Goal: Task Accomplishment & Management: Manage account settings

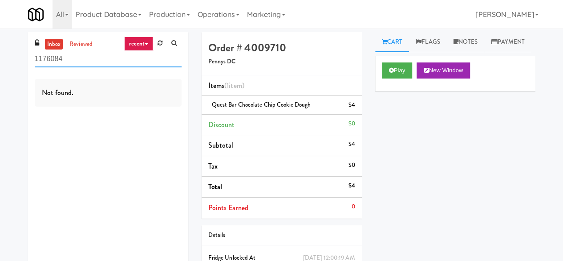
click at [103, 63] on input "1176084" at bounding box center [108, 59] width 147 height 16
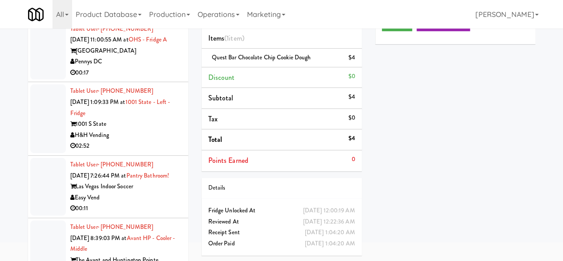
scroll to position [1425, 0]
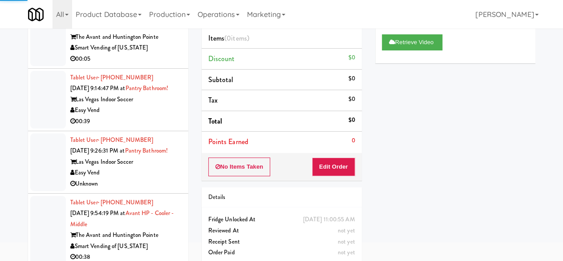
scroll to position [1648, 0]
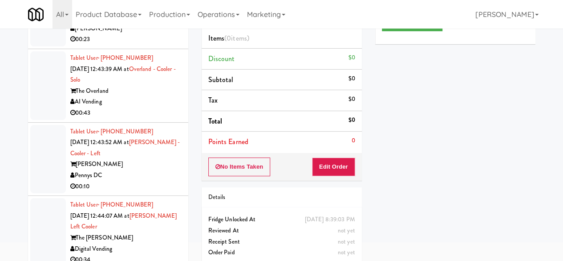
scroll to position [2984, 0]
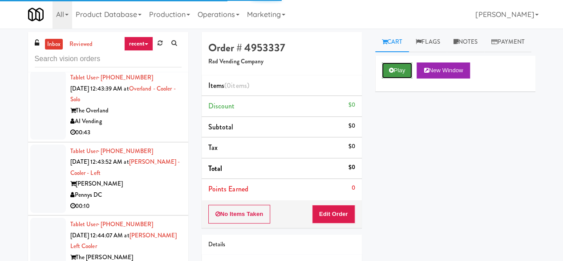
click at [398, 78] on button "Play" at bounding box center [397, 70] width 31 height 16
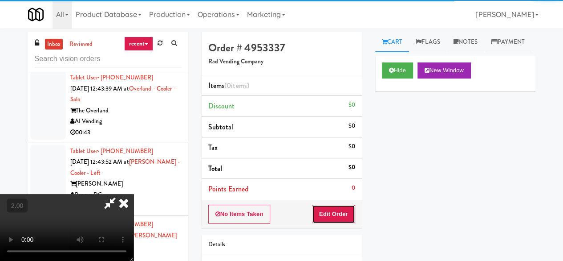
click at [324, 218] on button "Edit Order" at bounding box center [333, 213] width 43 height 19
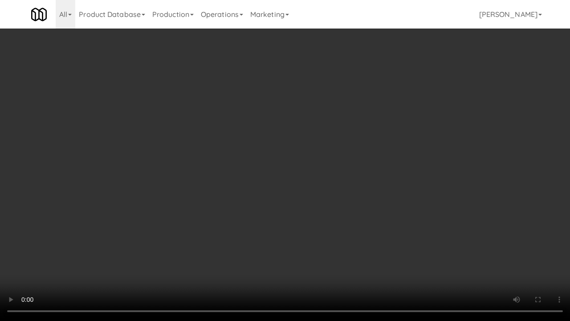
click at [114, 187] on video at bounding box center [285, 160] width 570 height 321
click at [115, 187] on video at bounding box center [285, 160] width 570 height 321
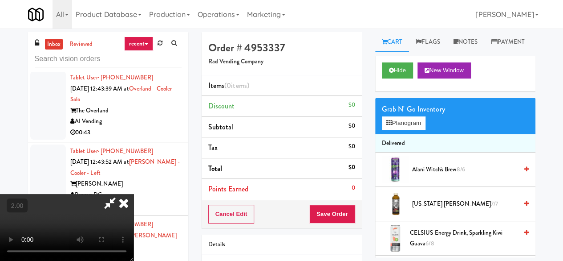
click at [382, 134] on div "Grab N' Go Inventory Planogram" at bounding box center [455, 116] width 160 height 36
click at [398, 130] on button "Planogram" at bounding box center [404, 122] width 44 height 13
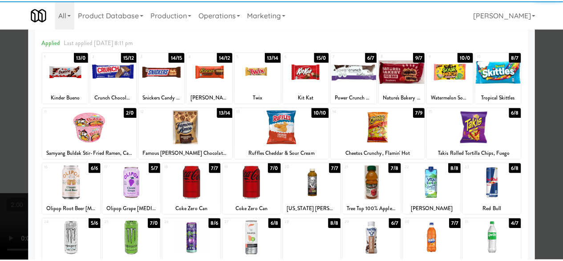
scroll to position [89, 0]
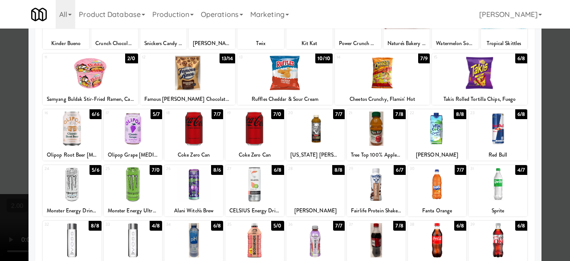
click at [77, 141] on div at bounding box center [72, 128] width 59 height 34
click at [556, 98] on div at bounding box center [285, 130] width 570 height 261
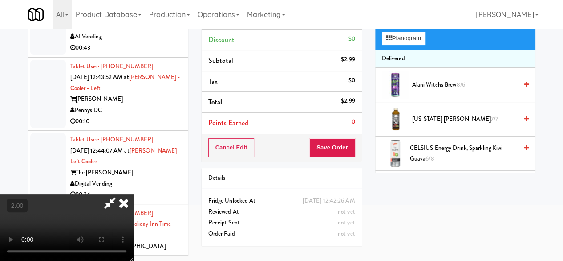
scroll to position [29, 0]
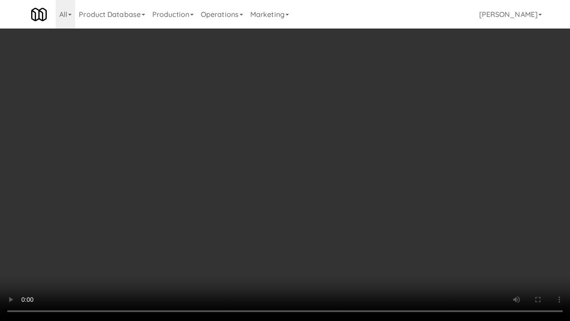
click at [261, 216] on video at bounding box center [285, 160] width 570 height 321
click at [436, 162] on video at bounding box center [285, 160] width 570 height 321
click at [377, 174] on video at bounding box center [285, 160] width 570 height 321
click at [350, 207] on video at bounding box center [285, 160] width 570 height 321
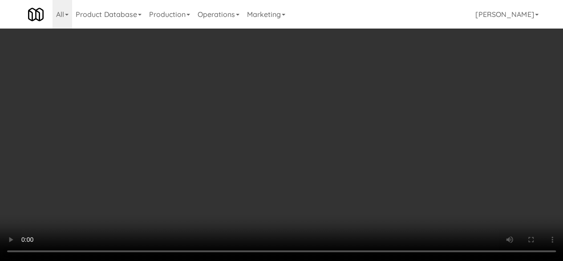
scroll to position [0, 0]
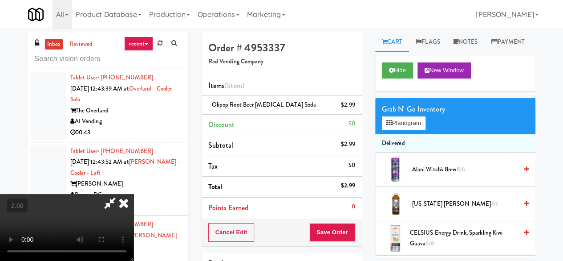
click at [120, 194] on icon at bounding box center [110, 203] width 20 height 18
click at [321, 228] on button "Save Order" at bounding box center [332, 232] width 45 height 19
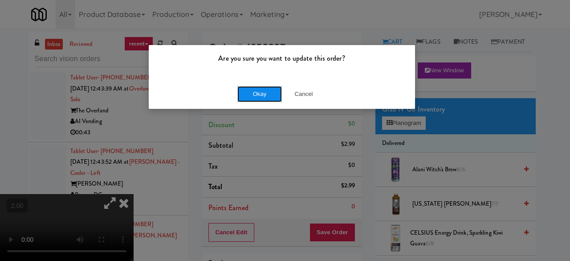
click at [238, 96] on button "Okay" at bounding box center [259, 94] width 45 height 16
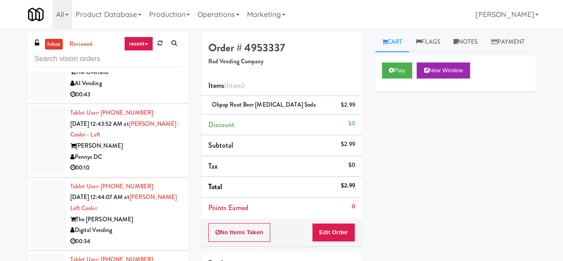
scroll to position [3073, 0]
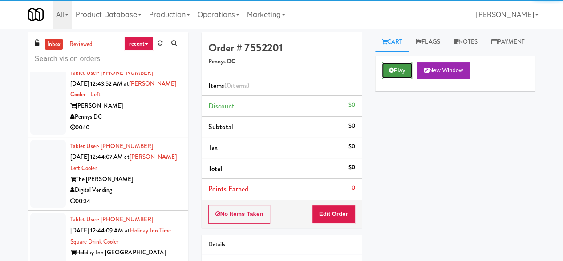
click at [399, 78] on button "Play" at bounding box center [397, 70] width 31 height 16
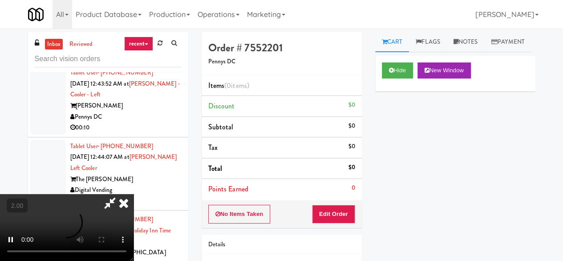
click at [324, 225] on div "No Items Taken Edit Order" at bounding box center [282, 214] width 160 height 28
click at [326, 219] on button "Edit Order" at bounding box center [333, 213] width 43 height 19
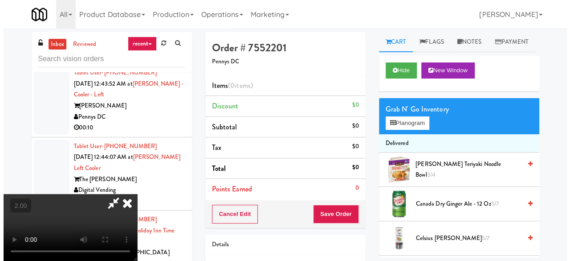
scroll to position [18, 0]
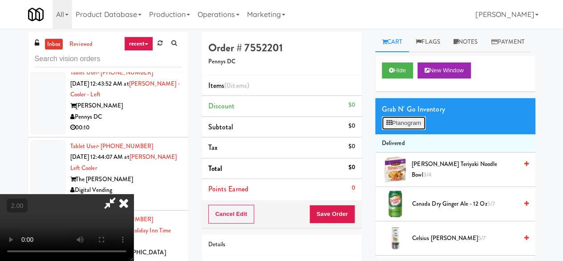
click at [410, 130] on button "Planogram" at bounding box center [404, 122] width 44 height 13
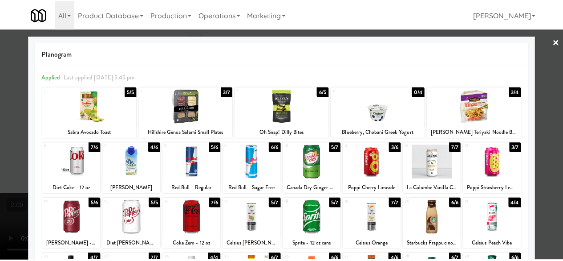
scroll to position [45, 0]
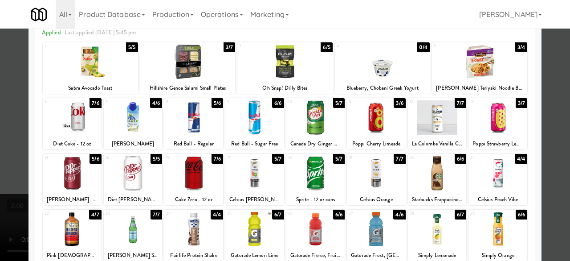
click at [492, 244] on div at bounding box center [498, 229] width 59 height 34
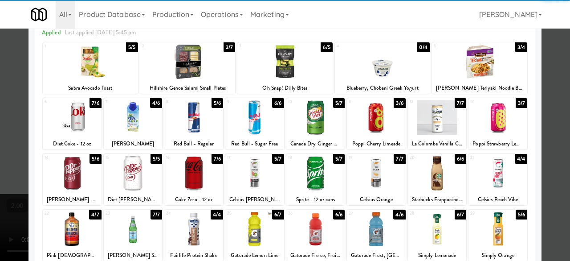
click at [534, 166] on div "Planogram Applied Last applied [DATE] 5:45 pm 1 5/5 Sabra Avocado Toast 2 3/7 H…" at bounding box center [285, 192] width 513 height 402
click at [540, 156] on div at bounding box center [285, 130] width 570 height 261
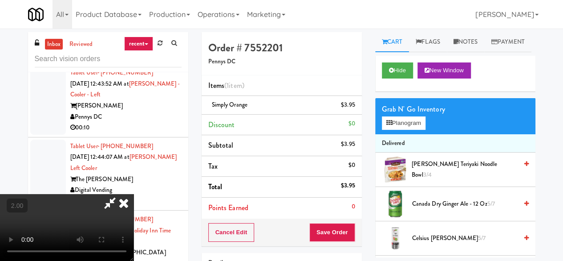
click at [134, 248] on video at bounding box center [67, 227] width 134 height 67
click at [340, 241] on div "Cancel Edit Save Order" at bounding box center [282, 232] width 160 height 28
click at [342, 236] on button "Save Order" at bounding box center [332, 232] width 45 height 19
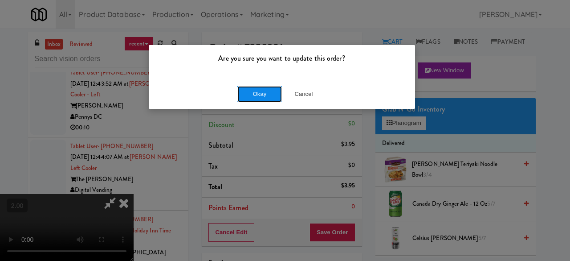
click at [264, 98] on button "Okay" at bounding box center [259, 94] width 45 height 16
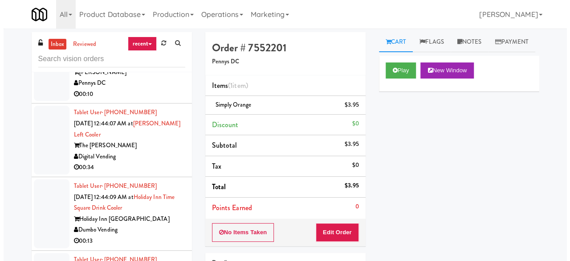
scroll to position [3162, 0]
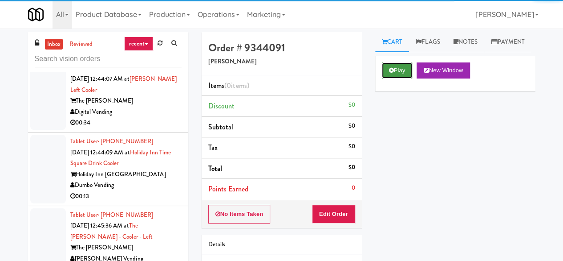
click at [401, 78] on button "Play" at bounding box center [397, 70] width 31 height 16
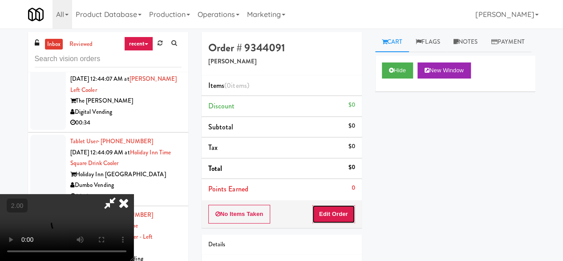
click at [335, 217] on button "Edit Order" at bounding box center [333, 213] width 43 height 19
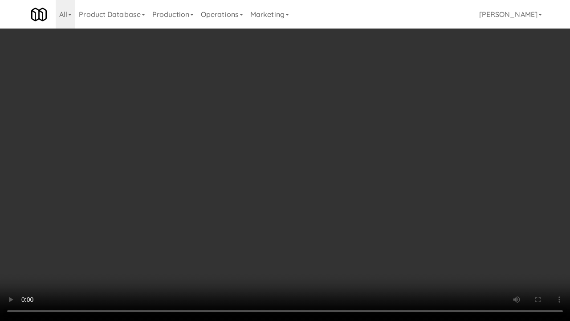
click at [294, 151] on video at bounding box center [285, 160] width 570 height 321
click at [291, 148] on video at bounding box center [285, 160] width 570 height 321
click at [316, 150] on video at bounding box center [285, 160] width 570 height 321
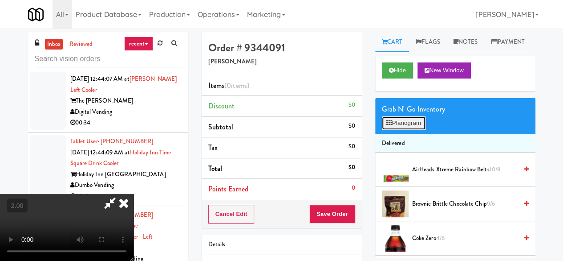
click at [398, 130] on button "Planogram" at bounding box center [404, 122] width 44 height 13
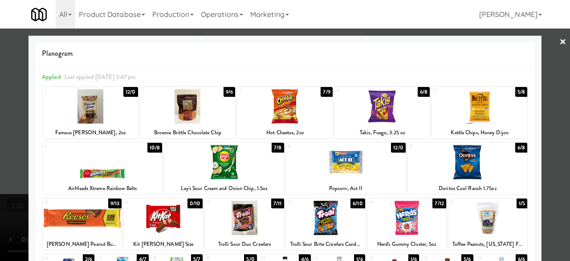
click at [271, 106] on div at bounding box center [284, 106] width 95 height 34
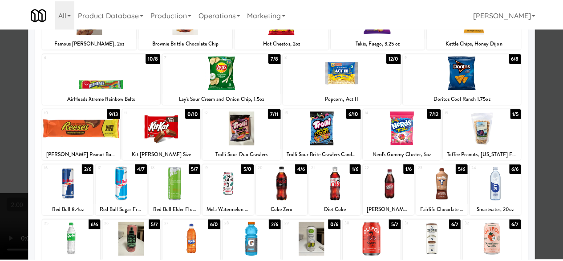
scroll to position [134, 0]
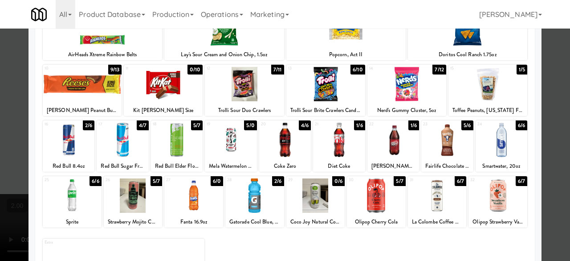
drag, startPoint x: 495, startPoint y: 190, endPoint x: 487, endPoint y: 190, distance: 8.0
click at [496, 190] on div at bounding box center [498, 195] width 59 height 34
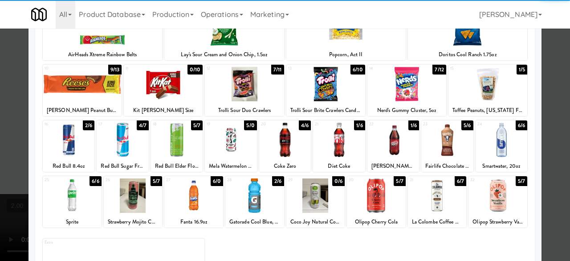
click at [226, 143] on div at bounding box center [231, 139] width 52 height 34
click at [551, 98] on div at bounding box center [285, 130] width 570 height 261
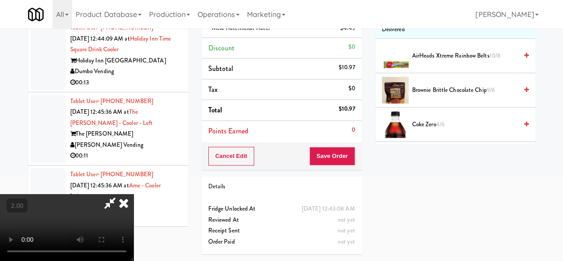
scroll to position [62, 0]
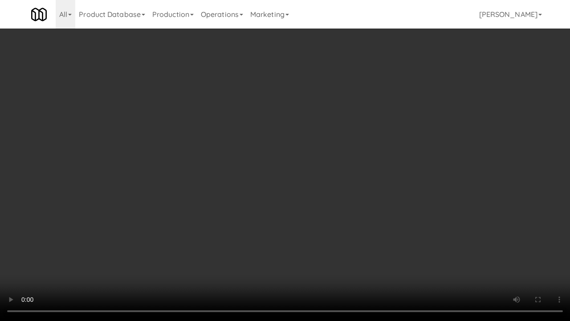
click at [347, 185] on video at bounding box center [285, 160] width 570 height 321
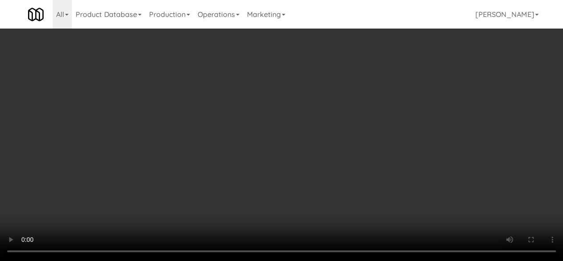
click at [303, 79] on video at bounding box center [281, 130] width 563 height 261
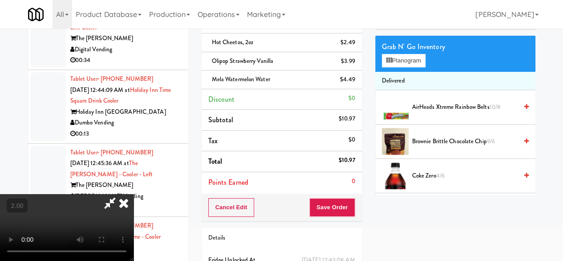
click at [120, 194] on icon at bounding box center [110, 203] width 20 height 18
click at [392, 67] on button "Planogram" at bounding box center [404, 60] width 44 height 13
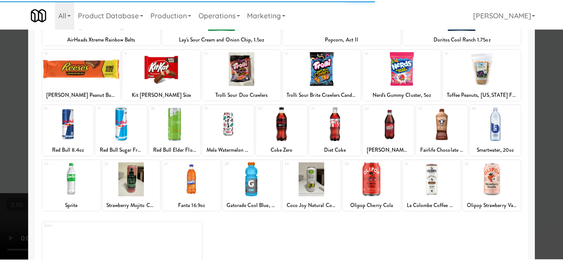
scroll to position [176, 0]
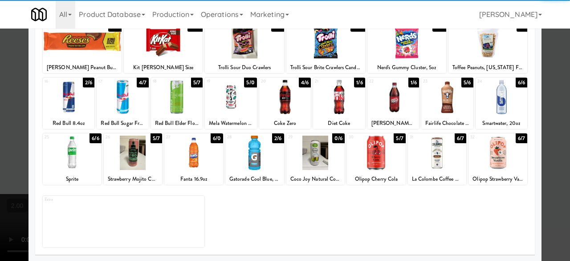
click at [547, 79] on div at bounding box center [285, 130] width 570 height 261
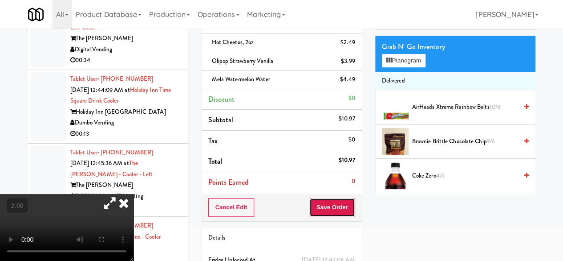
click at [332, 210] on button "Save Order" at bounding box center [332, 207] width 45 height 19
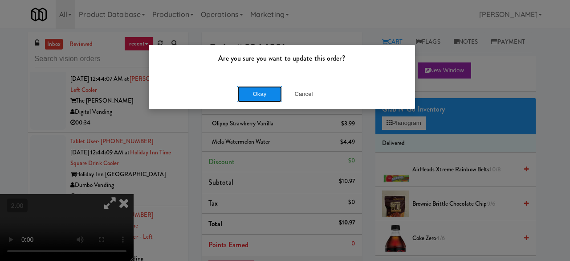
click at [267, 98] on button "Okay" at bounding box center [259, 94] width 45 height 16
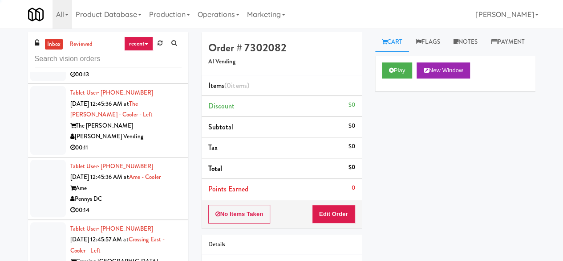
scroll to position [3296, 0]
click at [393, 73] on icon at bounding box center [391, 70] width 5 height 6
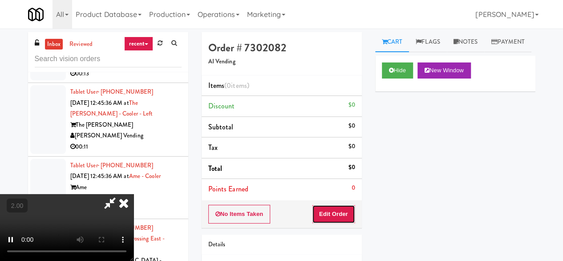
click at [332, 207] on button "Edit Order" at bounding box center [333, 213] width 43 height 19
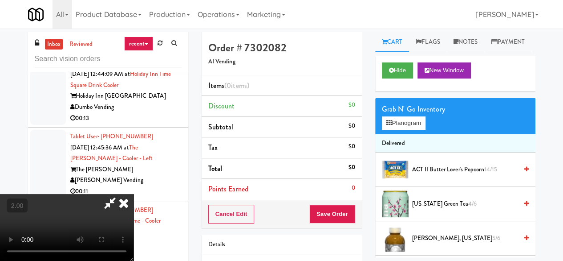
scroll to position [18, 0]
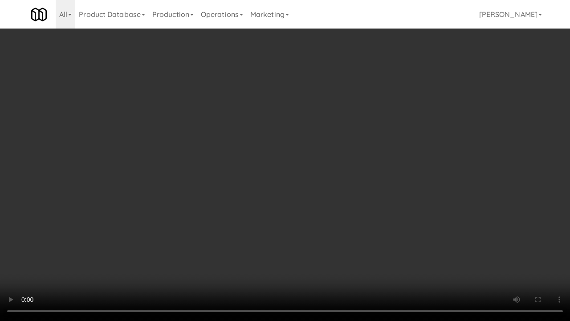
click at [329, 188] on video at bounding box center [285, 160] width 570 height 321
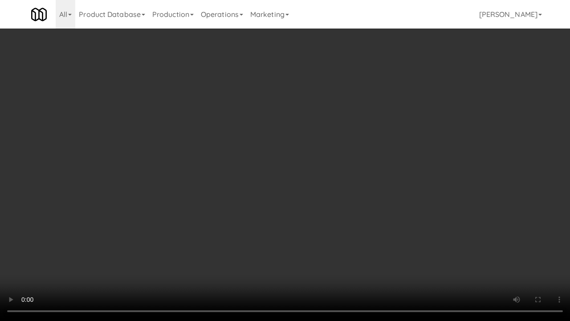
click at [298, 177] on video at bounding box center [285, 160] width 570 height 321
drag, startPoint x: 298, startPoint y: 177, endPoint x: 298, endPoint y: 139, distance: 38.7
click at [298, 177] on video at bounding box center [285, 160] width 570 height 321
click at [262, 204] on video at bounding box center [285, 160] width 570 height 321
click at [259, 186] on video at bounding box center [285, 160] width 570 height 321
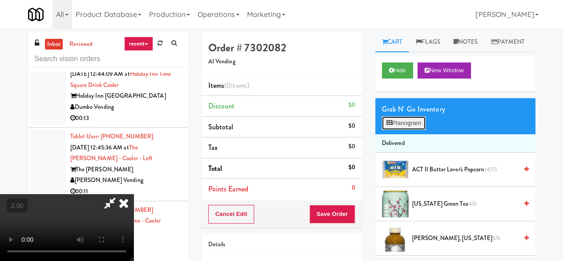
click at [409, 130] on button "Planogram" at bounding box center [404, 122] width 44 height 13
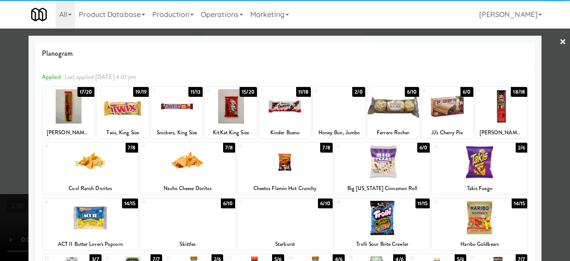
click at [83, 174] on div at bounding box center [90, 162] width 95 height 34
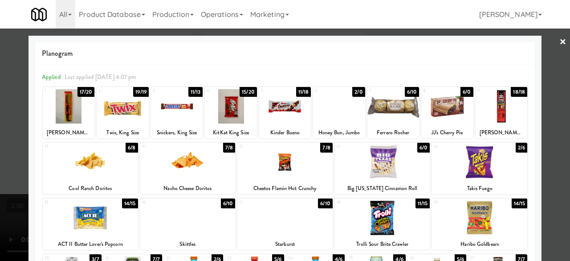
click at [282, 104] on div at bounding box center [285, 106] width 52 height 34
click at [285, 104] on div at bounding box center [285, 106] width 52 height 34
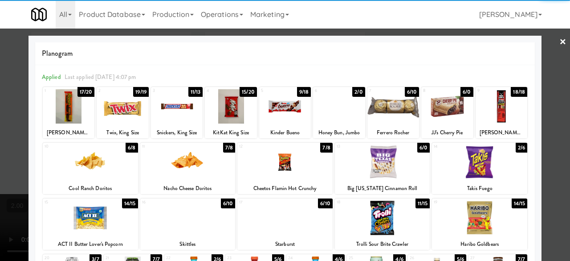
click at [551, 58] on div at bounding box center [285, 130] width 570 height 261
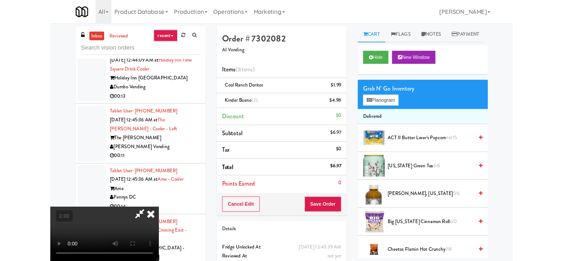
scroll to position [18, 0]
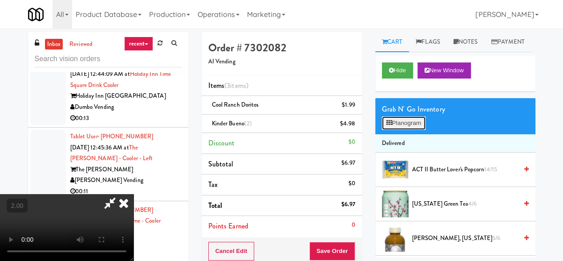
click at [408, 130] on button "Planogram" at bounding box center [404, 122] width 44 height 13
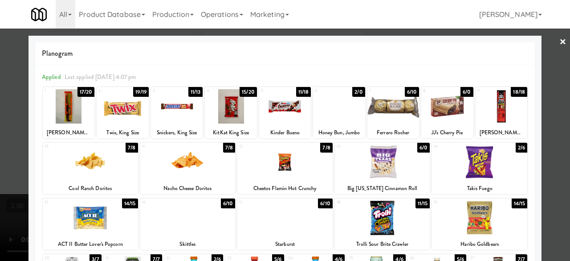
click at [117, 112] on div at bounding box center [123, 106] width 52 height 34
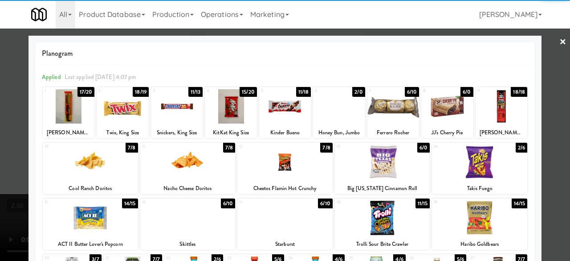
click at [338, 114] on div at bounding box center [339, 106] width 52 height 34
click at [558, 98] on div at bounding box center [285, 130] width 570 height 261
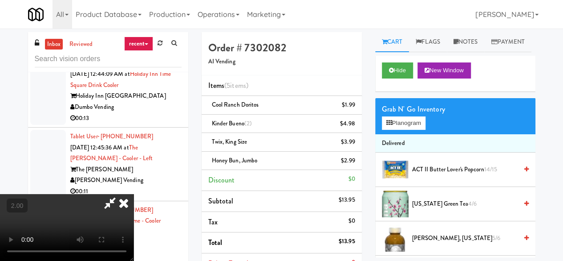
click at [120, 194] on icon at bounding box center [110, 203] width 20 height 18
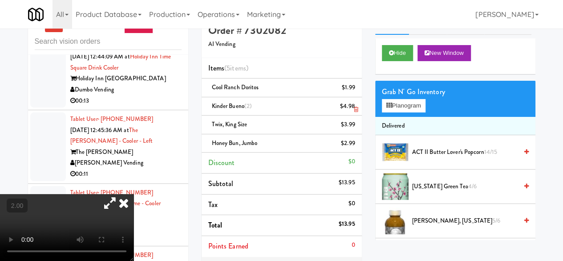
scroll to position [45, 0]
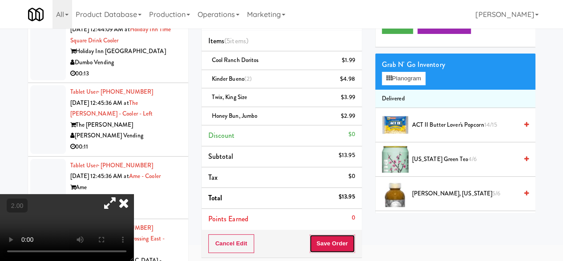
click at [336, 238] on button "Save Order" at bounding box center [332, 243] width 45 height 19
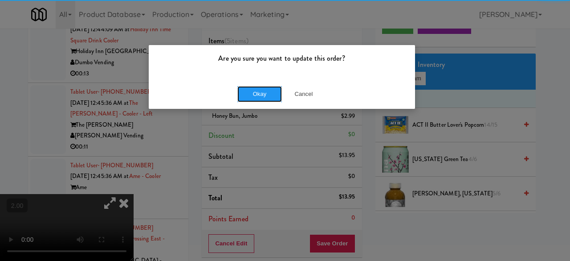
click at [277, 100] on button "Okay" at bounding box center [259, 94] width 45 height 16
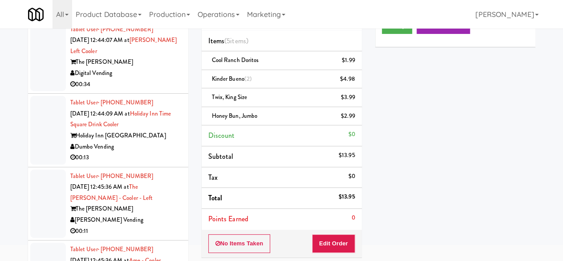
scroll to position [3251, 0]
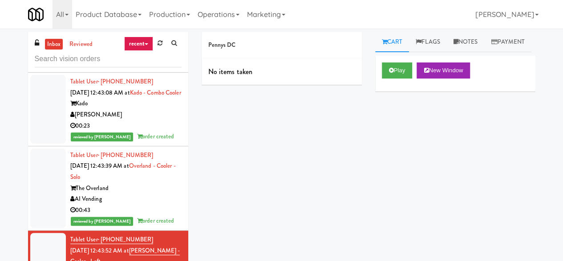
scroll to position [2940, 0]
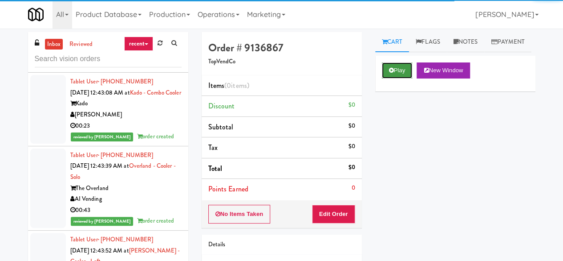
click at [401, 78] on button "Play" at bounding box center [397, 70] width 31 height 16
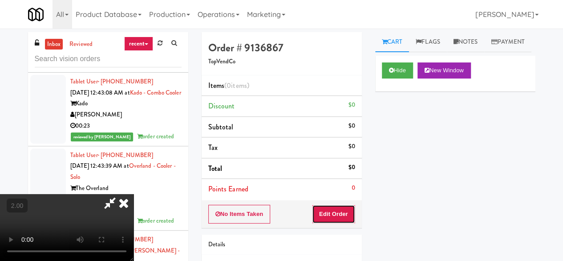
click at [349, 215] on button "Edit Order" at bounding box center [333, 213] width 43 height 19
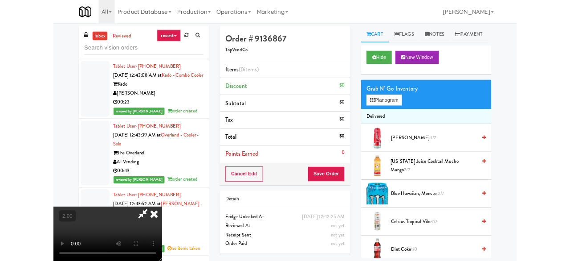
scroll to position [18, 0]
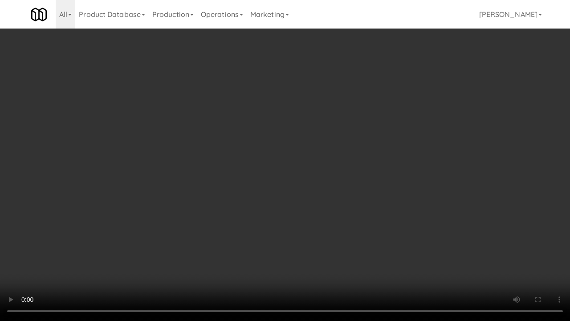
click at [279, 243] on video at bounding box center [285, 160] width 570 height 321
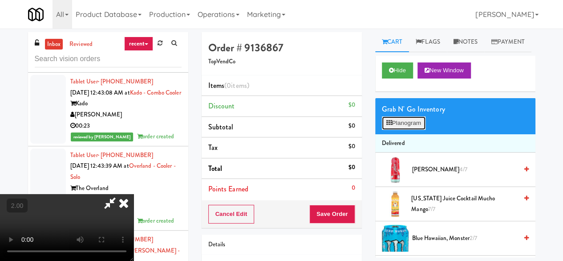
click at [416, 130] on button "Planogram" at bounding box center [404, 122] width 44 height 13
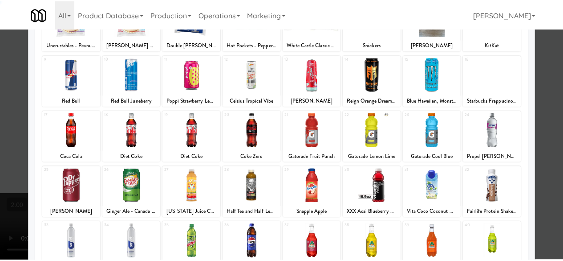
scroll to position [176, 0]
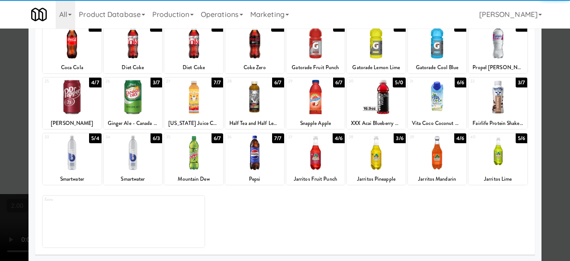
click at [252, 148] on div at bounding box center [254, 152] width 59 height 34
click at [545, 61] on div at bounding box center [285, 130] width 570 height 261
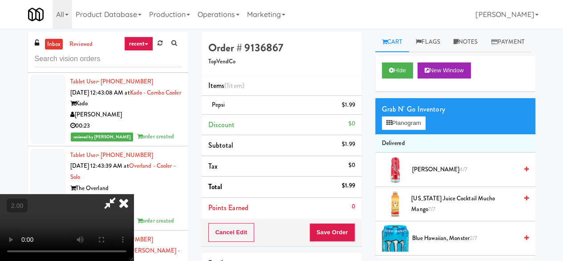
click at [120, 194] on icon at bounding box center [110, 203] width 20 height 18
click at [319, 228] on button "Save Order" at bounding box center [332, 232] width 45 height 19
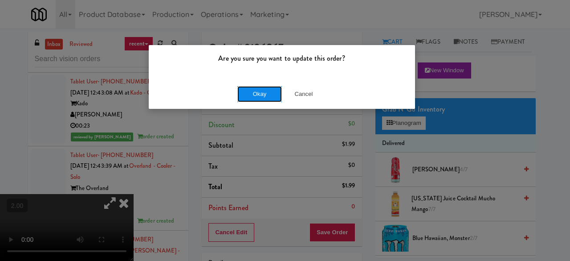
click at [271, 93] on button "Okay" at bounding box center [259, 94] width 45 height 16
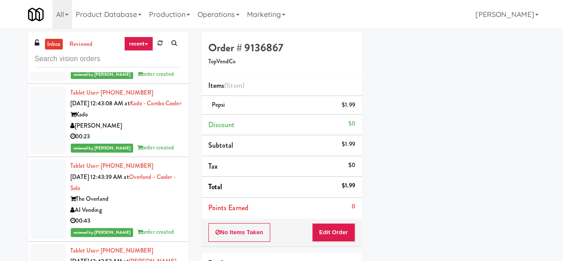
scroll to position [2806, 0]
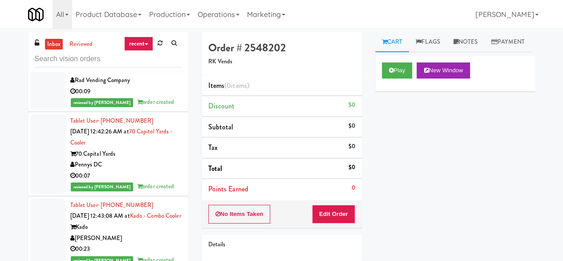
scroll to position [2806, 0]
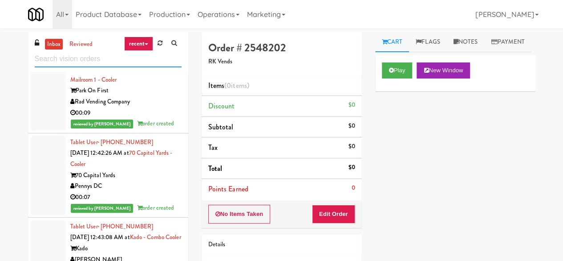
click at [88, 65] on input "text" at bounding box center [108, 59] width 147 height 16
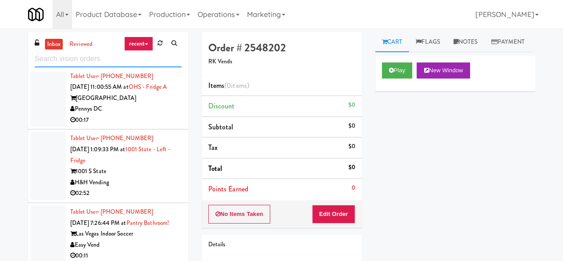
scroll to position [1381, 0]
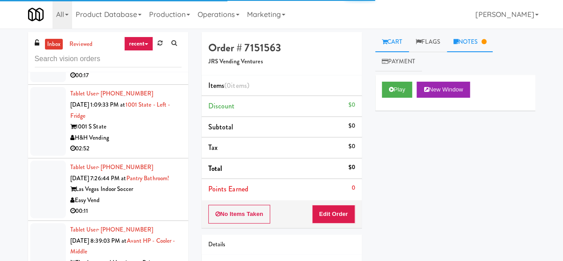
click at [467, 47] on link "Notes" at bounding box center [470, 42] width 46 height 20
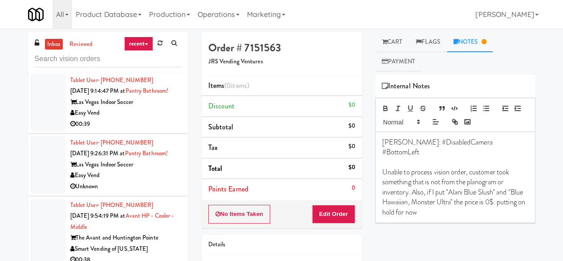
scroll to position [1692, 0]
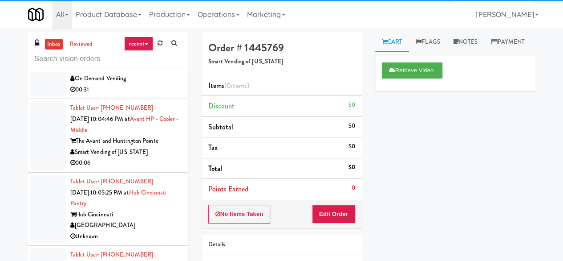
scroll to position [2093, 0]
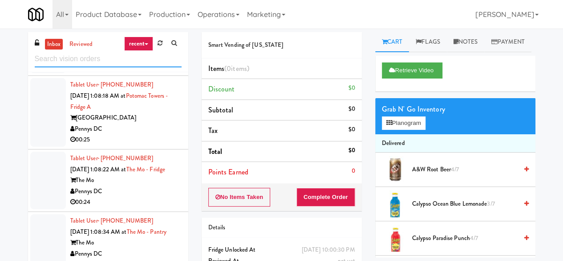
click at [92, 59] on input "text" at bounding box center [108, 59] width 147 height 16
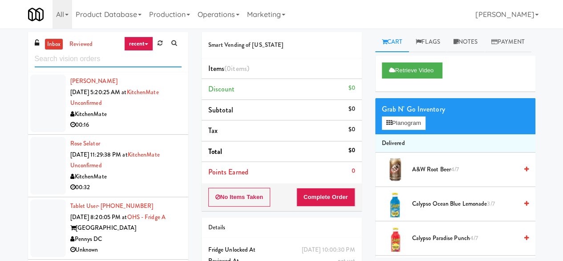
scroll to position [2091, 0]
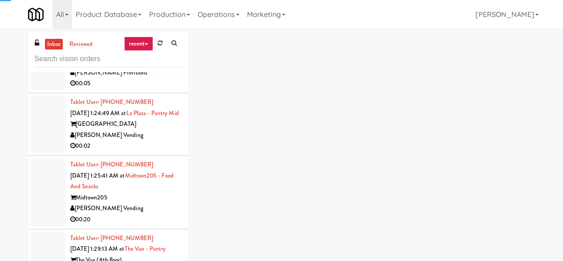
scroll to position [3650, 0]
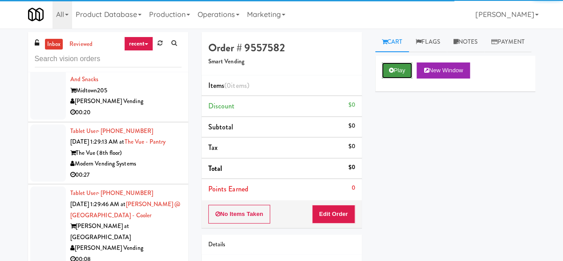
click at [408, 78] on button "Play" at bounding box center [397, 70] width 31 height 16
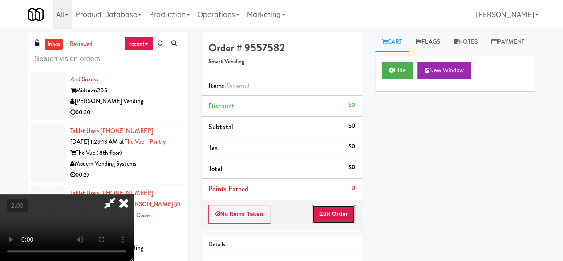
click at [334, 205] on button "Edit Order" at bounding box center [333, 213] width 43 height 19
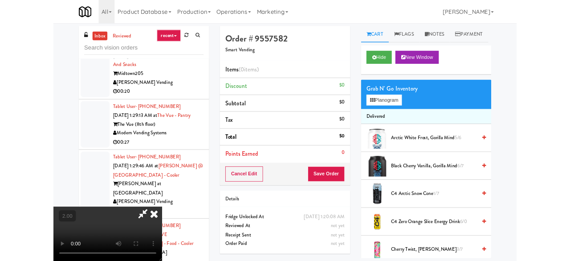
scroll to position [18, 0]
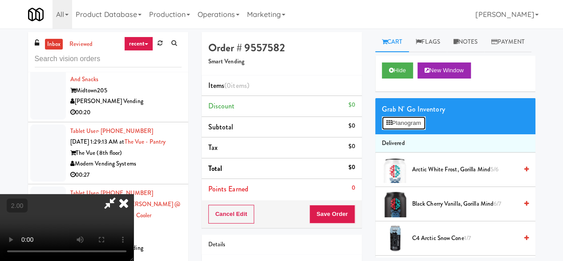
click at [391, 130] on button "Planogram" at bounding box center [404, 122] width 44 height 13
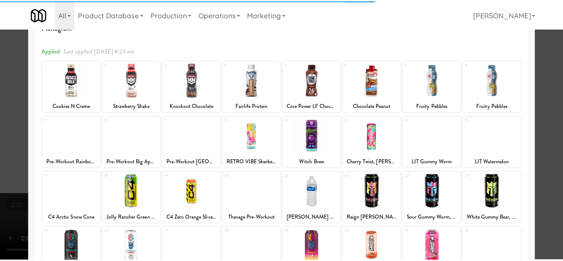
scroll to position [45, 0]
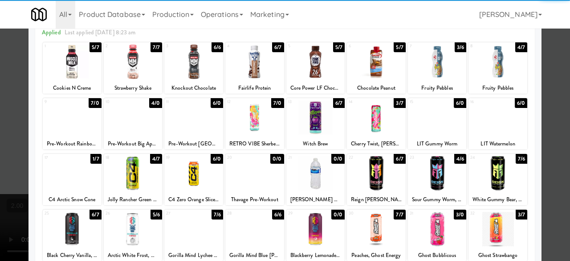
click at [60, 126] on div at bounding box center [72, 117] width 59 height 34
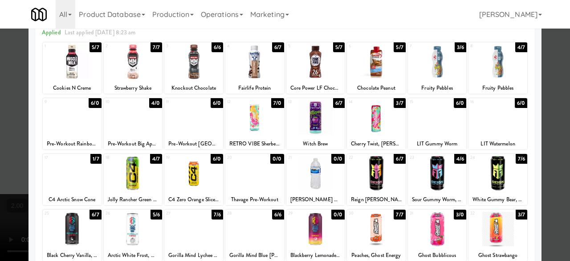
click at [548, 57] on div at bounding box center [285, 130] width 570 height 261
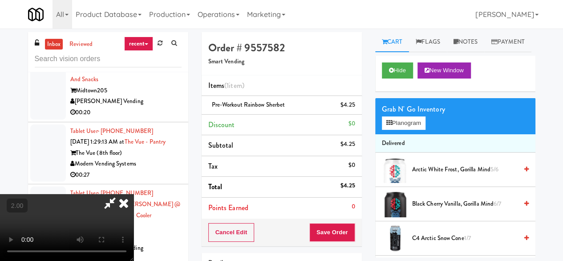
click at [120, 194] on icon at bounding box center [110, 203] width 20 height 18
click at [226, 104] on span "Pre-Workout Rainbow Sherbet" at bounding box center [248, 104] width 73 height 8
copy span "Pre-Workout Rainbow Sherbet"
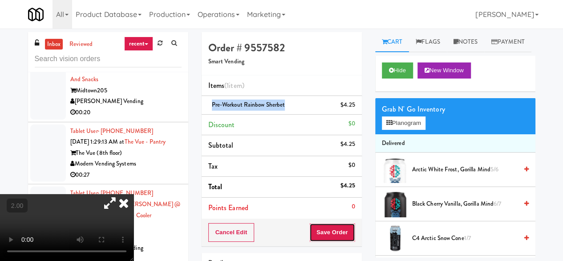
click at [329, 231] on button "Save Order" at bounding box center [332, 232] width 45 height 19
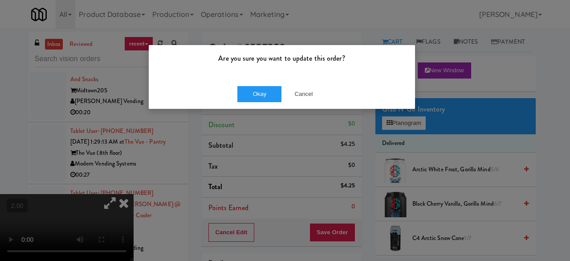
click at [331, 99] on div "Okay Cancel" at bounding box center [282, 94] width 266 height 30
click at [306, 88] on button "Cancel" at bounding box center [303, 94] width 45 height 16
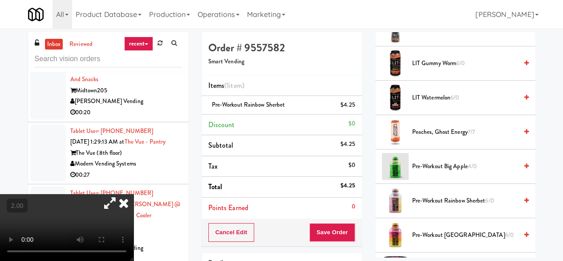
scroll to position [891, 0]
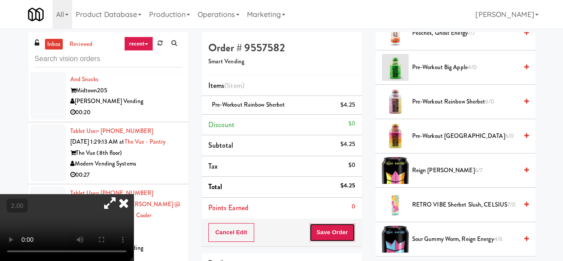
click at [317, 236] on button "Save Order" at bounding box center [332, 232] width 45 height 19
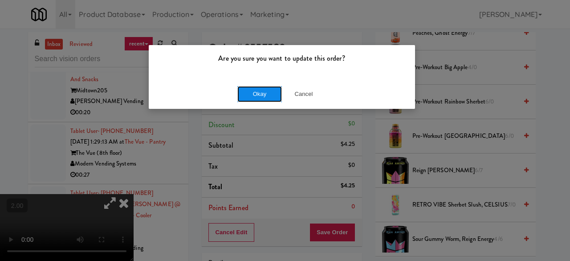
click at [240, 94] on button "Okay" at bounding box center [259, 94] width 45 height 16
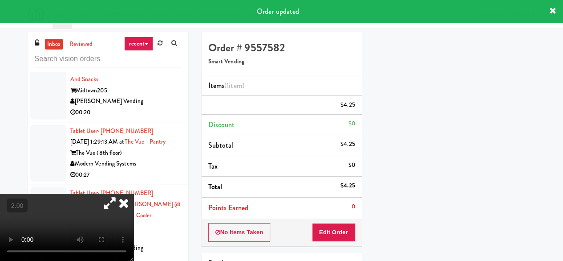
scroll to position [151, 0]
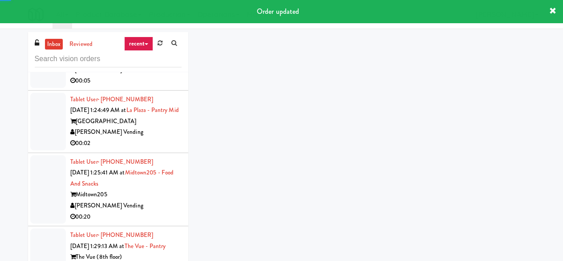
scroll to position [3482, 0]
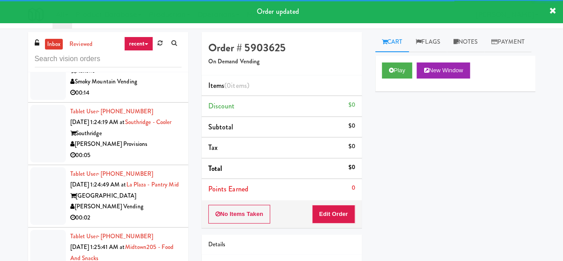
click at [380, 91] on div "Play New Window" at bounding box center [455, 74] width 160 height 36
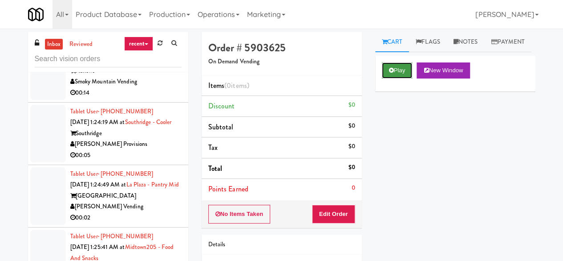
click at [397, 78] on button "Play" at bounding box center [397, 70] width 31 height 16
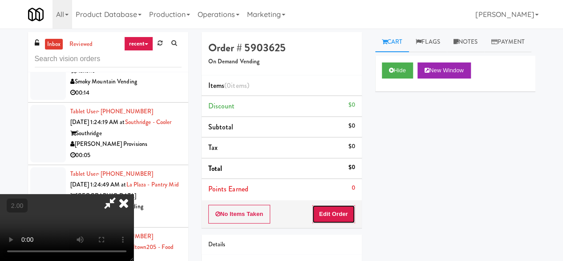
click at [326, 212] on button "Edit Order" at bounding box center [333, 213] width 43 height 19
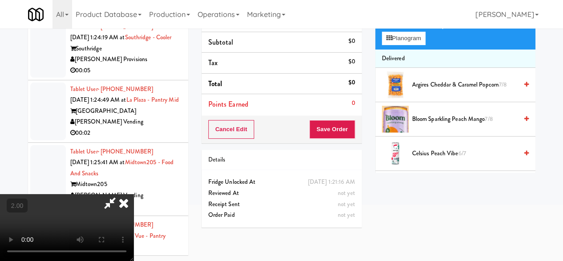
scroll to position [29, 0]
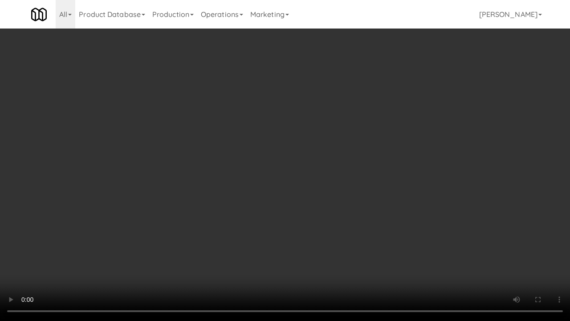
click at [293, 192] on video at bounding box center [285, 160] width 570 height 321
click at [279, 159] on video at bounding box center [285, 160] width 570 height 321
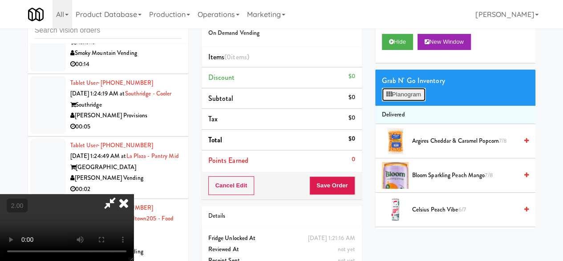
click at [408, 101] on button "Planogram" at bounding box center [404, 94] width 44 height 13
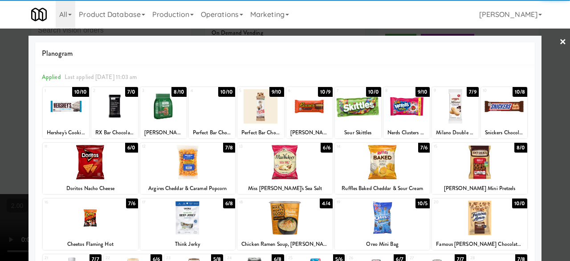
click at [339, 114] on div at bounding box center [358, 106] width 46 height 34
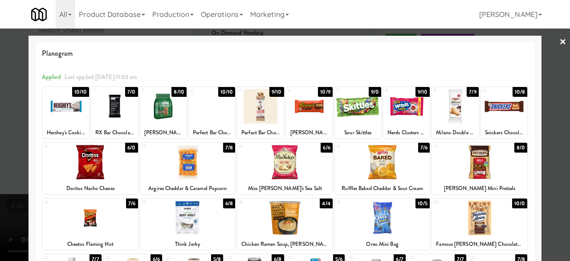
click at [559, 36] on link "×" at bounding box center [562, 43] width 7 height 28
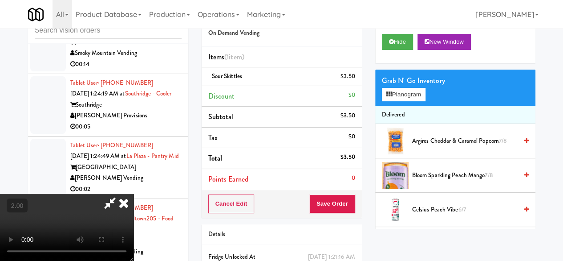
click at [120, 194] on icon at bounding box center [110, 203] width 20 height 18
click at [332, 197] on button "Save Order" at bounding box center [332, 203] width 45 height 19
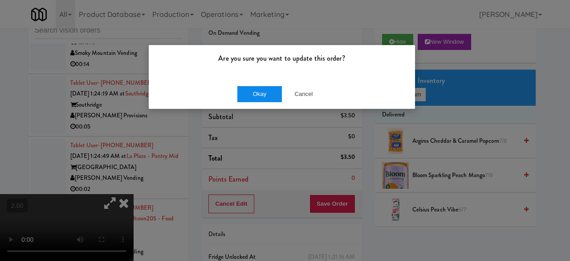
click at [257, 83] on div "Okay Cancel" at bounding box center [282, 94] width 266 height 30
click at [257, 93] on button "Okay" at bounding box center [259, 94] width 45 height 16
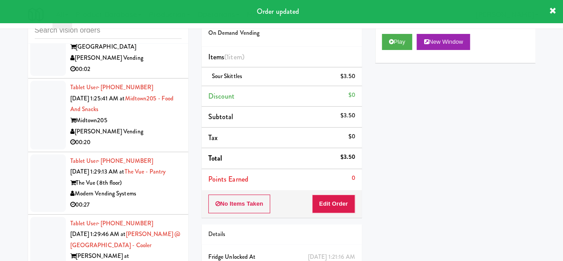
scroll to position [3660, 0]
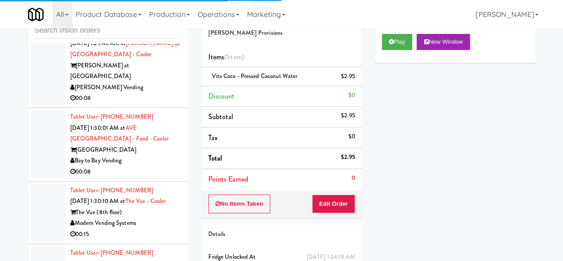
scroll to position [3838, 0]
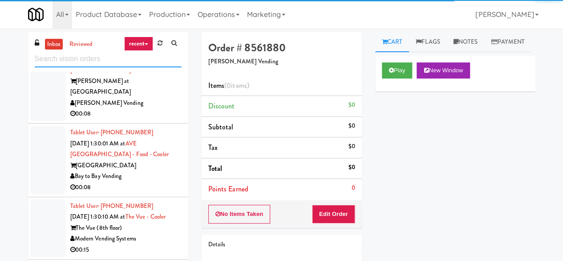
click at [132, 64] on input "text" at bounding box center [108, 59] width 147 height 16
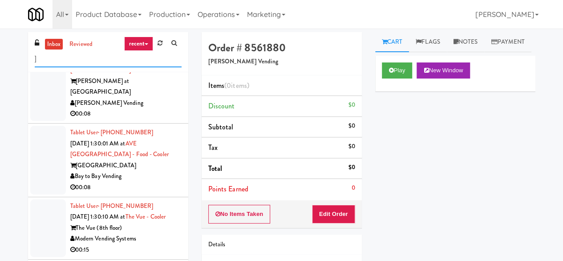
type input "]"
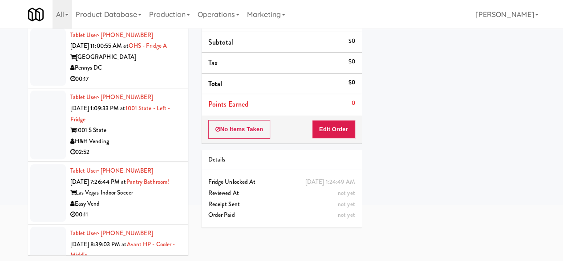
scroll to position [1381, 0]
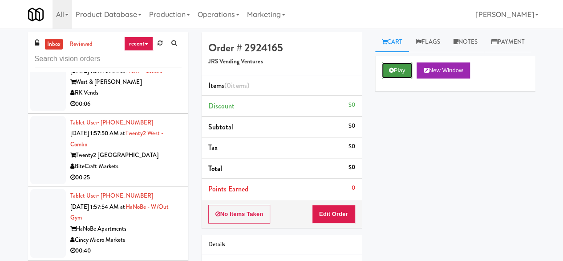
click at [392, 73] on icon at bounding box center [391, 70] width 5 height 6
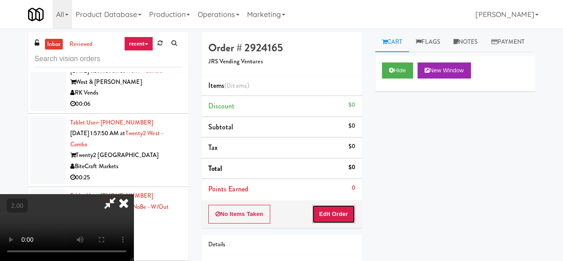
click at [347, 217] on button "Edit Order" at bounding box center [333, 213] width 43 height 19
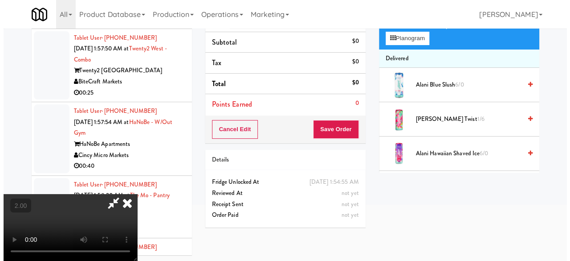
scroll to position [29, 0]
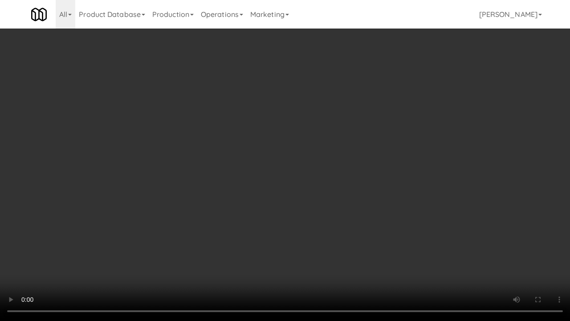
drag, startPoint x: 317, startPoint y: 163, endPoint x: 306, endPoint y: 160, distance: 11.9
click at [317, 163] on video at bounding box center [285, 160] width 570 height 321
click at [431, 122] on video at bounding box center [285, 160] width 570 height 321
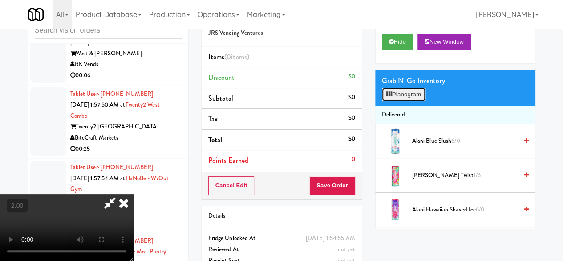
click at [416, 101] on button "Planogram" at bounding box center [404, 94] width 44 height 13
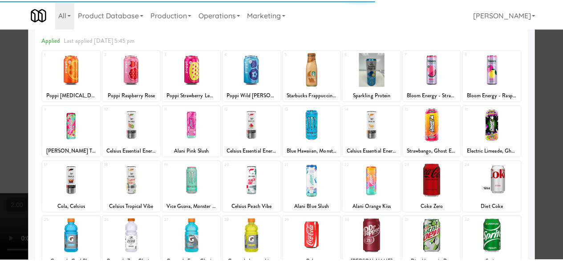
scroll to position [45, 0]
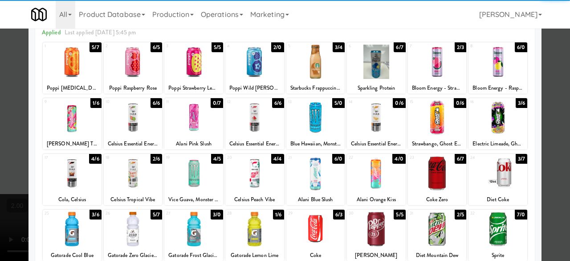
click at [449, 121] on div at bounding box center [437, 117] width 59 height 34
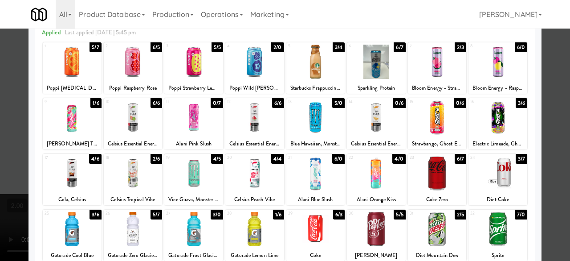
click at [554, 77] on div at bounding box center [285, 130] width 570 height 261
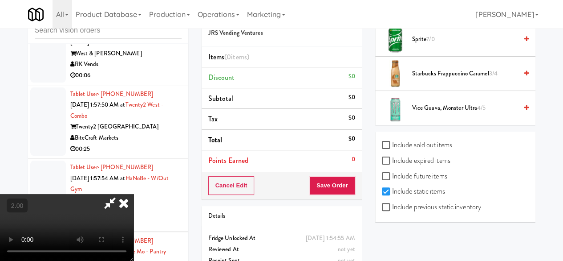
click at [442, 210] on label "Include previous static inventory" at bounding box center [431, 206] width 99 height 13
click at [392, 210] on input "Include previous static inventory" at bounding box center [387, 207] width 10 height 7
checkbox input "true"
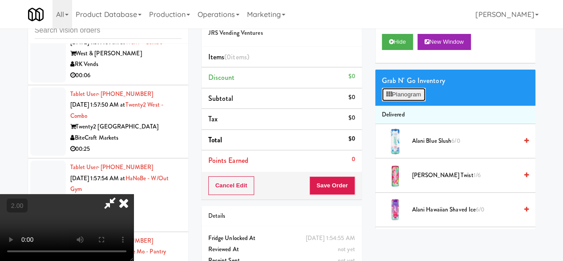
click at [405, 101] on button "Planogram" at bounding box center [404, 94] width 44 height 13
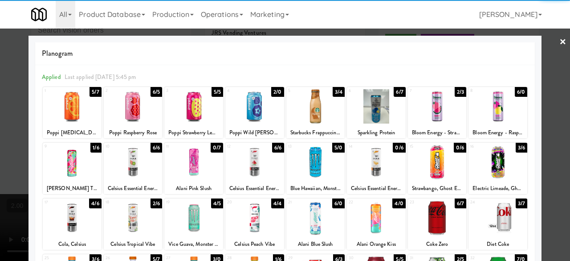
click at [424, 166] on div at bounding box center [437, 162] width 59 height 34
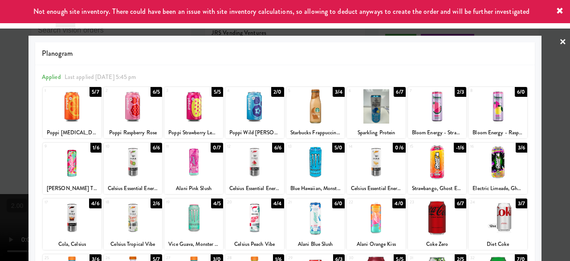
drag, startPoint x: 551, startPoint y: 90, endPoint x: 536, endPoint y: 89, distance: 15.1
click at [551, 89] on div at bounding box center [285, 130] width 570 height 261
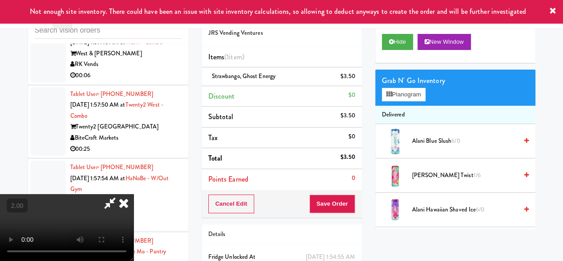
click at [120, 194] on icon at bounding box center [110, 203] width 20 height 18
click at [330, 202] on button "Save Order" at bounding box center [332, 203] width 45 height 19
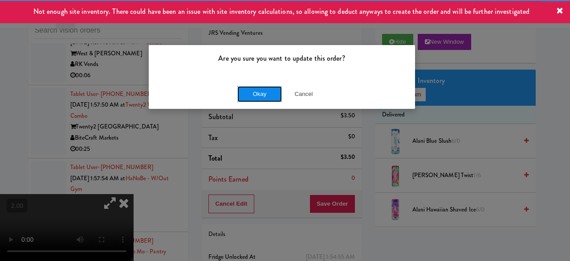
click at [277, 94] on button "Okay" at bounding box center [259, 94] width 45 height 16
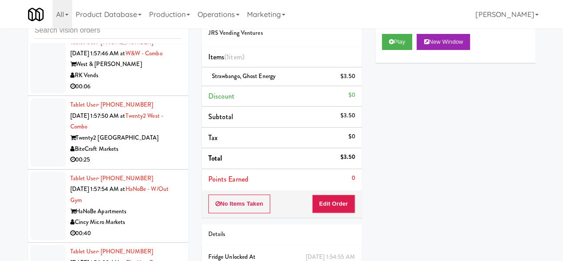
drag, startPoint x: 128, startPoint y: 191, endPoint x: 135, endPoint y: 191, distance: 6.2
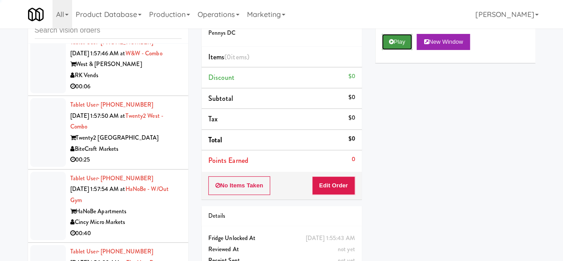
click at [387, 50] on button "Play" at bounding box center [397, 42] width 31 height 16
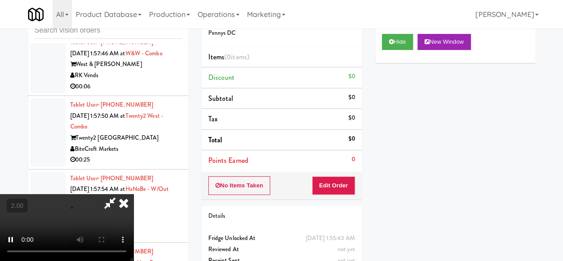
click at [335, 194] on div "No Items Taken Edit Order" at bounding box center [282, 185] width 160 height 28
click at [335, 188] on button "Edit Order" at bounding box center [333, 185] width 43 height 19
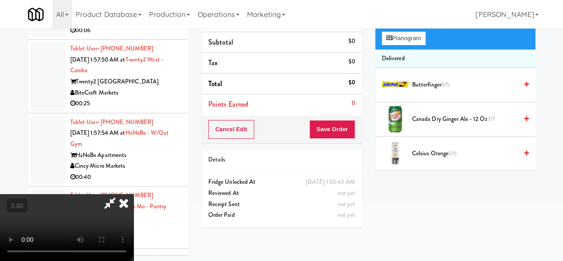
scroll to position [29, 0]
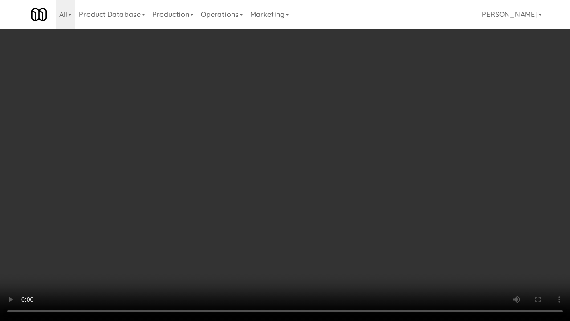
click at [298, 218] on video at bounding box center [285, 160] width 570 height 321
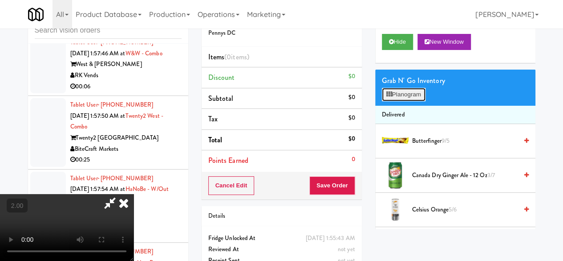
click at [398, 101] on button "Planogram" at bounding box center [404, 94] width 44 height 13
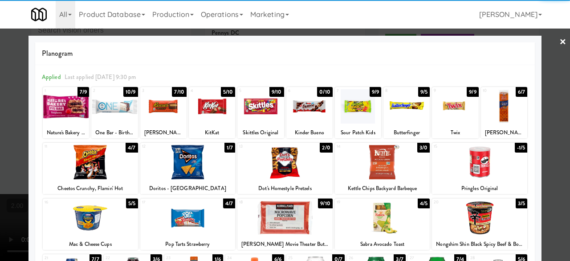
click at [286, 166] on div at bounding box center [284, 162] width 95 height 34
click at [555, 59] on div at bounding box center [285, 130] width 570 height 261
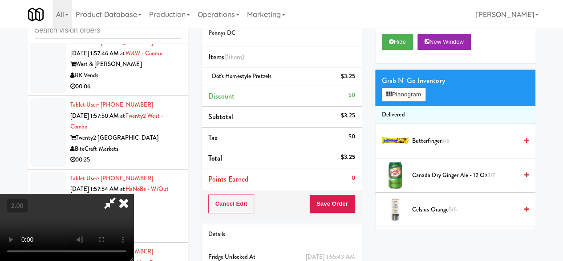
click at [120, 194] on icon at bounding box center [110, 203] width 20 height 18
click at [319, 215] on div "Cancel Edit Save Order" at bounding box center [282, 204] width 160 height 28
click at [319, 207] on button "Save Order" at bounding box center [332, 203] width 45 height 19
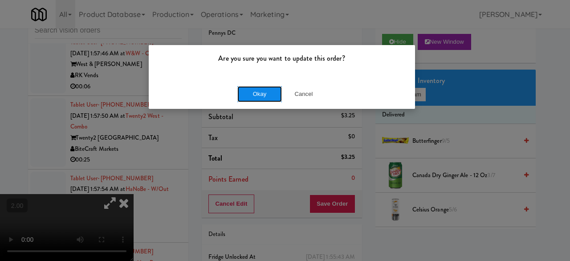
click at [269, 98] on button "Okay" at bounding box center [259, 94] width 45 height 16
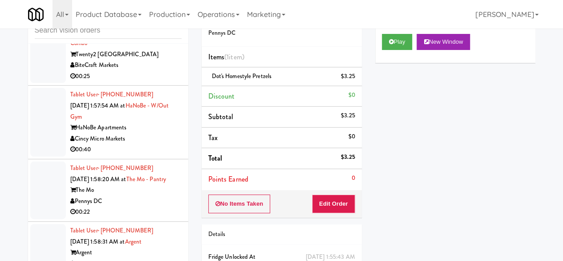
scroll to position [4668, 0]
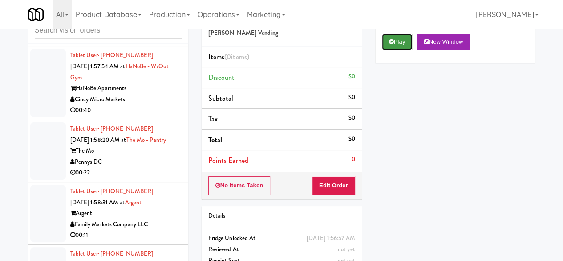
click at [387, 50] on button "Play" at bounding box center [397, 42] width 31 height 16
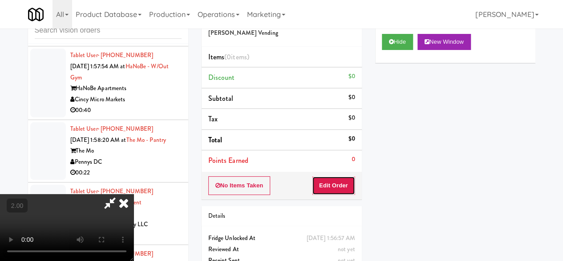
click at [339, 188] on button "Edit Order" at bounding box center [333, 185] width 43 height 19
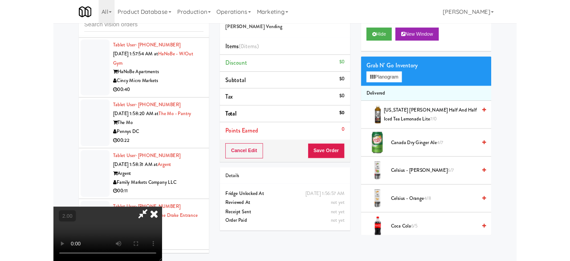
scroll to position [18, 0]
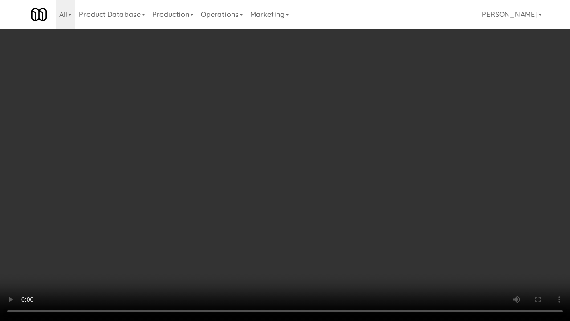
click at [330, 168] on video at bounding box center [285, 160] width 570 height 321
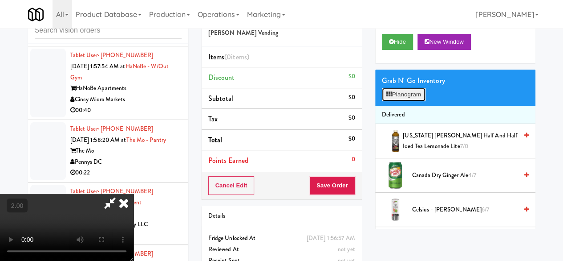
click at [389, 97] on icon at bounding box center [390, 94] width 6 height 6
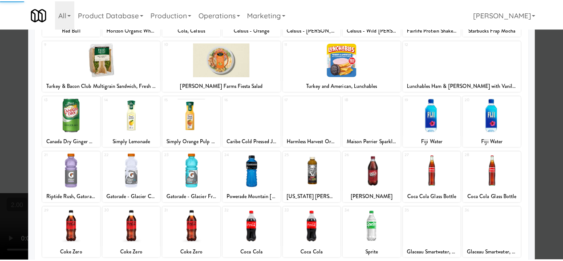
scroll to position [176, 0]
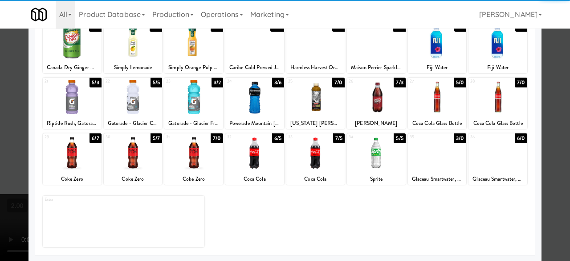
click at [496, 157] on div at bounding box center [498, 152] width 59 height 34
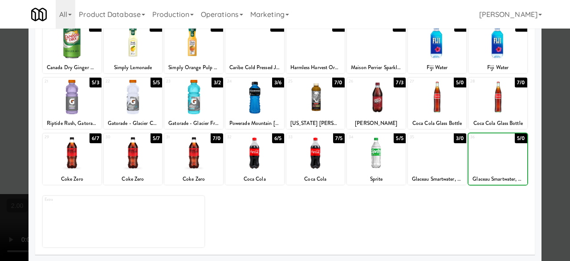
click at [541, 102] on div at bounding box center [285, 130] width 570 height 261
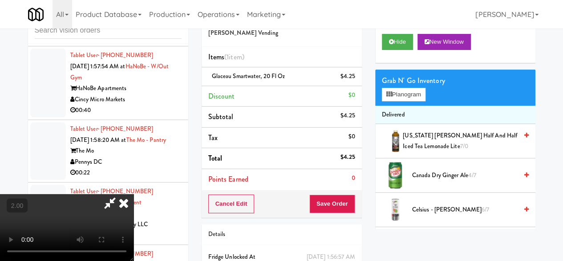
click at [120, 194] on icon at bounding box center [110, 203] width 20 height 18
click at [336, 199] on button "Save Order" at bounding box center [332, 203] width 45 height 19
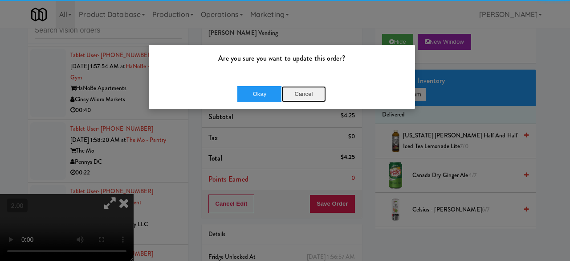
click at [282, 87] on button "Cancel" at bounding box center [303, 94] width 45 height 16
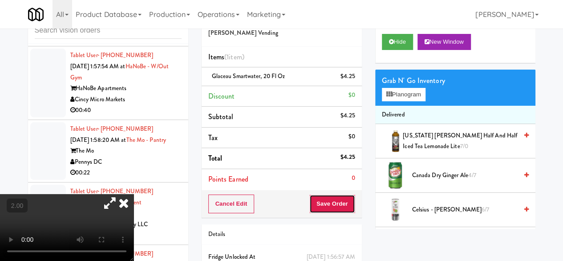
click at [331, 197] on button "Save Order" at bounding box center [332, 203] width 45 height 19
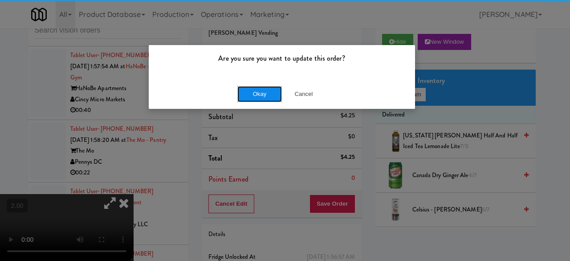
click at [246, 94] on button "Okay" at bounding box center [259, 94] width 45 height 16
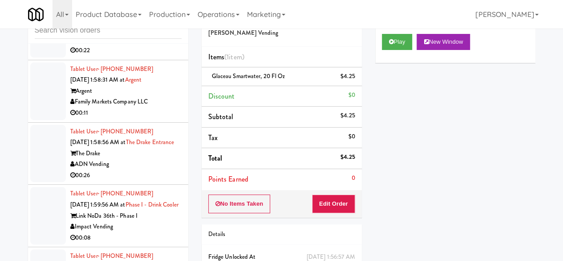
scroll to position [4801, 0]
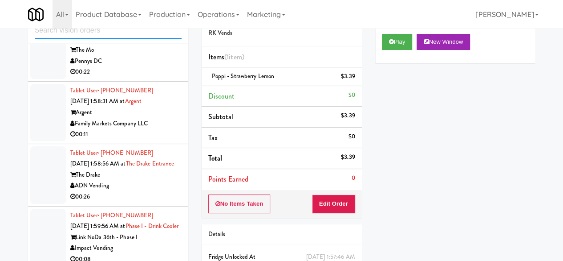
click at [75, 32] on input "text" at bounding box center [108, 30] width 147 height 16
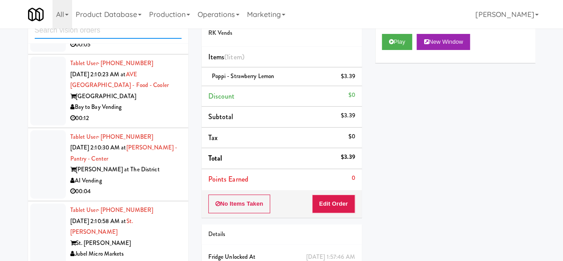
scroll to position [3697, 0]
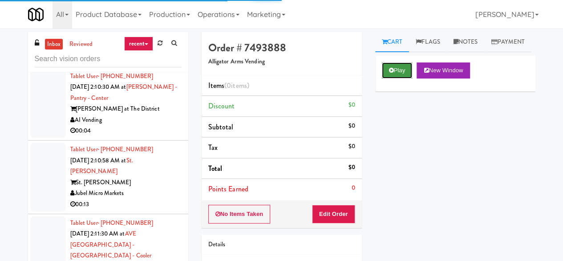
click at [395, 78] on button "Play" at bounding box center [397, 70] width 31 height 16
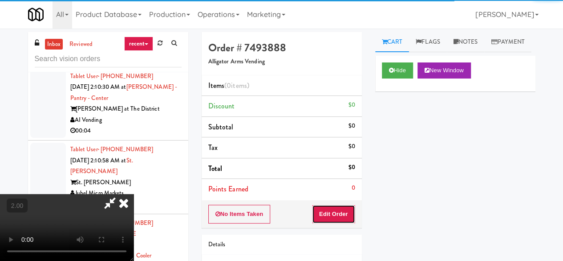
click at [326, 212] on button "Edit Order" at bounding box center [333, 213] width 43 height 19
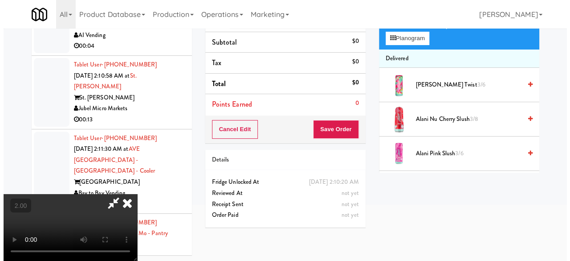
scroll to position [29, 0]
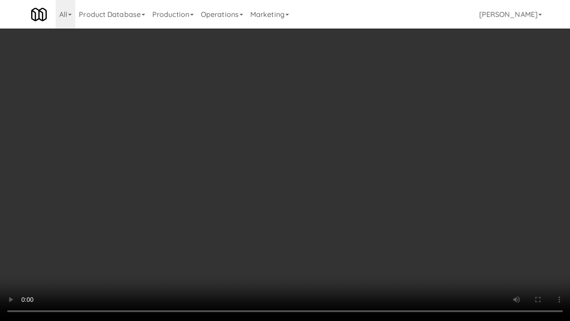
click at [301, 182] on video at bounding box center [285, 160] width 570 height 321
click at [302, 179] on video at bounding box center [285, 160] width 570 height 321
click at [288, 146] on video at bounding box center [285, 160] width 570 height 321
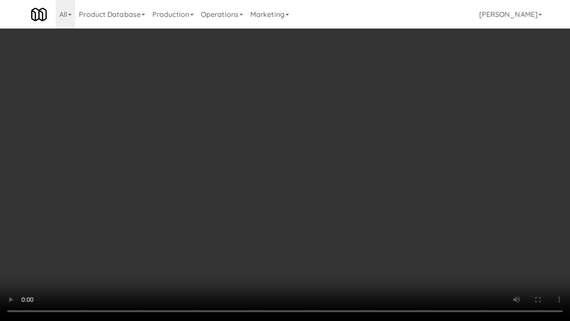
click at [269, 146] on video at bounding box center [285, 160] width 570 height 321
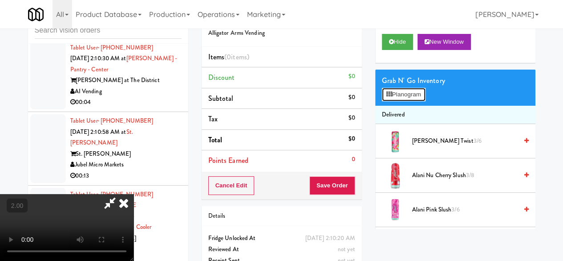
click at [401, 101] on button "Planogram" at bounding box center [404, 94] width 44 height 13
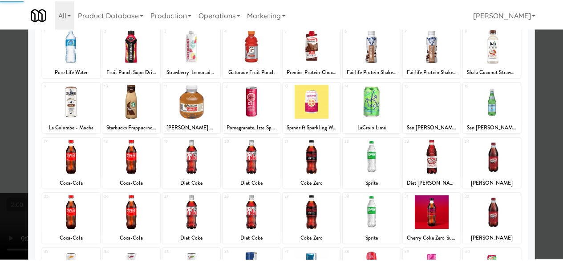
scroll to position [89, 0]
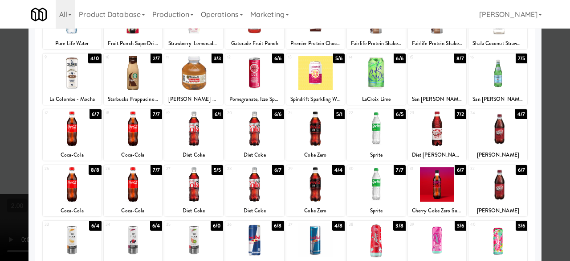
click at [307, 138] on div at bounding box center [315, 128] width 59 height 34
click at [559, 90] on div at bounding box center [285, 130] width 570 height 261
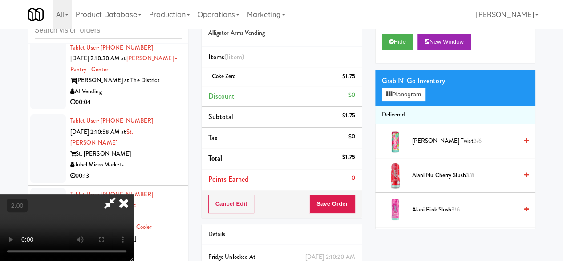
click at [120, 194] on icon at bounding box center [110, 203] width 20 height 18
click at [326, 207] on button "Save Order" at bounding box center [332, 203] width 45 height 19
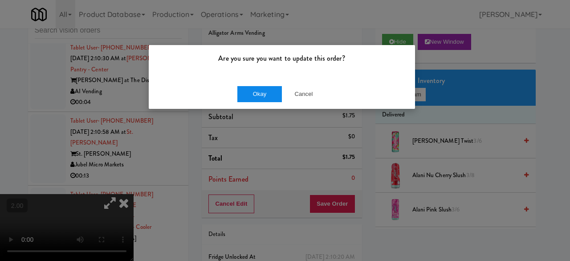
click at [265, 90] on button "Okay" at bounding box center [259, 94] width 45 height 16
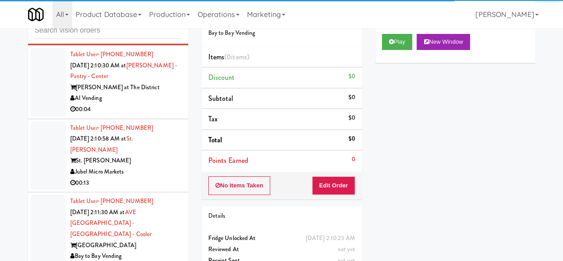
scroll to position [3697, 0]
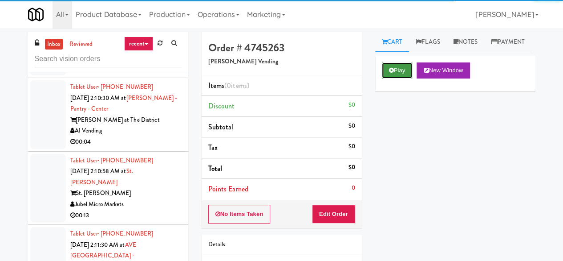
click at [402, 78] on button "Play" at bounding box center [397, 70] width 31 height 16
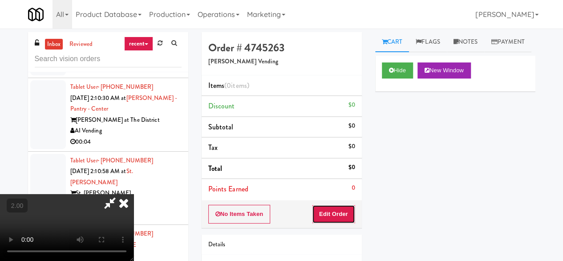
click at [340, 220] on button "Edit Order" at bounding box center [333, 213] width 43 height 19
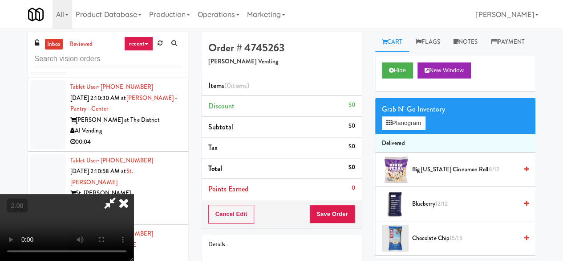
scroll to position [18, 0]
click at [415, 130] on button "Planogram" at bounding box center [404, 122] width 44 height 13
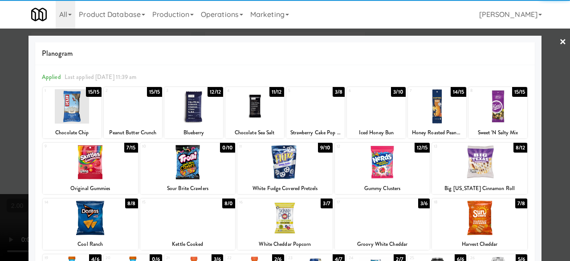
click at [366, 105] on div at bounding box center [376, 106] width 59 height 34
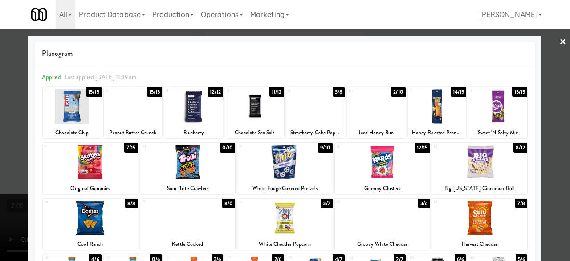
click at [559, 48] on link "×" at bounding box center [562, 43] width 7 height 28
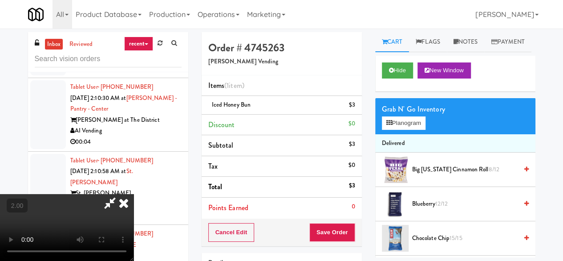
click at [120, 194] on icon at bounding box center [110, 203] width 20 height 18
click at [334, 231] on button "Save Order" at bounding box center [332, 232] width 45 height 19
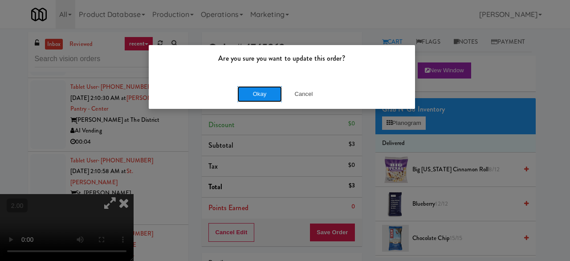
click at [253, 98] on button "Okay" at bounding box center [259, 94] width 45 height 16
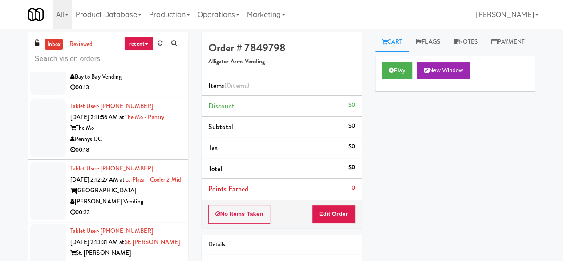
scroll to position [3830, 0]
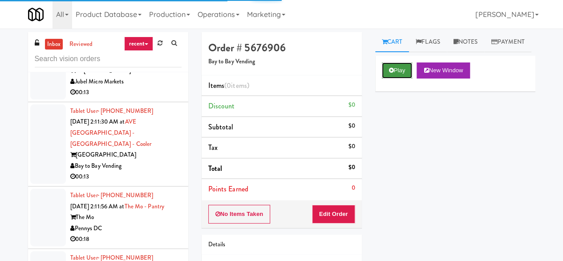
click at [411, 78] on button "Play" at bounding box center [397, 70] width 31 height 16
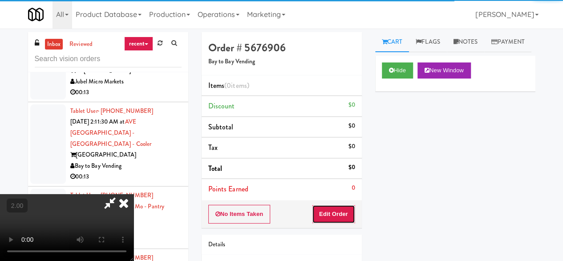
click at [337, 210] on button "Edit Order" at bounding box center [333, 213] width 43 height 19
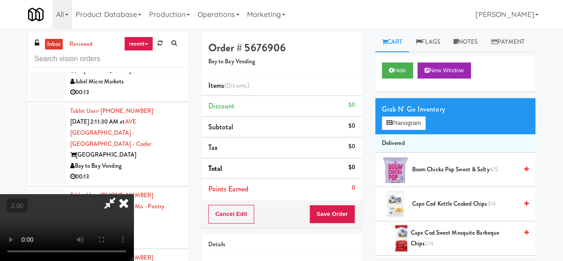
scroll to position [18, 0]
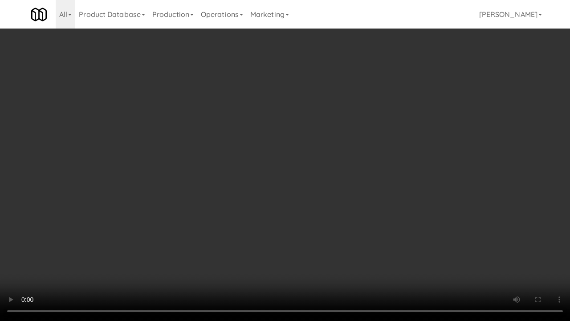
click at [313, 167] on video at bounding box center [285, 160] width 570 height 321
click at [308, 153] on video at bounding box center [285, 160] width 570 height 321
click at [289, 169] on video at bounding box center [285, 160] width 570 height 321
click at [322, 183] on video at bounding box center [285, 160] width 570 height 321
click at [321, 181] on video at bounding box center [285, 160] width 570 height 321
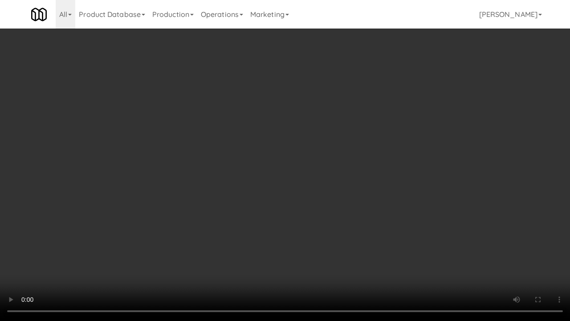
click at [315, 174] on video at bounding box center [285, 160] width 570 height 321
click at [314, 169] on video at bounding box center [285, 160] width 570 height 321
click at [372, 199] on video at bounding box center [285, 160] width 570 height 321
click at [356, 184] on video at bounding box center [285, 160] width 570 height 321
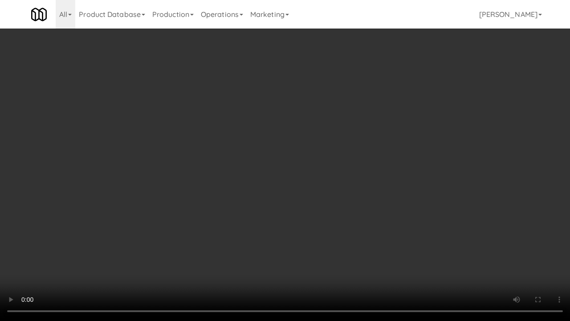
click at [302, 151] on video at bounding box center [285, 160] width 570 height 321
click at [327, 214] on video at bounding box center [285, 160] width 570 height 321
click at [273, 193] on video at bounding box center [285, 160] width 570 height 321
drag, startPoint x: 273, startPoint y: 193, endPoint x: 273, endPoint y: 154, distance: 38.7
click at [273, 193] on video at bounding box center [285, 160] width 570 height 321
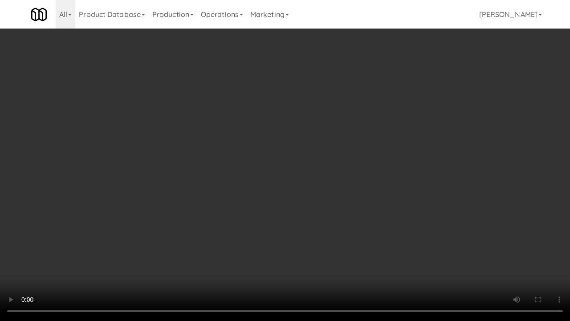
click at [416, 178] on video at bounding box center [285, 160] width 570 height 321
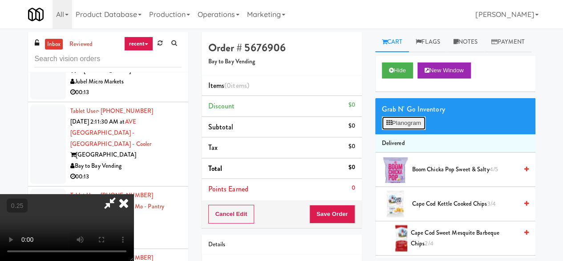
click at [405, 130] on button "Planogram" at bounding box center [404, 122] width 44 height 13
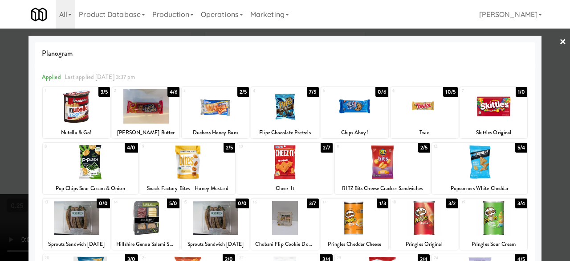
click at [279, 164] on div at bounding box center [284, 162] width 95 height 34
click at [114, 170] on div at bounding box center [90, 162] width 95 height 34
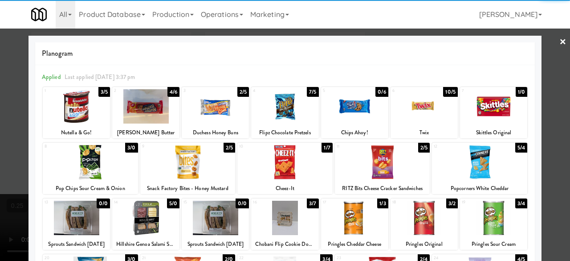
click at [544, 46] on div at bounding box center [285, 130] width 570 height 261
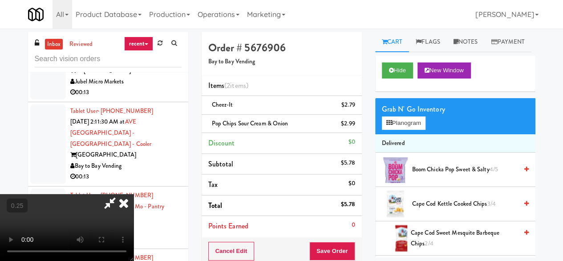
click at [120, 194] on icon at bounding box center [110, 203] width 20 height 18
click at [346, 250] on button "Save Order" at bounding box center [332, 250] width 45 height 19
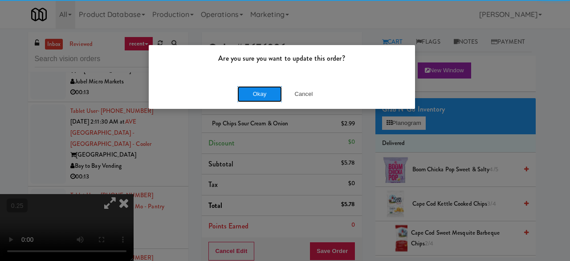
click at [249, 100] on button "Okay" at bounding box center [259, 94] width 45 height 16
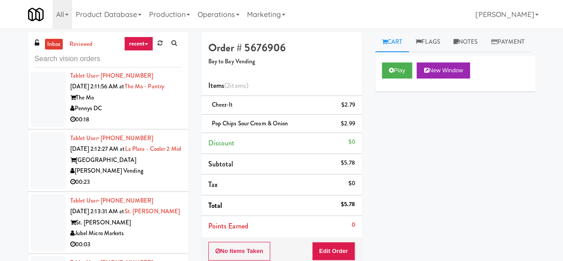
scroll to position [3964, 0]
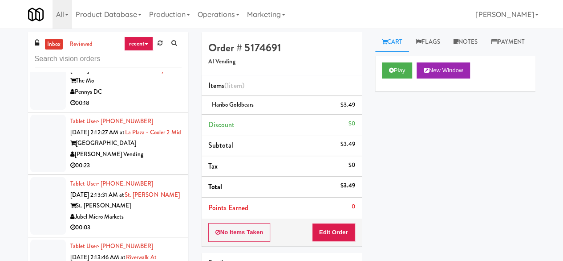
scroll to position [4009, 0]
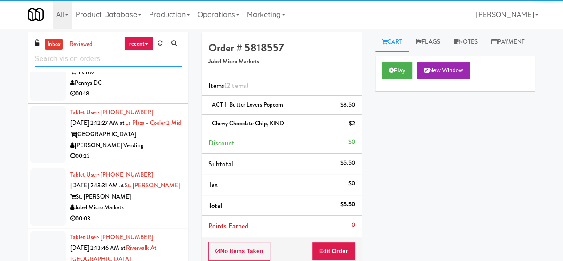
click at [105, 60] on input "text" at bounding box center [108, 59] width 147 height 16
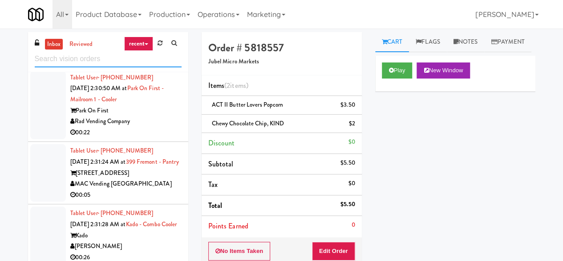
scroll to position [3695, 0]
click at [151, 65] on div "00:06" at bounding box center [125, 58] width 111 height 11
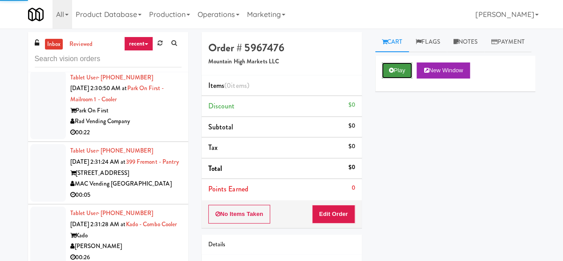
click at [395, 78] on button "Play" at bounding box center [397, 70] width 31 height 16
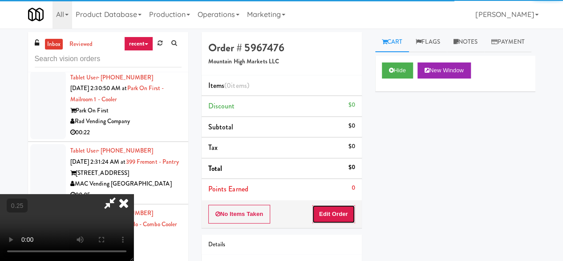
click at [341, 214] on button "Edit Order" at bounding box center [333, 213] width 43 height 19
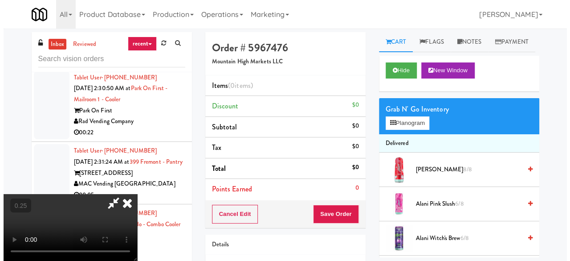
scroll to position [18, 0]
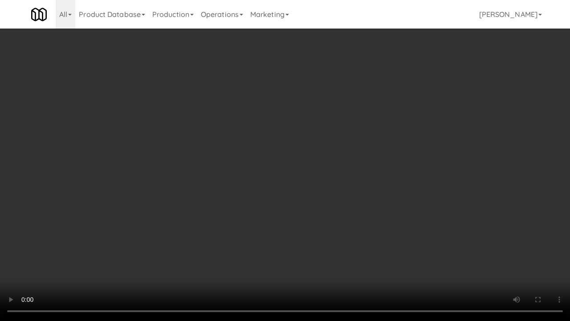
click at [347, 174] on video at bounding box center [285, 160] width 570 height 321
click at [347, 173] on video at bounding box center [285, 160] width 570 height 321
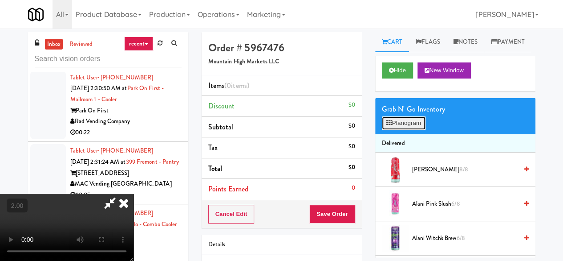
click at [398, 130] on button "Planogram" at bounding box center [404, 122] width 44 height 13
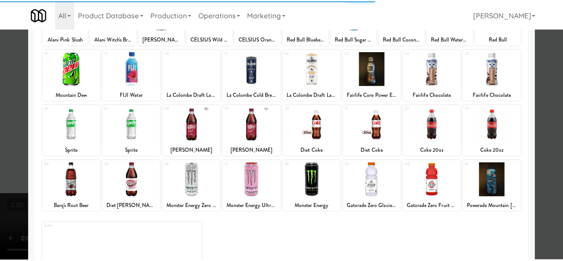
scroll to position [176, 0]
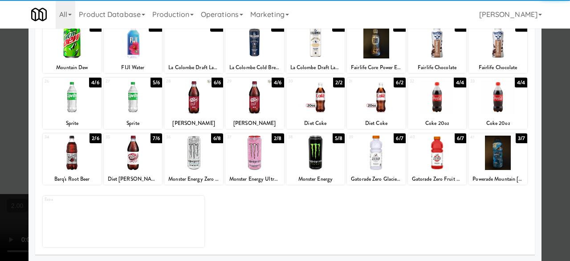
click at [70, 156] on div at bounding box center [72, 152] width 59 height 34
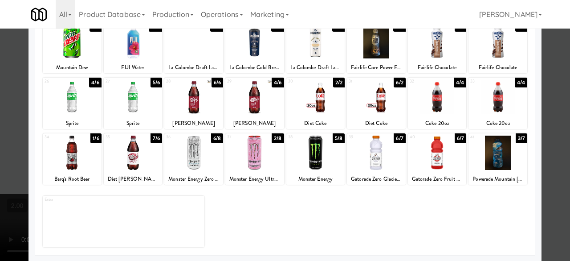
click at [550, 81] on div at bounding box center [285, 130] width 570 height 261
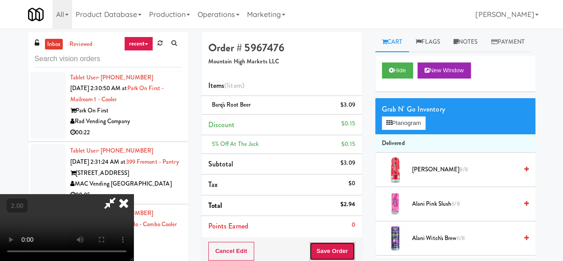
click at [340, 245] on button "Save Order" at bounding box center [332, 250] width 45 height 19
click at [341, 247] on button "Save Order" at bounding box center [332, 250] width 45 height 19
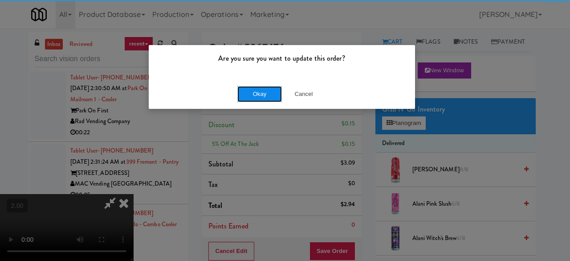
click at [249, 90] on button "Okay" at bounding box center [259, 94] width 45 height 16
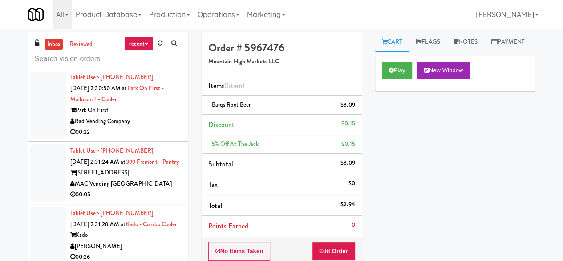
click at [158, 115] on div "Park On First" at bounding box center [125, 110] width 111 height 11
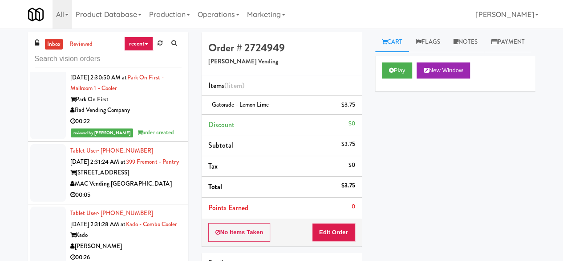
scroll to position [3741, 0]
click at [84, 57] on input "text" at bounding box center [108, 59] width 147 height 16
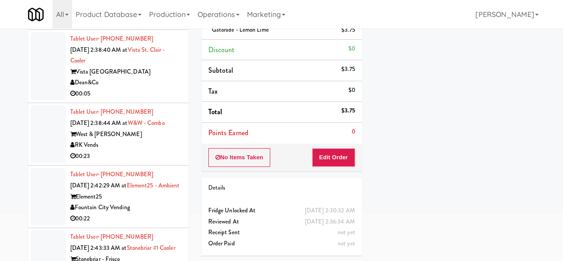
scroll to position [2893, 0]
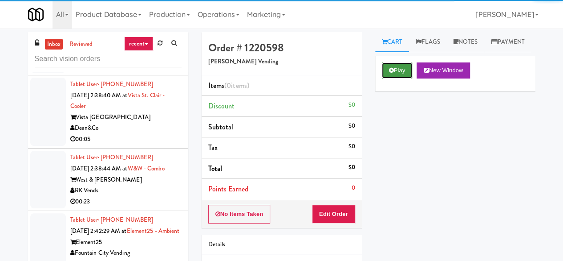
click at [396, 78] on button "Play" at bounding box center [397, 70] width 31 height 16
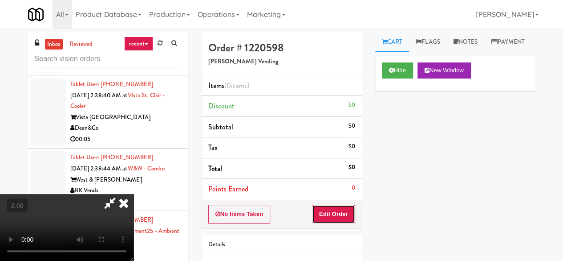
click at [326, 217] on button "Edit Order" at bounding box center [333, 213] width 43 height 19
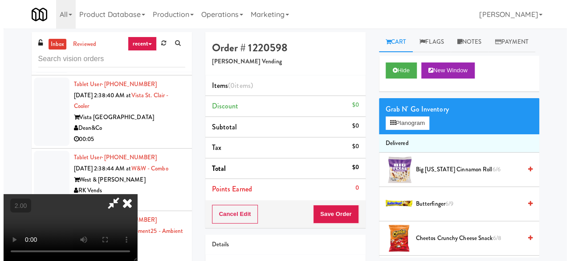
scroll to position [18, 0]
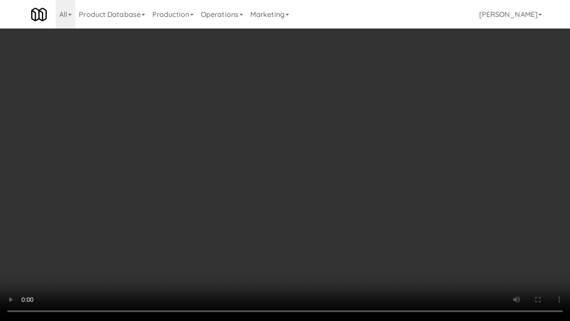
click at [369, 159] on video at bounding box center [285, 160] width 570 height 321
click at [349, 141] on video at bounding box center [285, 160] width 570 height 321
click at [322, 143] on video at bounding box center [285, 160] width 570 height 321
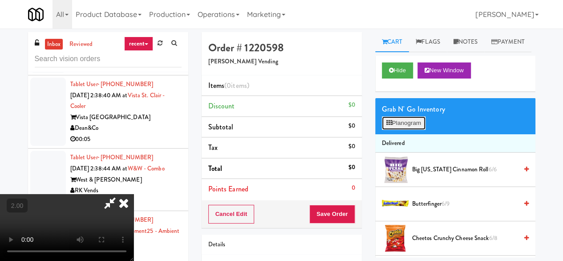
click at [398, 130] on button "Planogram" at bounding box center [404, 122] width 44 height 13
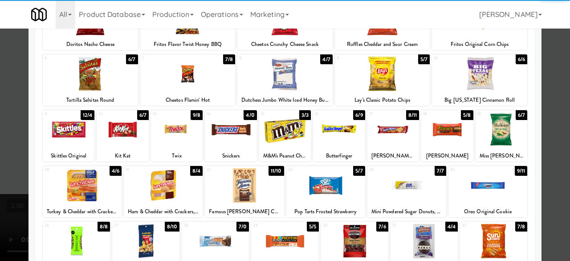
scroll to position [89, 0]
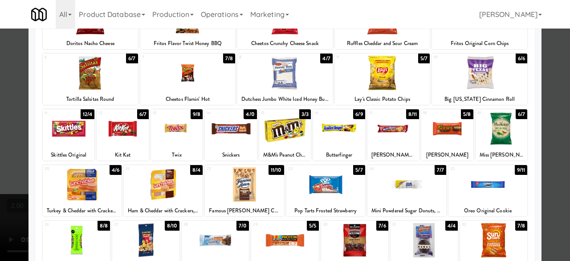
click at [78, 122] on div at bounding box center [69, 128] width 52 height 34
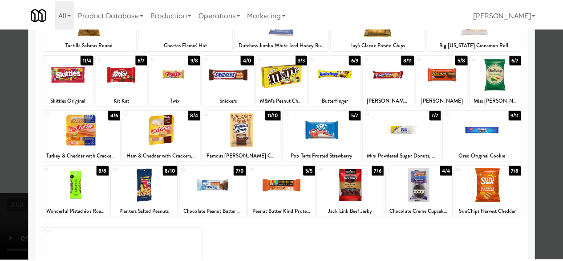
scroll to position [176, 0]
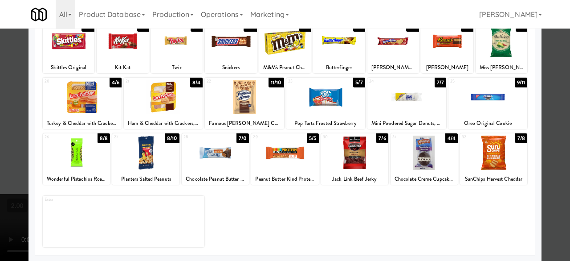
click at [556, 102] on div at bounding box center [285, 130] width 570 height 261
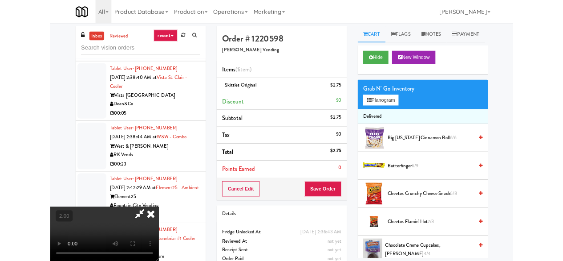
scroll to position [18, 0]
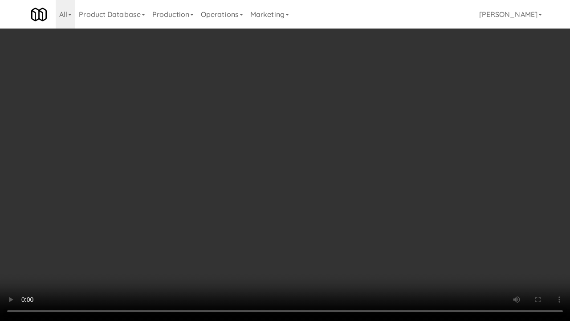
click at [335, 192] on video at bounding box center [285, 160] width 570 height 321
click at [333, 188] on video at bounding box center [285, 160] width 570 height 321
click at [337, 192] on video at bounding box center [285, 160] width 570 height 321
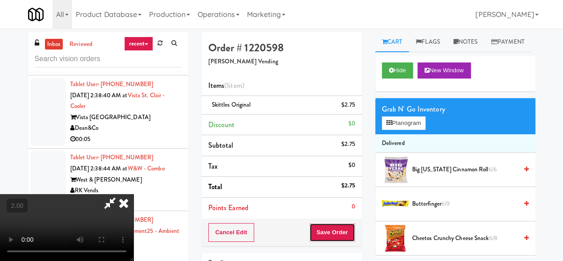
click at [349, 233] on button "Save Order" at bounding box center [332, 232] width 45 height 19
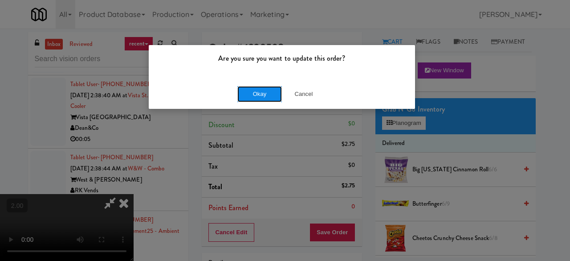
click at [251, 93] on button "Okay" at bounding box center [259, 94] width 45 height 16
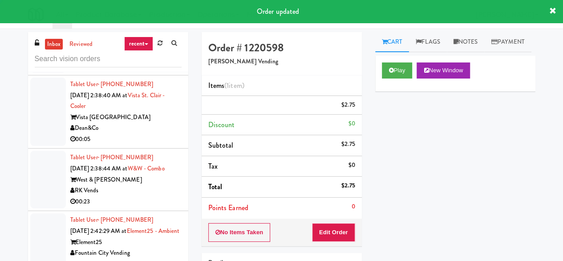
scroll to position [0, 0]
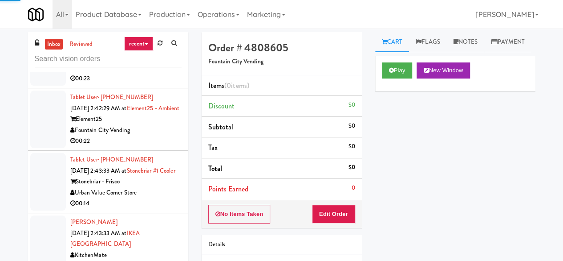
scroll to position [2982, 0]
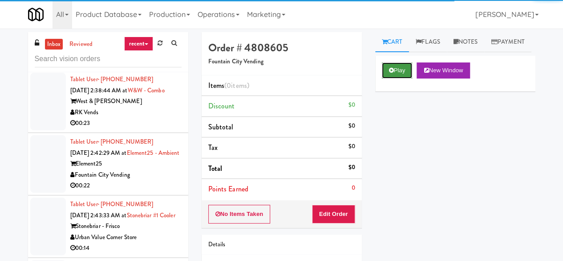
click at [404, 78] on button "Play" at bounding box center [397, 70] width 31 height 16
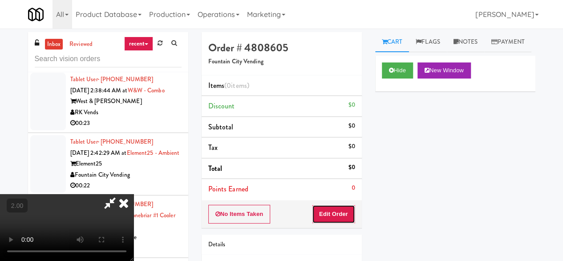
click at [343, 208] on button "Edit Order" at bounding box center [333, 213] width 43 height 19
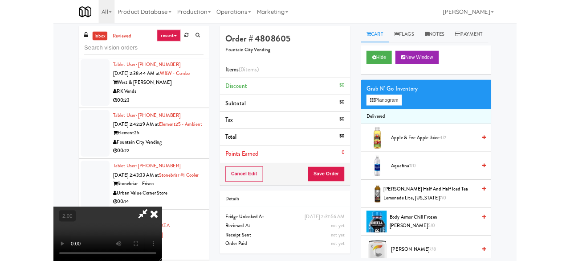
scroll to position [18, 0]
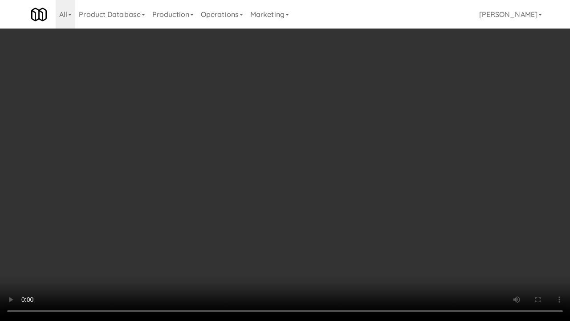
click at [276, 131] on video at bounding box center [285, 160] width 570 height 321
click at [279, 105] on video at bounding box center [285, 160] width 570 height 321
click at [396, 130] on video at bounding box center [285, 160] width 570 height 321
click at [426, 183] on video at bounding box center [285, 160] width 570 height 321
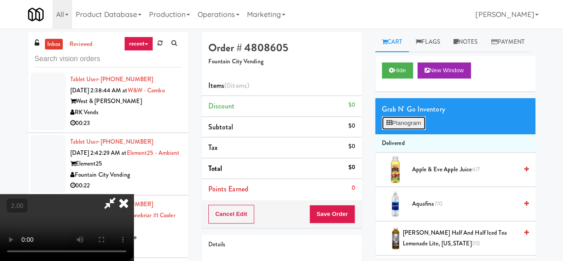
click at [417, 130] on button "Planogram" at bounding box center [404, 122] width 44 height 13
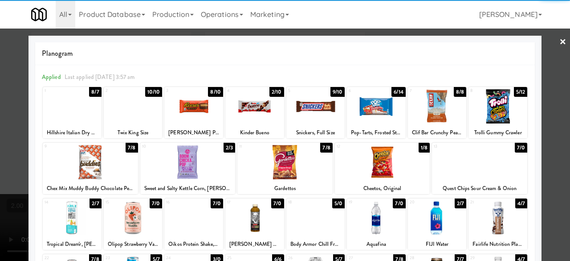
click at [121, 114] on div at bounding box center [133, 106] width 59 height 34
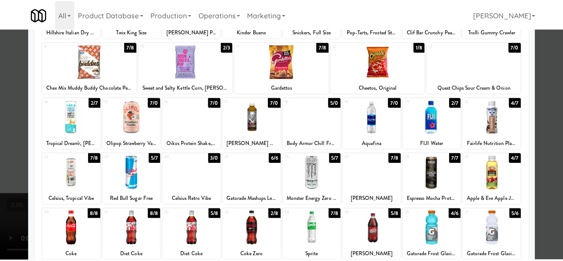
scroll to position [134, 0]
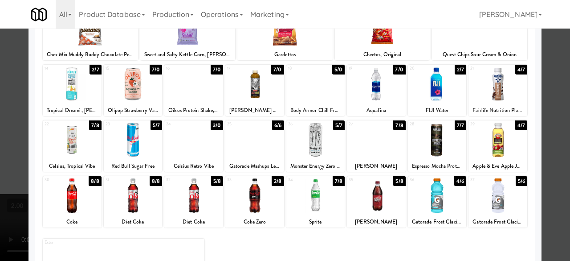
click at [302, 90] on div at bounding box center [315, 84] width 59 height 34
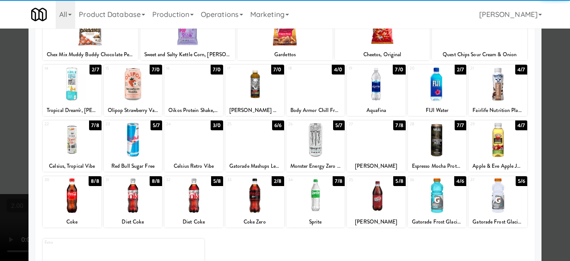
click at [538, 56] on div at bounding box center [285, 130] width 570 height 261
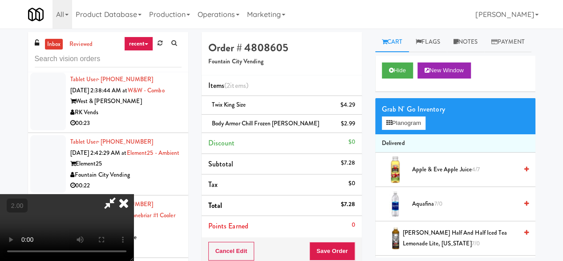
click at [120, 194] on icon at bounding box center [110, 203] width 20 height 18
click at [260, 123] on span "Body Armor Chill Frozen [PERSON_NAME]" at bounding box center [266, 123] width 108 height 8
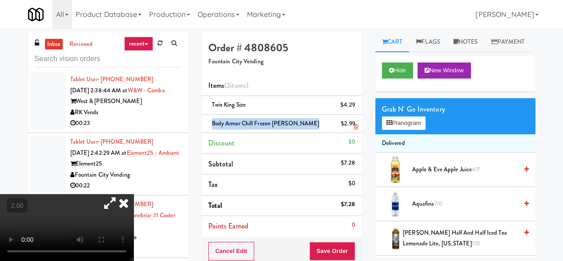
copy span "Body Armor Chill Frozen [PERSON_NAME]"
click at [326, 257] on button "Save Order" at bounding box center [332, 250] width 45 height 19
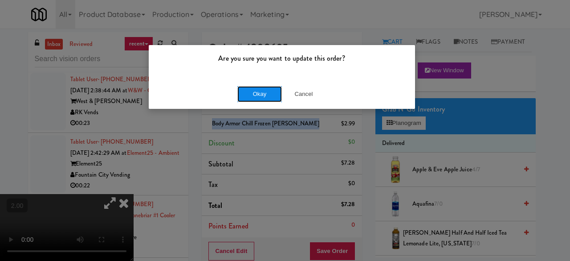
click at [249, 93] on button "Okay" at bounding box center [259, 94] width 45 height 16
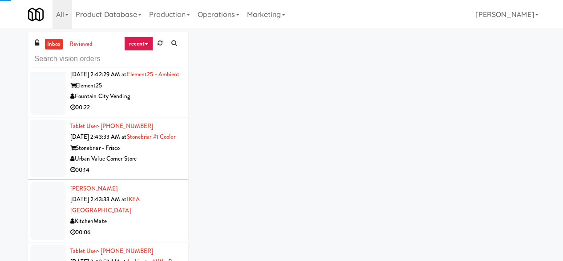
scroll to position [3160, 0]
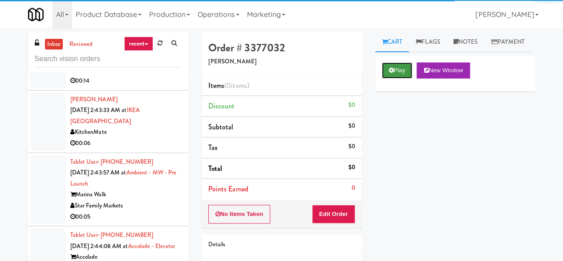
click at [404, 78] on button "Play" at bounding box center [397, 70] width 31 height 16
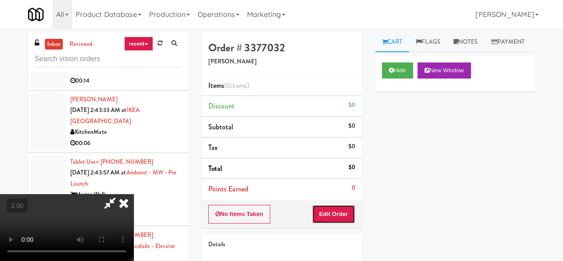
click at [333, 212] on button "Edit Order" at bounding box center [333, 213] width 43 height 19
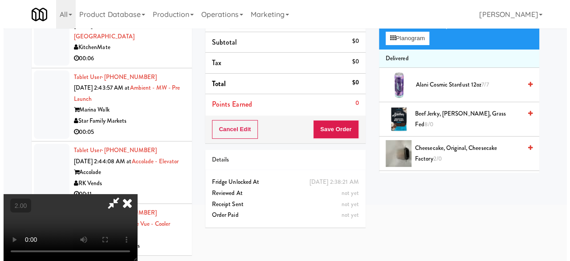
scroll to position [29, 0]
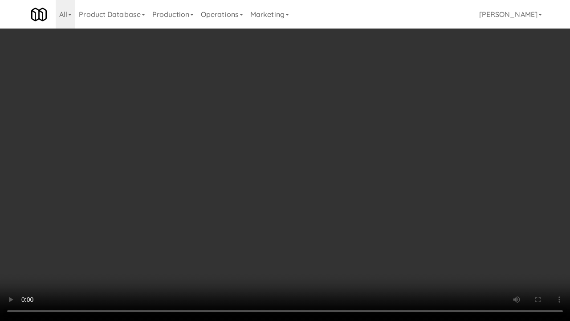
click at [198, 185] on video at bounding box center [285, 160] width 570 height 321
click at [249, 176] on video at bounding box center [285, 160] width 570 height 321
click at [270, 161] on video at bounding box center [285, 160] width 570 height 321
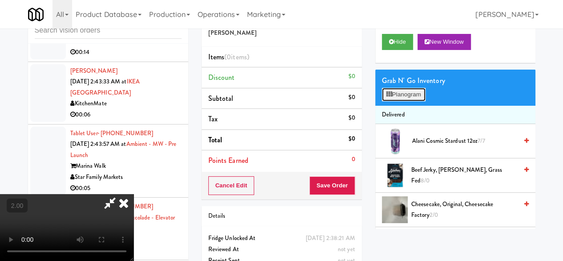
click at [390, 97] on icon at bounding box center [390, 94] width 6 height 6
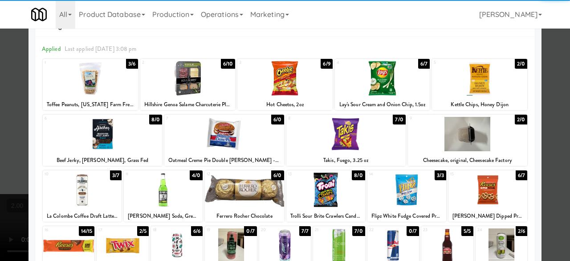
scroll to position [89, 0]
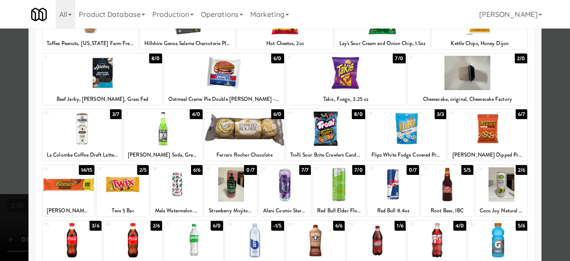
click at [224, 127] on div at bounding box center [244, 128] width 79 height 34
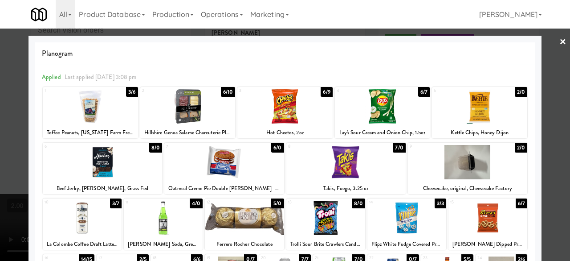
click at [334, 214] on div at bounding box center [325, 217] width 79 height 34
click at [377, 113] on div at bounding box center [382, 106] width 95 height 34
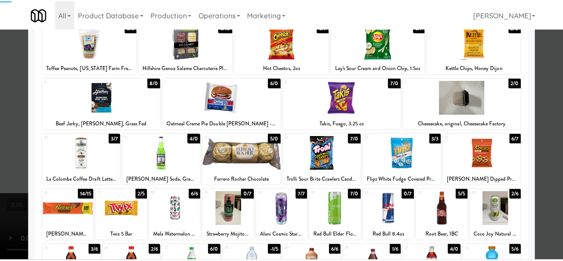
scroll to position [134, 0]
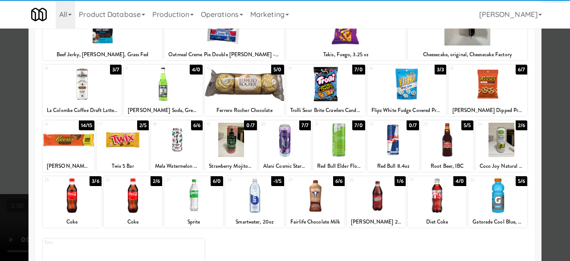
click at [494, 209] on div at bounding box center [498, 195] width 59 height 34
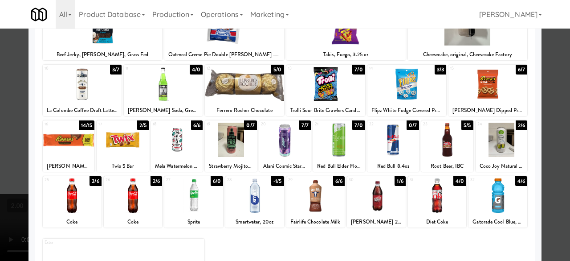
click at [538, 146] on div at bounding box center [285, 130] width 570 height 261
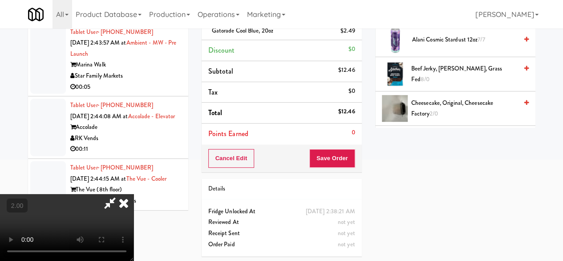
scroll to position [69, 0]
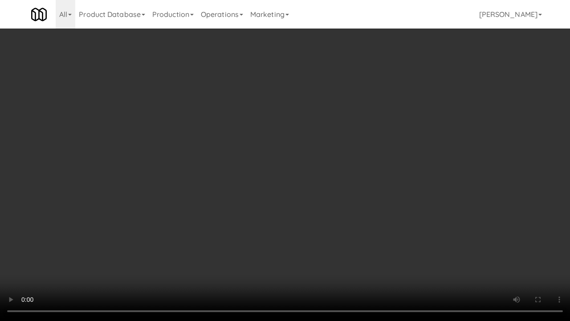
click at [222, 212] on video at bounding box center [285, 160] width 570 height 321
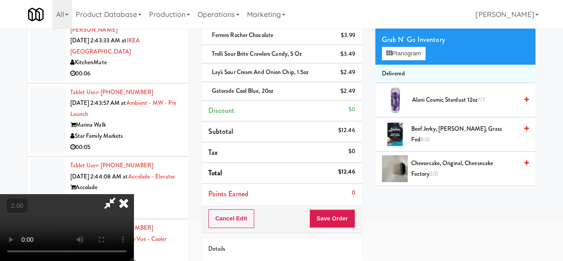
click at [120, 194] on icon at bounding box center [110, 203] width 20 height 18
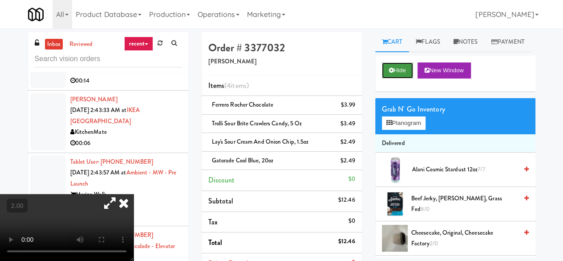
click at [395, 78] on button "Hide" at bounding box center [397, 70] width 31 height 16
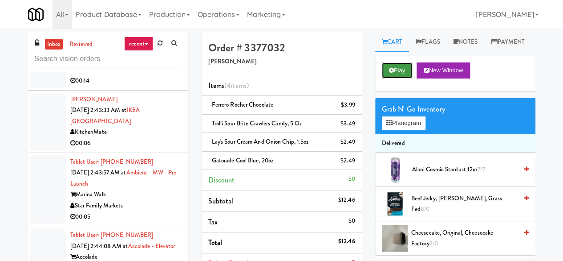
click at [395, 78] on button "Play" at bounding box center [397, 70] width 31 height 16
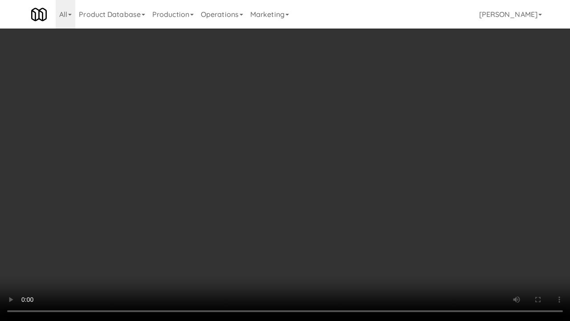
click at [382, 178] on video at bounding box center [285, 160] width 570 height 321
click at [352, 208] on video at bounding box center [285, 160] width 570 height 321
click at [378, 184] on video at bounding box center [285, 160] width 570 height 321
click at [424, 151] on video at bounding box center [285, 160] width 570 height 321
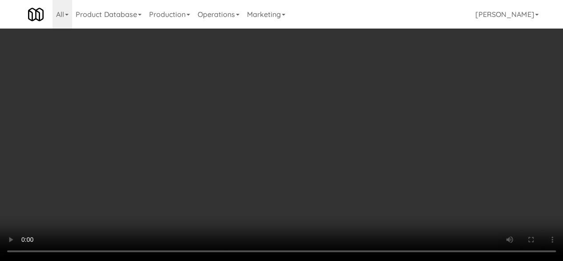
scroll to position [130, 0]
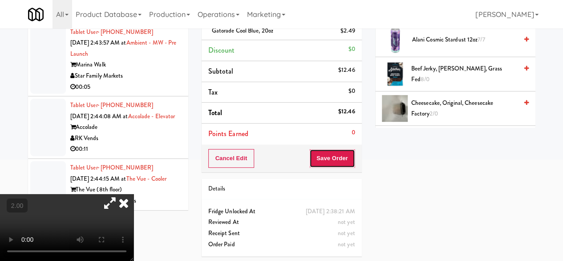
click at [327, 157] on button "Save Order" at bounding box center [332, 158] width 45 height 19
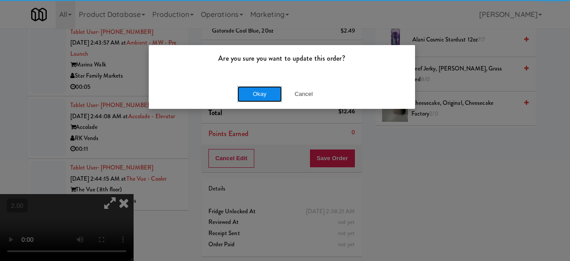
click at [267, 98] on button "Okay" at bounding box center [259, 94] width 45 height 16
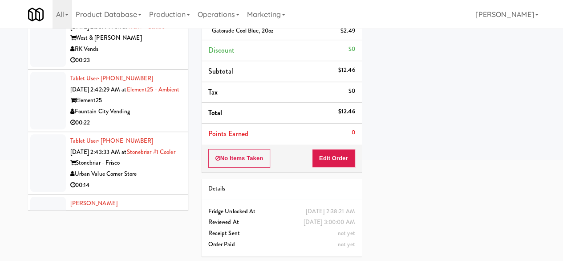
scroll to position [3116, 0]
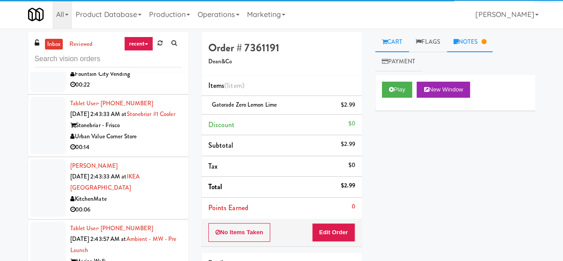
click at [465, 46] on link "Notes" at bounding box center [470, 42] width 46 height 20
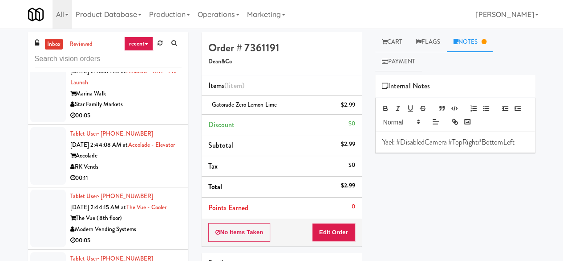
scroll to position [3294, 0]
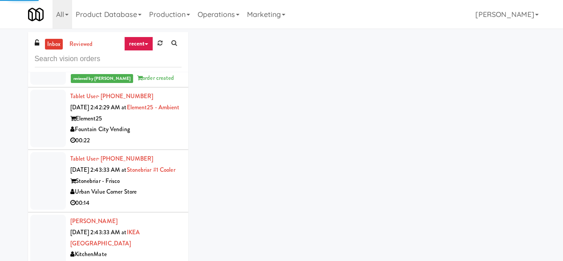
scroll to position [3027, 0]
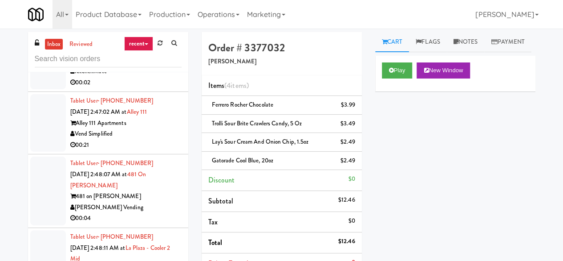
scroll to position [3784, 0]
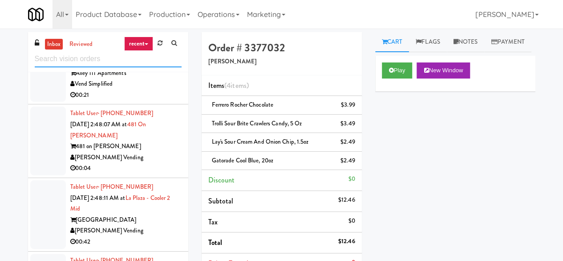
click at [97, 56] on input "text" at bounding box center [108, 59] width 147 height 16
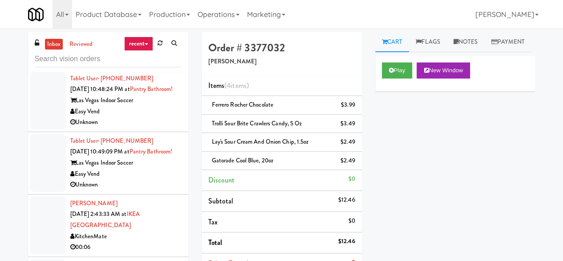
scroll to position [2161, 0]
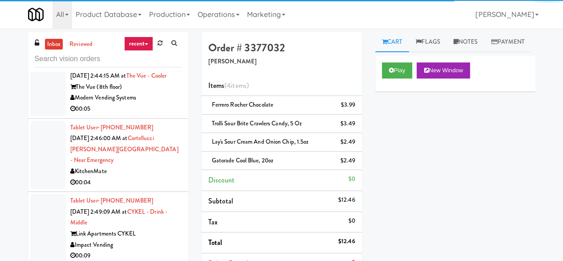
click at [492, 33] on ul "Cart Flags Notes Payment" at bounding box center [455, 42] width 160 height 20
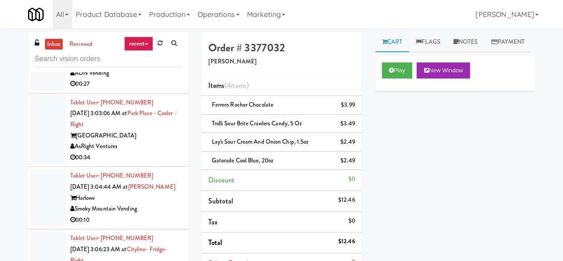
scroll to position [3185, 0]
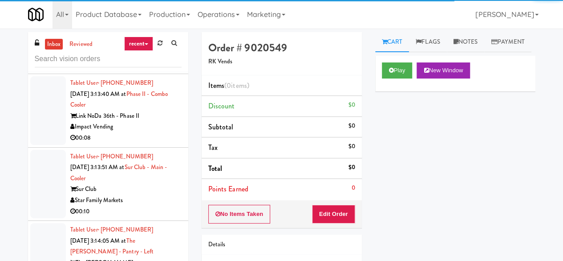
scroll to position [4121, 0]
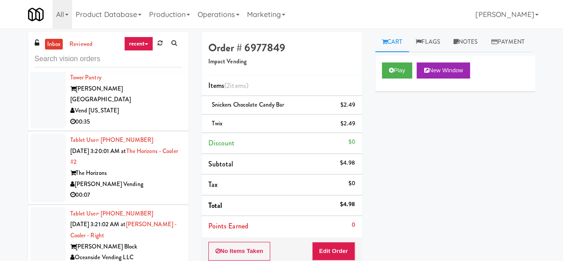
scroll to position [4862, 0]
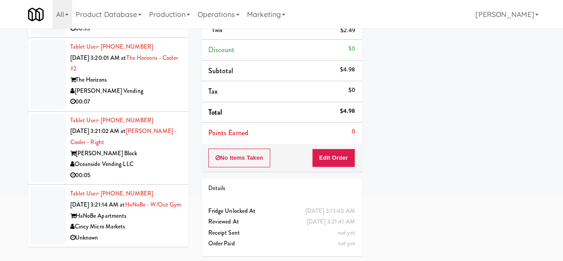
click at [154, 170] on div "00:05" at bounding box center [125, 175] width 111 height 11
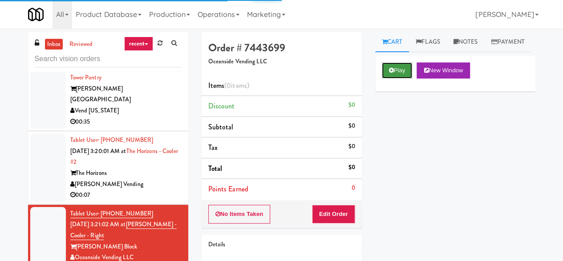
click at [406, 78] on button "Play" at bounding box center [397, 70] width 31 height 16
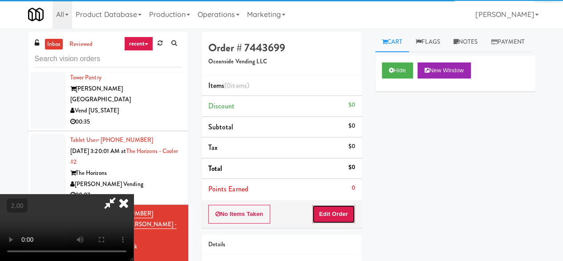
click at [348, 214] on button "Edit Order" at bounding box center [333, 213] width 43 height 19
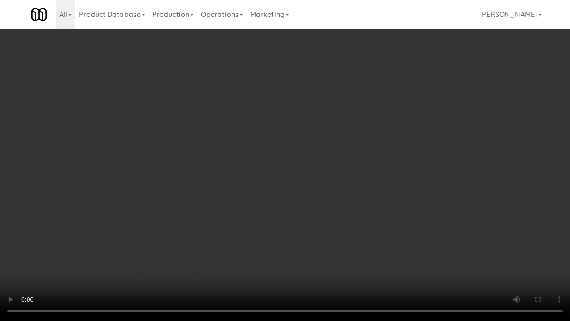
click at [540, 260] on video at bounding box center [285, 160] width 570 height 321
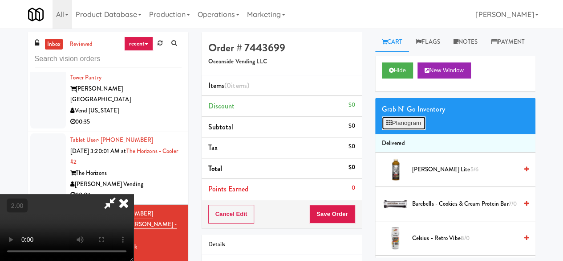
click at [421, 130] on button "Planogram" at bounding box center [404, 122] width 44 height 13
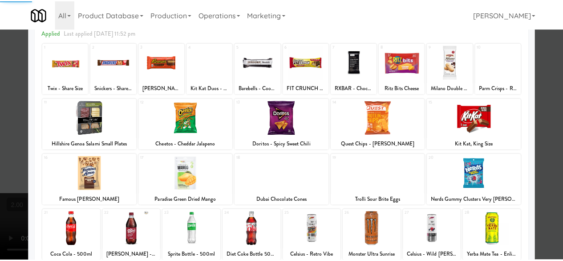
scroll to position [176, 0]
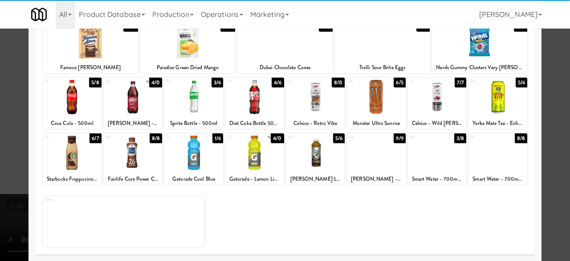
click at [197, 161] on div at bounding box center [193, 152] width 59 height 34
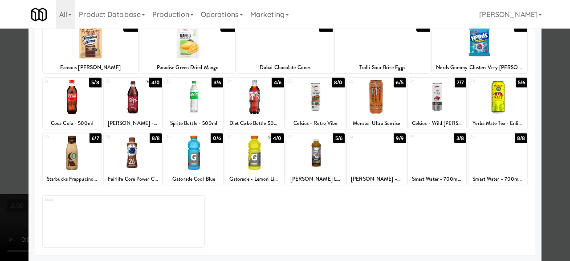
drag, startPoint x: 548, startPoint y: 77, endPoint x: 506, endPoint y: 77, distance: 42.3
click at [547, 77] on div at bounding box center [285, 130] width 570 height 261
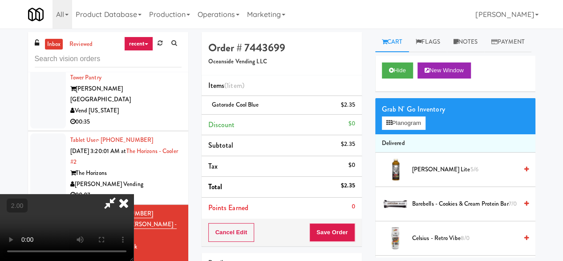
click at [120, 194] on icon at bounding box center [110, 203] width 20 height 18
drag, startPoint x: 319, startPoint y: 215, endPoint x: 329, endPoint y: 231, distance: 18.4
click at [320, 216] on div "Items (1 item ) Gatorade Cool Blue $2.35 Discount $0 Subtotal $2.35 Tax $0 Tota…" at bounding box center [282, 146] width 160 height 143
click at [330, 232] on button "Save Order" at bounding box center [332, 232] width 45 height 19
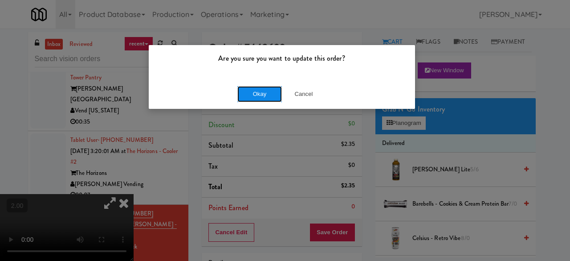
click at [275, 90] on button "Okay" at bounding box center [259, 94] width 45 height 16
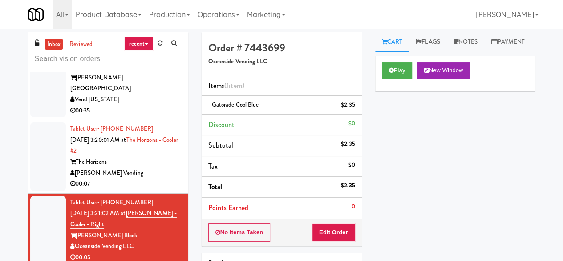
scroll to position [4873, 0]
click at [140, 139] on div "Tablet User · (202) 361-9995 [DATE] 3:20:01 AM at The Horizons - Cooler #2 The …" at bounding box center [125, 156] width 111 height 66
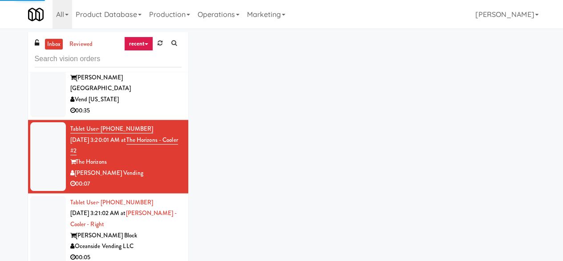
scroll to position [4783, 0]
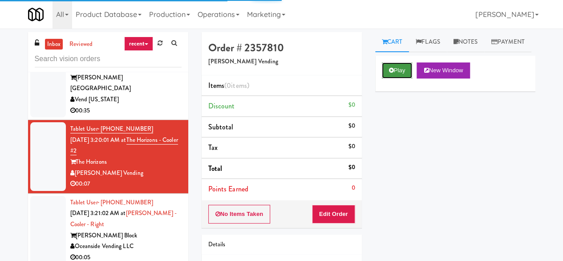
click at [394, 78] on button "Play" at bounding box center [397, 70] width 31 height 16
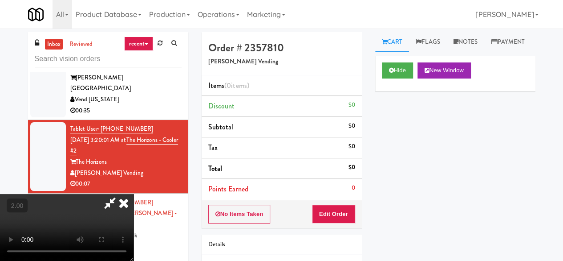
click at [338, 197] on li "Points Earned 0" at bounding box center [282, 189] width 160 height 20
click at [335, 211] on button "Edit Order" at bounding box center [333, 213] width 43 height 19
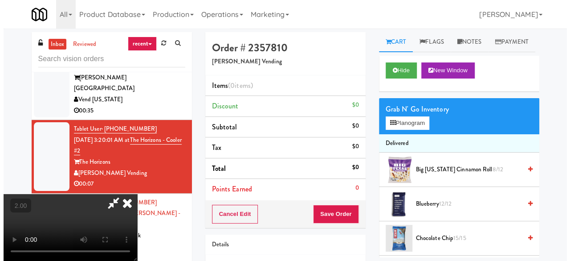
scroll to position [18, 0]
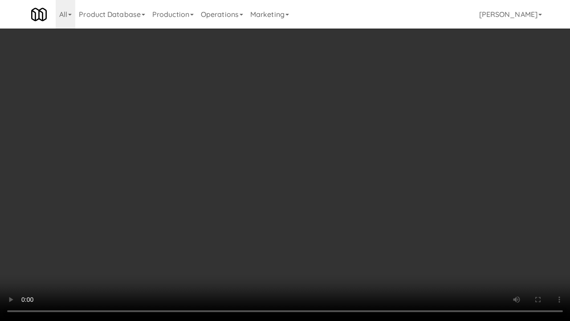
click at [344, 162] on video at bounding box center [285, 160] width 570 height 321
click at [339, 162] on video at bounding box center [285, 160] width 570 height 321
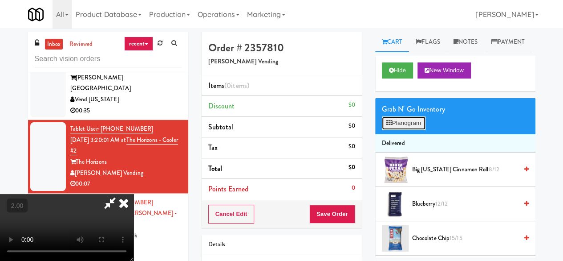
click at [396, 130] on button "Planogram" at bounding box center [404, 122] width 44 height 13
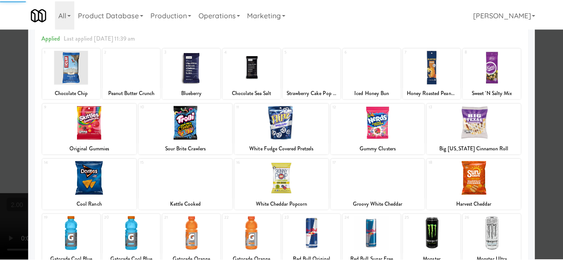
scroll to position [176, 0]
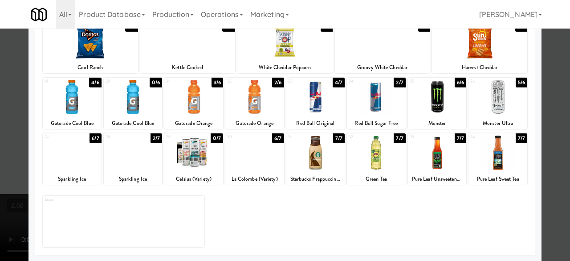
click at [86, 105] on div at bounding box center [72, 97] width 59 height 34
drag, startPoint x: 546, startPoint y: 81, endPoint x: 363, endPoint y: 81, distance: 183.1
click at [544, 81] on div at bounding box center [285, 130] width 570 height 261
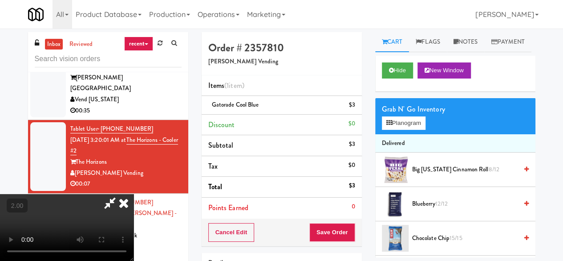
click at [120, 194] on icon at bounding box center [110, 203] width 20 height 18
drag, startPoint x: 331, startPoint y: 234, endPoint x: 325, endPoint y: 219, distance: 16.4
click at [331, 234] on button "Save Order" at bounding box center [332, 232] width 45 height 19
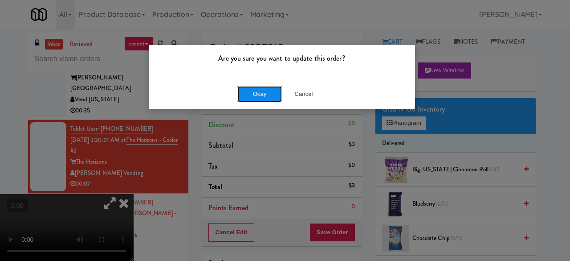
click at [259, 95] on button "Okay" at bounding box center [259, 94] width 45 height 16
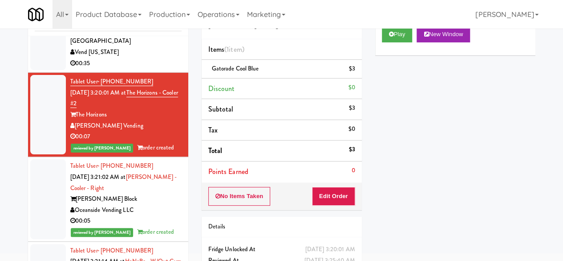
scroll to position [85, 0]
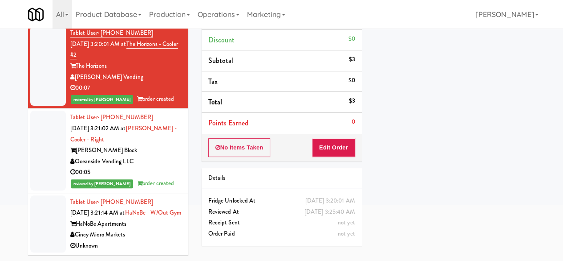
click at [133, 9] on div "Vend [US_STATE]" at bounding box center [125, 3] width 111 height 11
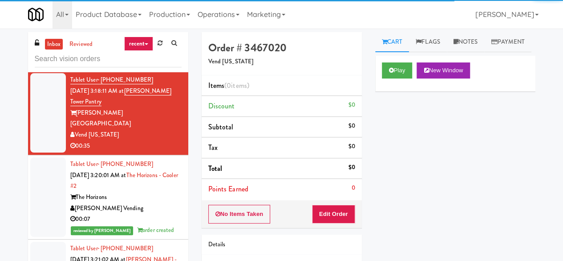
click at [404, 91] on div "Play New Window" at bounding box center [455, 74] width 160 height 36
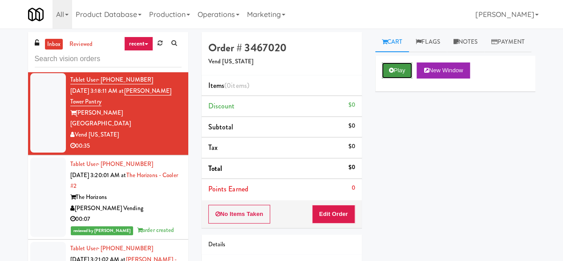
click at [403, 78] on button "Play" at bounding box center [397, 70] width 31 height 16
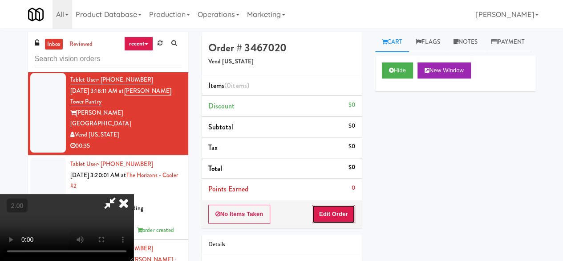
click at [338, 216] on button "Edit Order" at bounding box center [333, 213] width 43 height 19
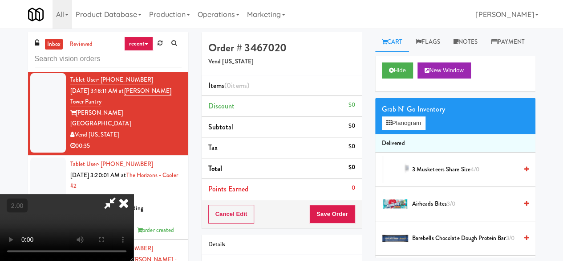
click at [134, 260] on video at bounding box center [67, 227] width 134 height 67
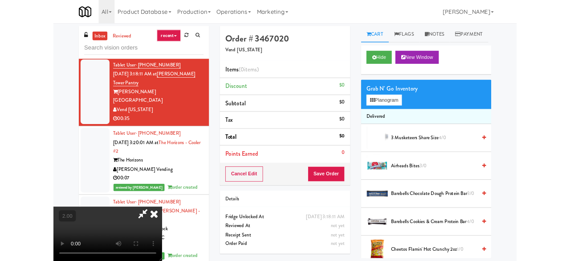
scroll to position [18, 0]
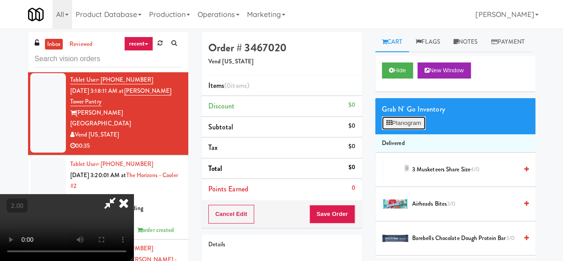
click at [412, 130] on button "Planogram" at bounding box center [404, 122] width 44 height 13
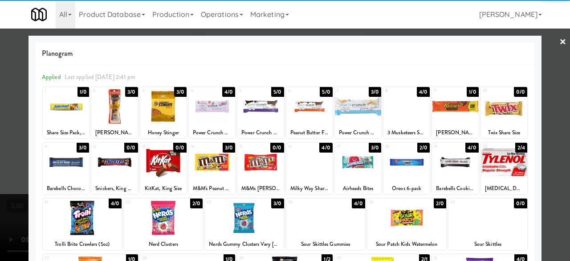
click at [110, 108] on div at bounding box center [114, 106] width 46 height 34
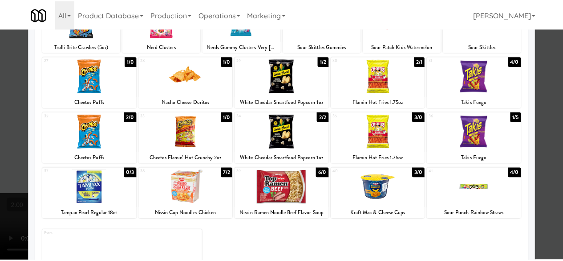
scroll to position [223, 0]
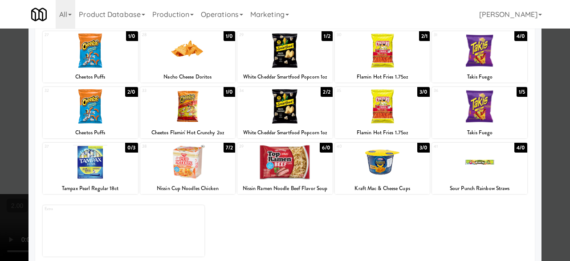
click at [188, 159] on div at bounding box center [187, 162] width 95 height 34
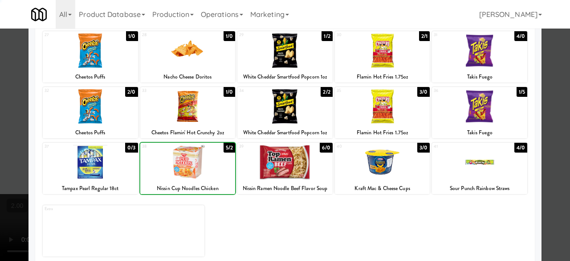
click at [188, 159] on div at bounding box center [187, 162] width 95 height 34
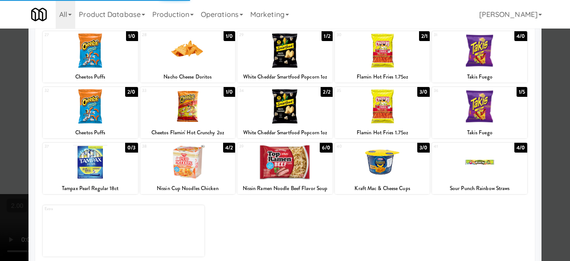
click at [188, 159] on div at bounding box center [187, 162] width 95 height 34
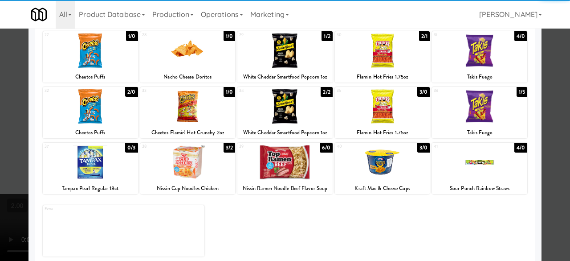
click at [553, 58] on div at bounding box center [285, 130] width 570 height 261
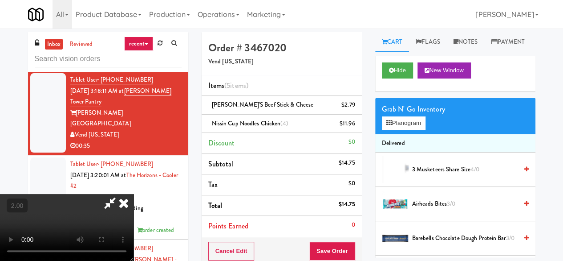
click at [306, 28] on div "All 325 Vending [URL][DOMAIN_NAME] 901 Smrt Mrkt [URL][DOMAIN_NAME] 9518002 [GE…" at bounding box center [282, 14] width 508 height 29
click at [120, 194] on icon at bounding box center [110, 203] width 20 height 18
click at [351, 126] on link at bounding box center [354, 127] width 8 height 11
click at [331, 249] on button "Save Order" at bounding box center [332, 250] width 45 height 19
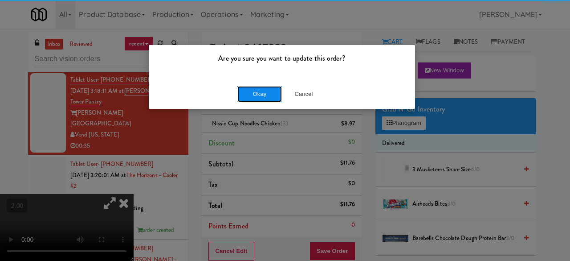
click at [261, 97] on button "Okay" at bounding box center [259, 94] width 45 height 16
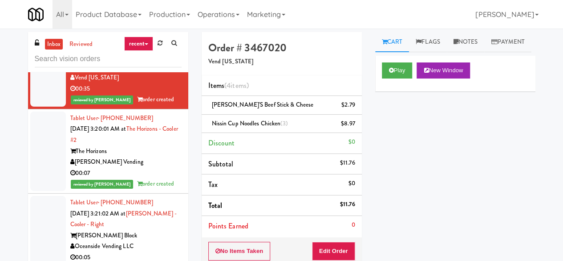
scroll to position [4783, 0]
click at [140, 10] on div "00:08" at bounding box center [125, 4] width 111 height 11
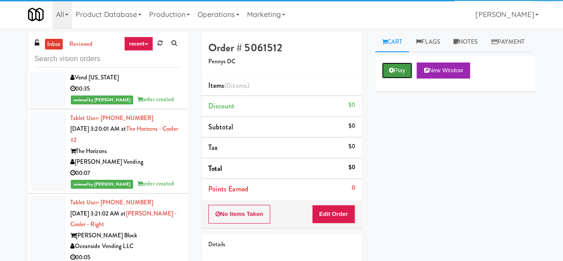
click at [392, 73] on icon at bounding box center [391, 70] width 5 height 6
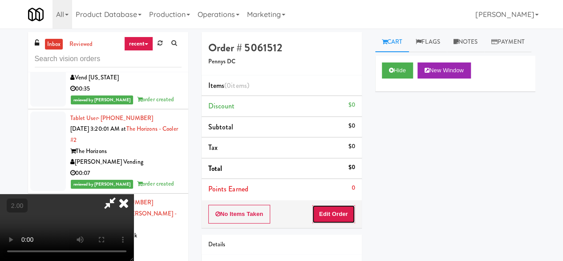
click at [324, 219] on button "Edit Order" at bounding box center [333, 213] width 43 height 19
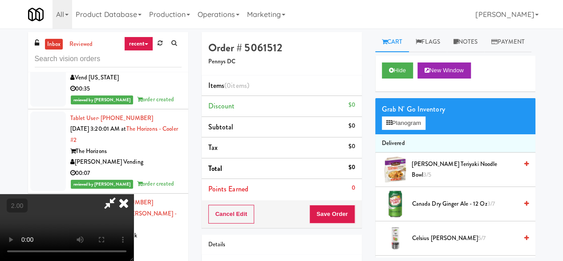
scroll to position [117, 0]
click at [134, 194] on video at bounding box center [67, 227] width 134 height 67
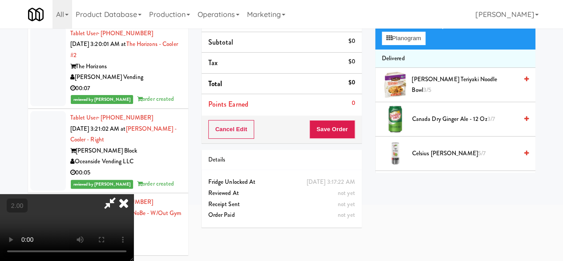
scroll to position [0, 0]
click at [134, 194] on icon at bounding box center [124, 203] width 20 height 18
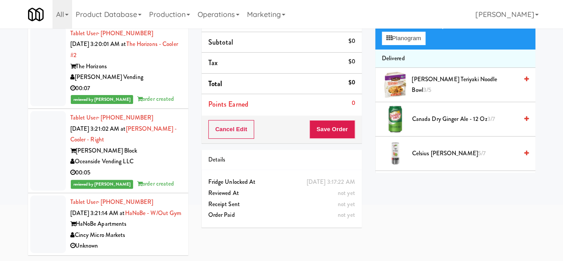
scroll to position [4605, 0]
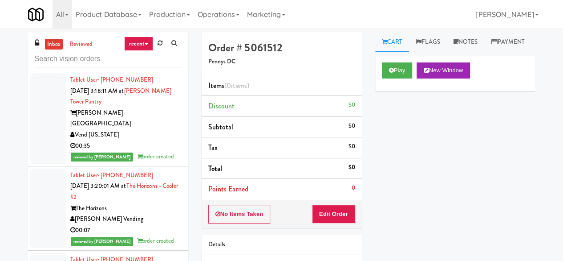
click at [399, 91] on div "Play New Window" at bounding box center [455, 74] width 160 height 36
click at [394, 78] on button "Play" at bounding box center [397, 70] width 31 height 16
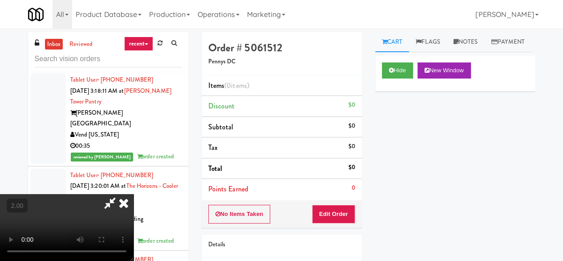
drag, startPoint x: 330, startPoint y: 190, endPoint x: 331, endPoint y: 210, distance: 20.5
click at [330, 192] on li "Points Earned 0" at bounding box center [282, 189] width 160 height 20
click at [334, 217] on button "Edit Order" at bounding box center [333, 213] width 43 height 19
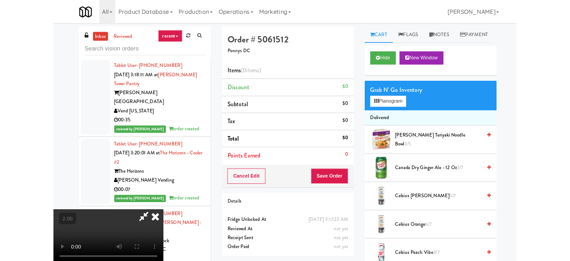
scroll to position [18, 0]
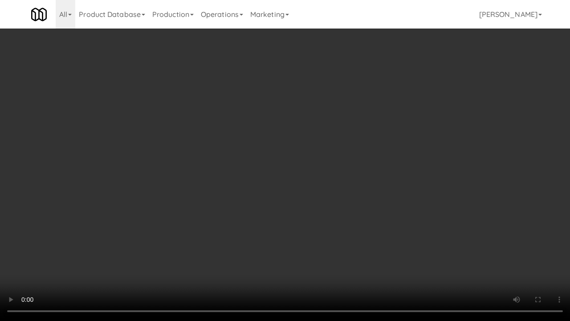
click at [290, 163] on video at bounding box center [285, 160] width 570 height 321
click at [375, 173] on video at bounding box center [285, 160] width 570 height 321
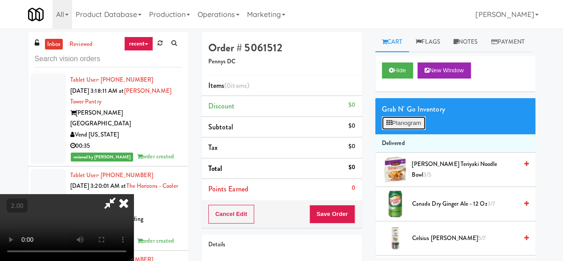
click at [416, 130] on button "Planogram" at bounding box center [404, 122] width 44 height 13
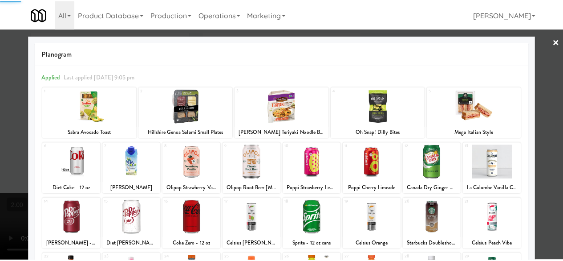
scroll to position [176, 0]
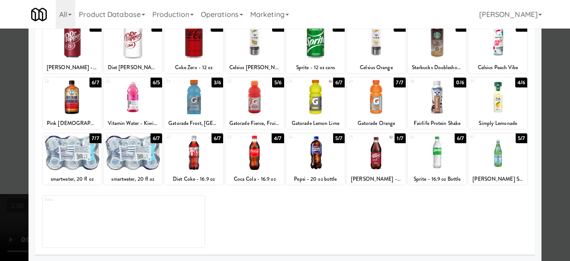
click at [491, 98] on div at bounding box center [498, 97] width 59 height 34
click at [550, 73] on div at bounding box center [285, 130] width 570 height 261
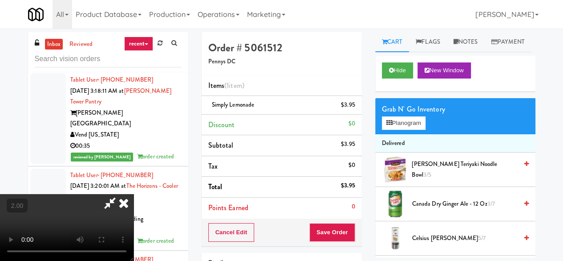
click at [120, 194] on icon at bounding box center [110, 203] width 20 height 18
click at [334, 232] on button "Save Order" at bounding box center [332, 232] width 45 height 19
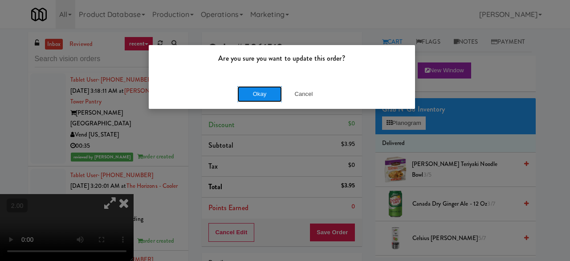
click at [277, 96] on button "Okay" at bounding box center [259, 94] width 45 height 16
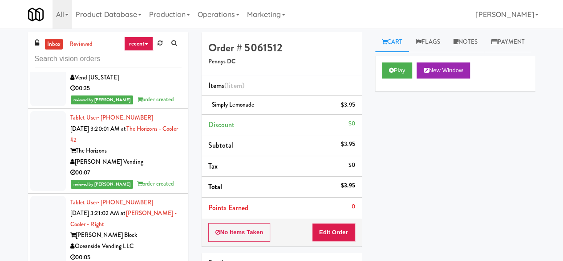
scroll to position [4650, 0]
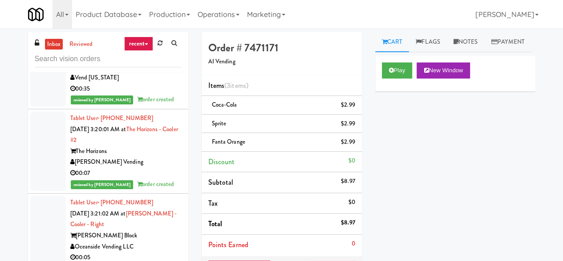
scroll to position [4739, 0]
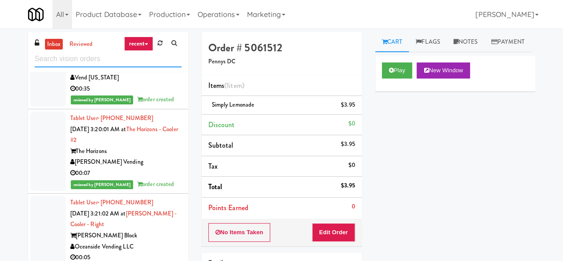
click at [125, 59] on input "text" at bounding box center [108, 59] width 147 height 16
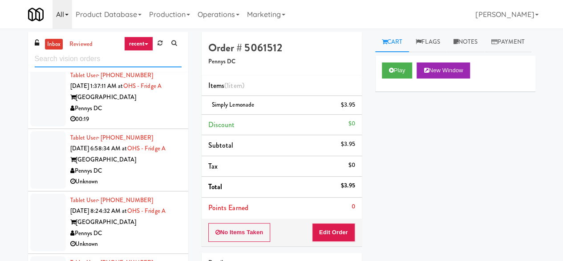
scroll to position [713, 0]
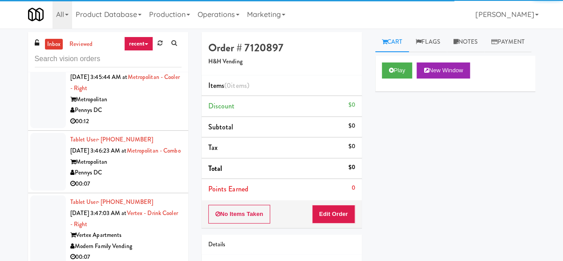
scroll to position [3640, 0]
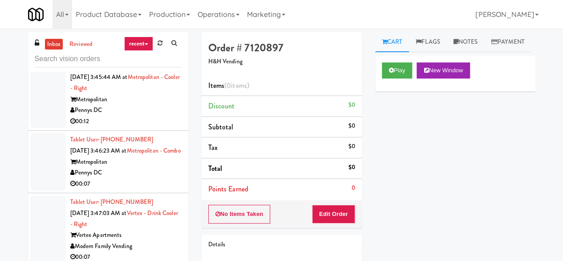
click at [154, 165] on div "Metropolitan" at bounding box center [125, 161] width 111 height 11
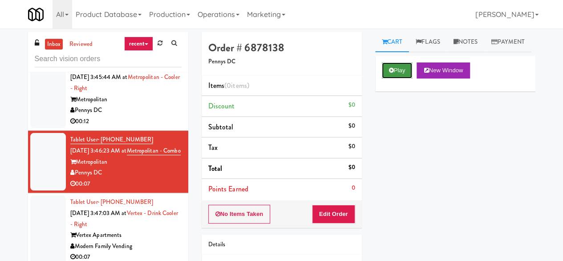
click at [395, 78] on button "Play" at bounding box center [397, 70] width 31 height 16
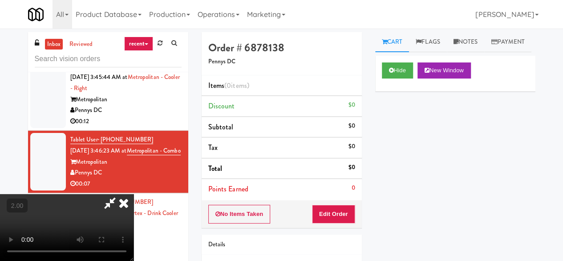
click at [333, 202] on div "No Items Taken Edit Order" at bounding box center [282, 214] width 160 height 28
click at [335, 208] on button "Edit Order" at bounding box center [333, 213] width 43 height 19
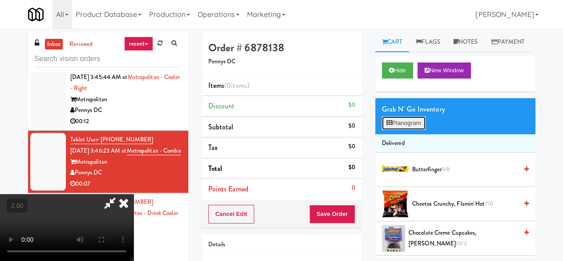
click at [410, 130] on button "Planogram" at bounding box center [404, 122] width 44 height 13
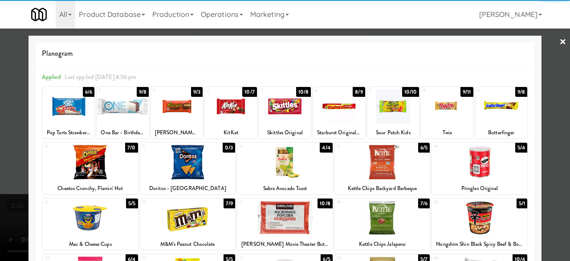
click at [477, 163] on div at bounding box center [479, 162] width 95 height 34
drag, startPoint x: 555, startPoint y: 106, endPoint x: 444, endPoint y: 100, distance: 111.1
click at [554, 106] on div at bounding box center [285, 130] width 570 height 261
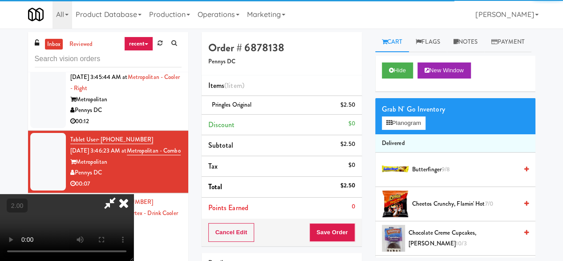
click at [120, 194] on icon at bounding box center [110, 203] width 20 height 18
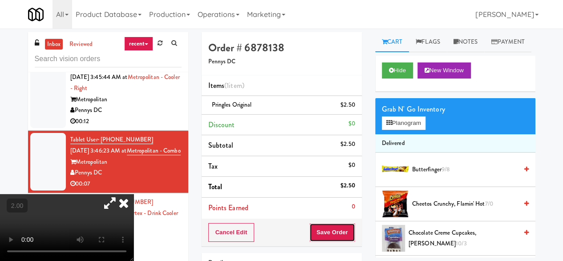
click at [340, 232] on button "Save Order" at bounding box center [332, 232] width 45 height 19
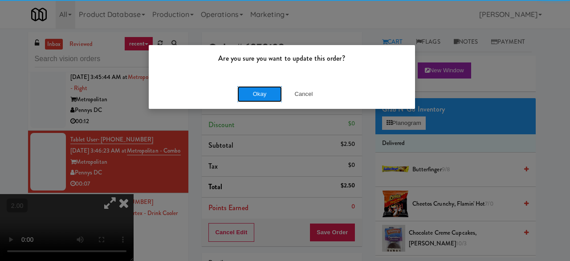
click at [242, 95] on button "Okay" at bounding box center [259, 94] width 45 height 16
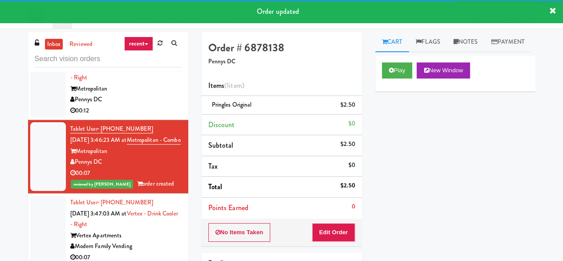
click at [164, 102] on div "Pennys DC" at bounding box center [125, 99] width 111 height 11
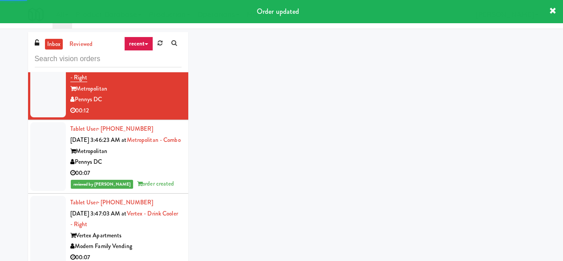
scroll to position [3650, 0]
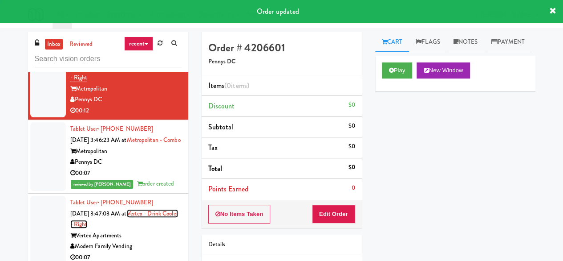
click at [152, 214] on link "Vertex - Drink Cooler - Right" at bounding box center [124, 219] width 108 height 20
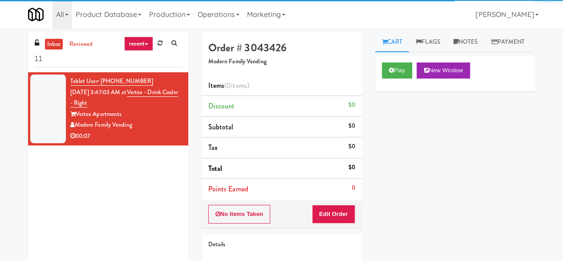
type input "1"
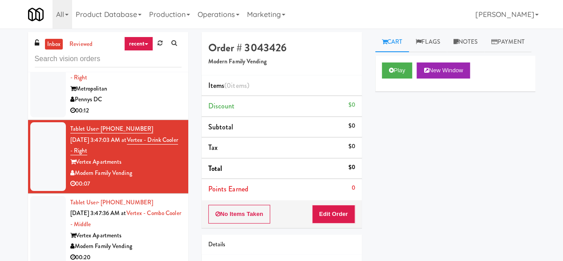
scroll to position [3544, 0]
click at [401, 78] on button "Play" at bounding box center [397, 70] width 31 height 16
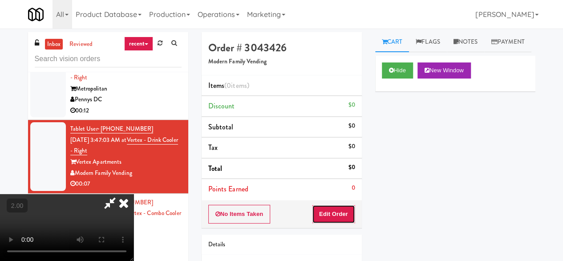
click at [339, 205] on button "Edit Order" at bounding box center [333, 213] width 43 height 19
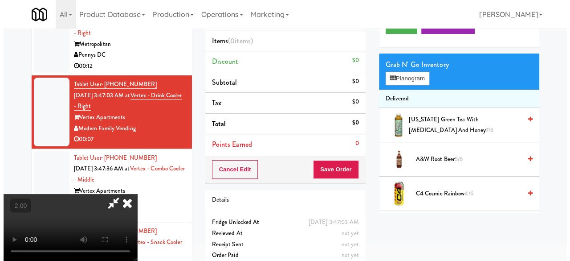
scroll to position [29, 0]
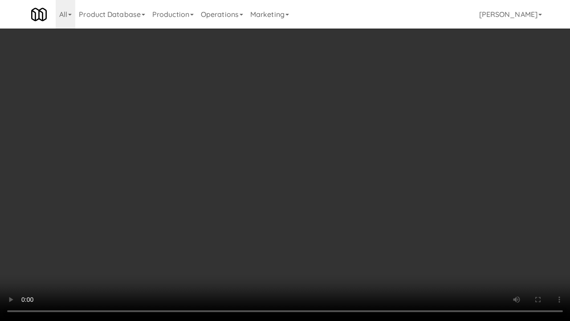
click at [326, 179] on video at bounding box center [285, 160] width 570 height 321
click at [338, 169] on video at bounding box center [285, 160] width 570 height 321
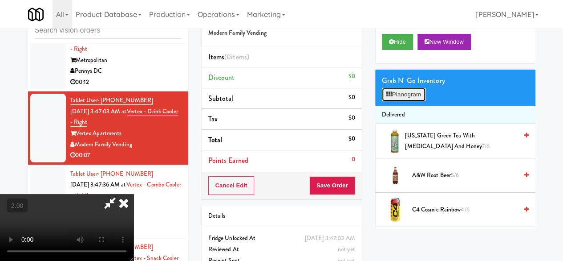
click at [397, 101] on button "Planogram" at bounding box center [404, 94] width 44 height 13
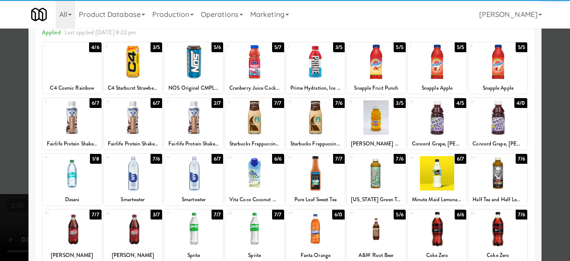
click at [423, 174] on div at bounding box center [437, 173] width 59 height 34
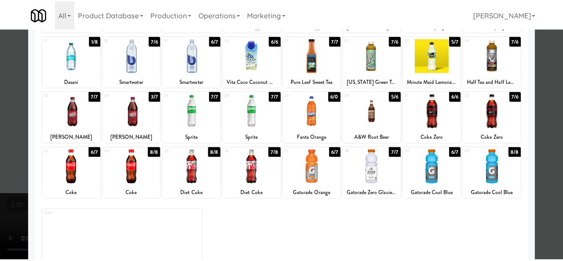
scroll to position [176, 0]
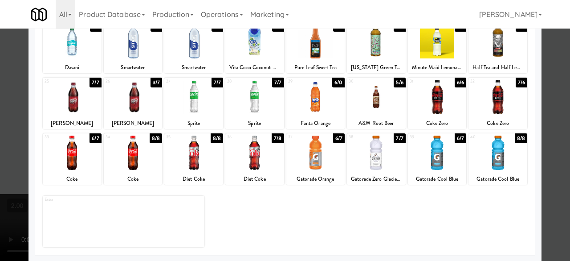
click at [77, 157] on div at bounding box center [72, 152] width 59 height 34
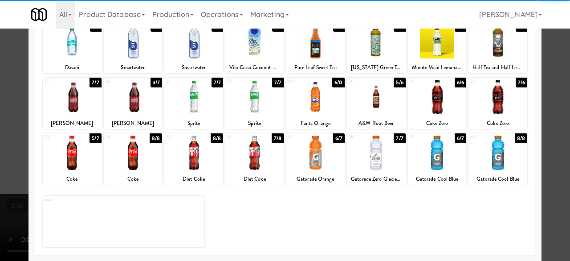
click at [539, 47] on div at bounding box center [285, 130] width 570 height 261
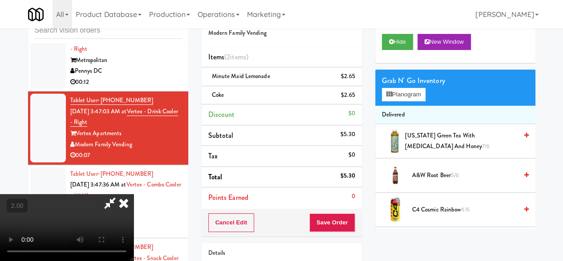
click at [120, 194] on icon at bounding box center [110, 203] width 20 height 18
click at [337, 213] on button "Save Order" at bounding box center [332, 222] width 45 height 19
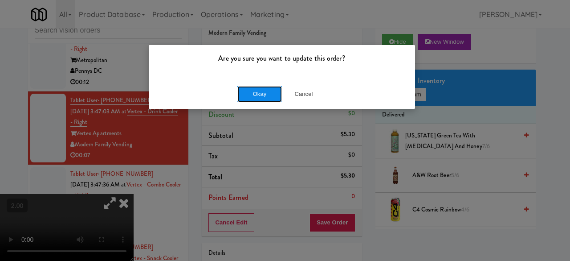
click at [273, 97] on button "Okay" at bounding box center [259, 94] width 45 height 16
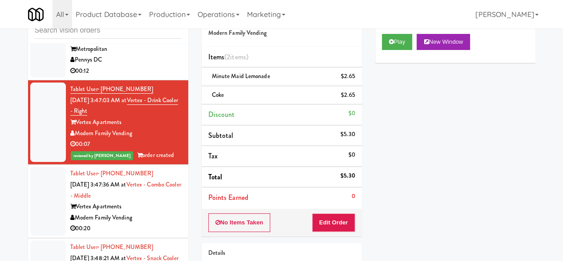
scroll to position [3556, 0]
click at [149, 207] on div "Vertex Apartments" at bounding box center [125, 206] width 111 height 11
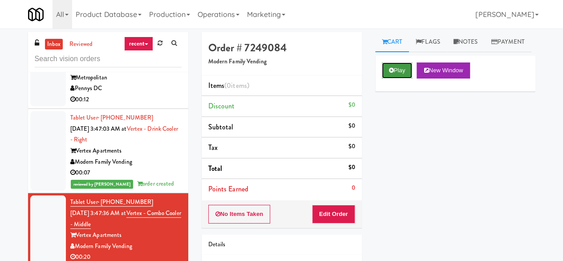
click at [394, 78] on button "Play" at bounding box center [397, 70] width 31 height 16
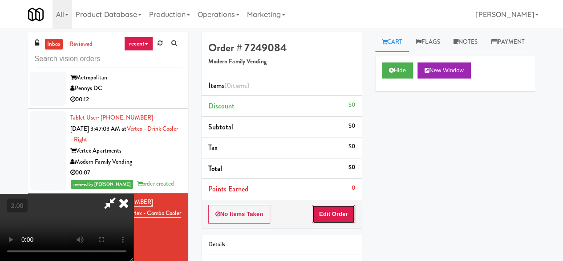
click at [323, 218] on button "Edit Order" at bounding box center [333, 213] width 43 height 19
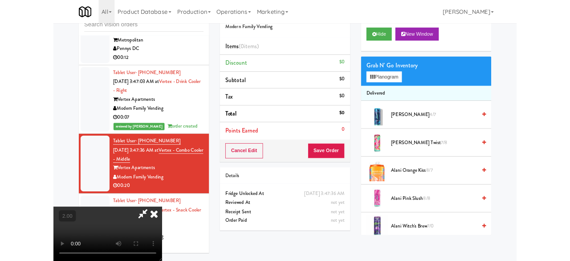
scroll to position [85, 0]
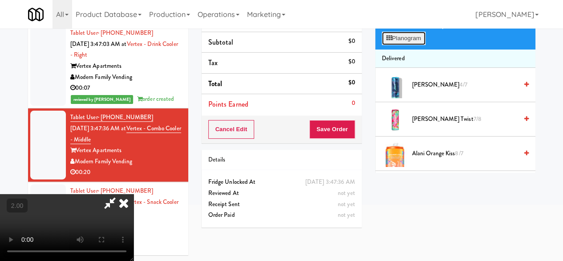
click at [402, 45] on button "Planogram" at bounding box center [404, 38] width 44 height 13
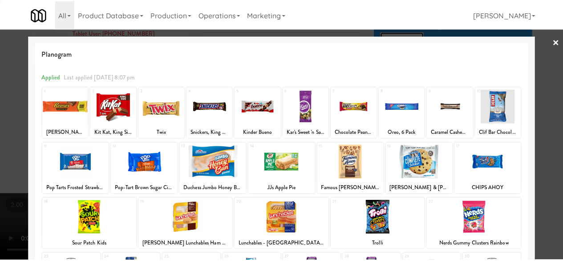
scroll to position [45, 0]
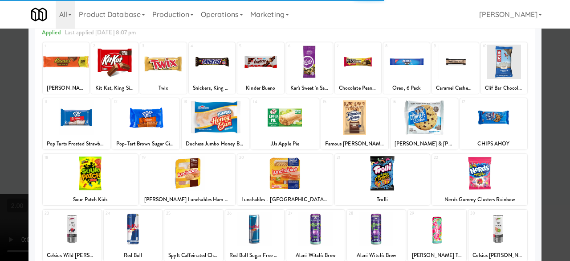
click at [350, 125] on div at bounding box center [354, 117] width 67 height 34
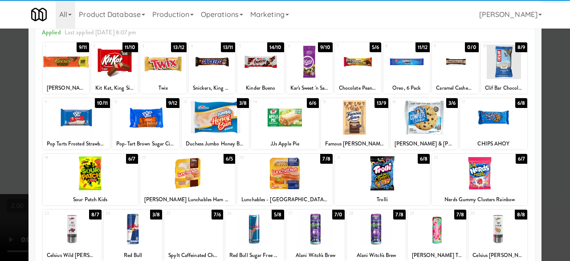
drag, startPoint x: 555, startPoint y: 55, endPoint x: 468, endPoint y: 57, distance: 86.4
click at [553, 55] on div at bounding box center [285, 130] width 570 height 261
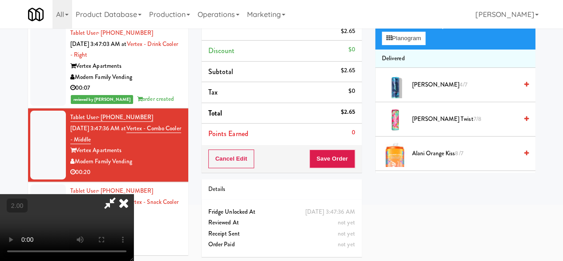
click at [120, 194] on icon at bounding box center [110, 203] width 20 height 18
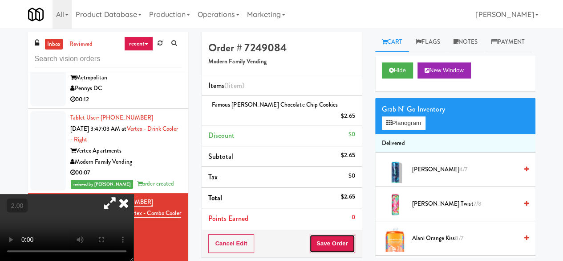
click at [338, 239] on button "Save Order" at bounding box center [332, 243] width 45 height 19
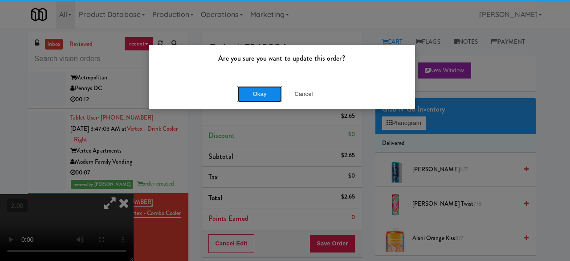
click at [267, 97] on button "Okay" at bounding box center [259, 94] width 45 height 16
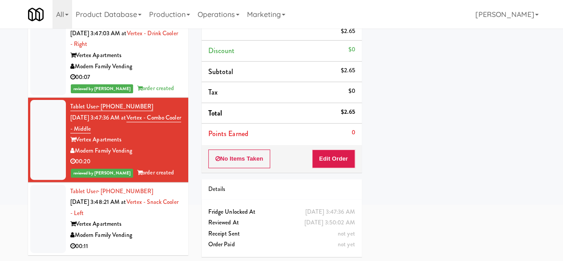
scroll to position [3567, 0]
click at [151, 227] on div "Vertex Apartments" at bounding box center [125, 223] width 111 height 11
drag, startPoint x: 151, startPoint y: 227, endPoint x: 225, endPoint y: 203, distance: 77.9
click at [151, 227] on div "Vertex Apartments" at bounding box center [125, 223] width 111 height 11
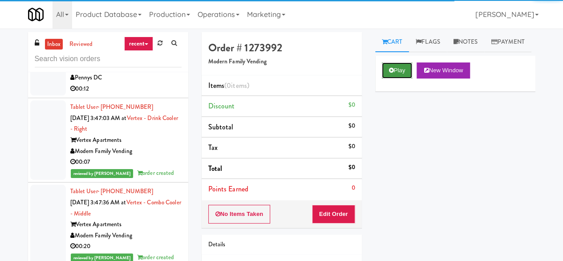
click at [389, 73] on icon at bounding box center [391, 70] width 5 height 6
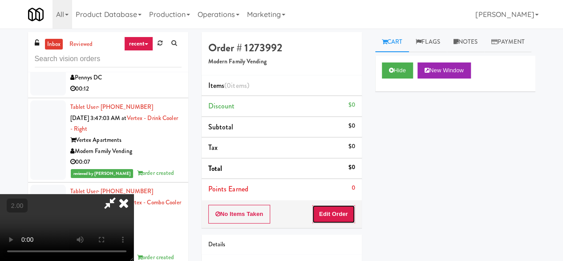
click at [333, 217] on button "Edit Order" at bounding box center [333, 213] width 43 height 19
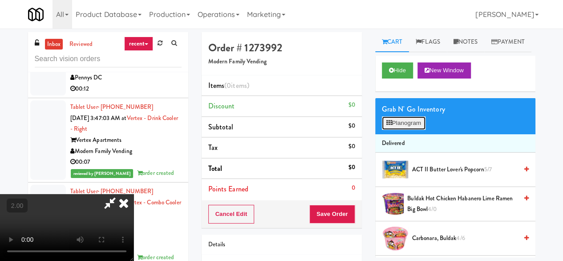
click at [405, 130] on button "Planogram" at bounding box center [404, 122] width 44 height 13
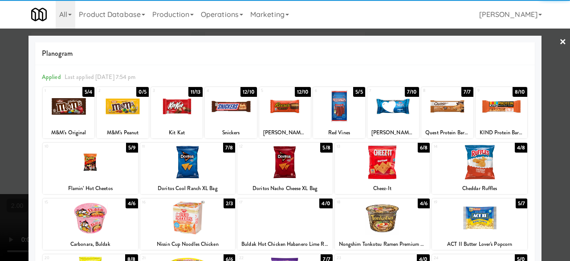
click at [228, 109] on div at bounding box center [231, 106] width 52 height 34
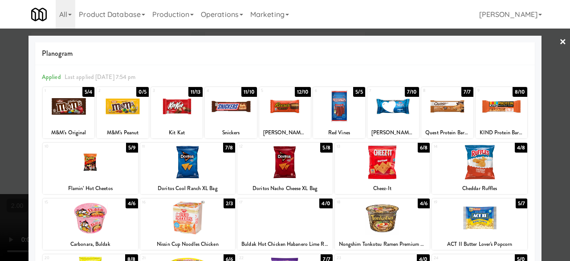
click at [284, 170] on div at bounding box center [284, 162] width 95 height 34
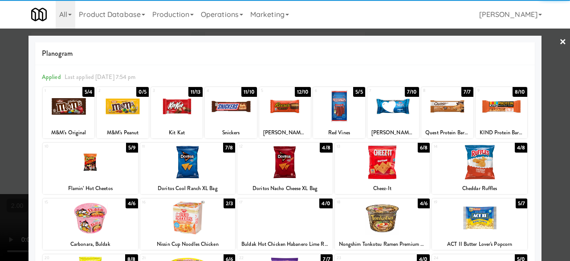
click at [546, 49] on div at bounding box center [285, 130] width 570 height 261
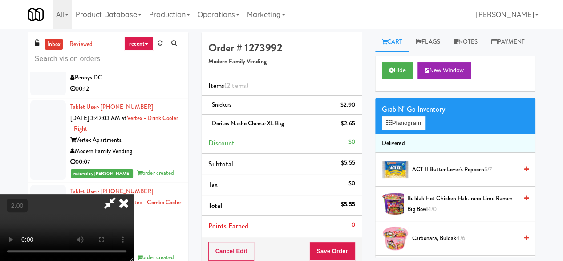
click at [120, 194] on icon at bounding box center [110, 203] width 20 height 18
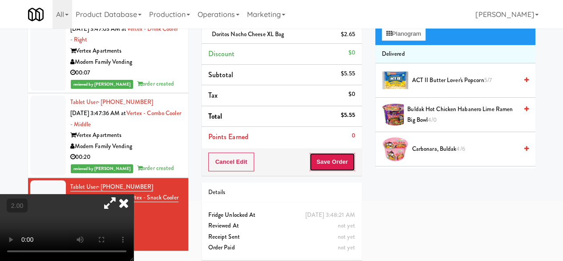
click at [335, 166] on button "Save Order" at bounding box center [332, 161] width 45 height 19
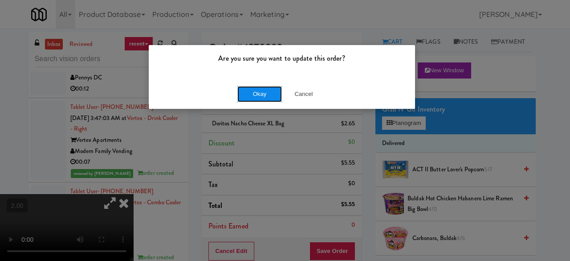
click at [258, 98] on button "Okay" at bounding box center [259, 94] width 45 height 16
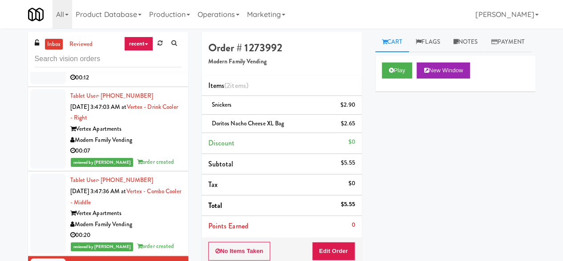
click at [143, 61] on div "Metropolitan" at bounding box center [125, 55] width 111 height 11
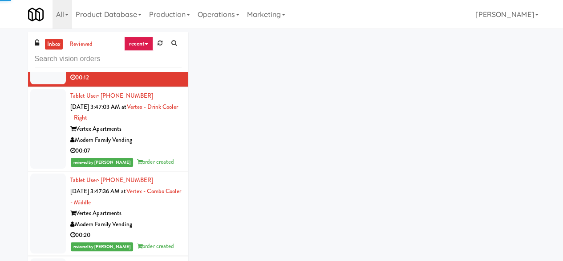
scroll to position [3533, 0]
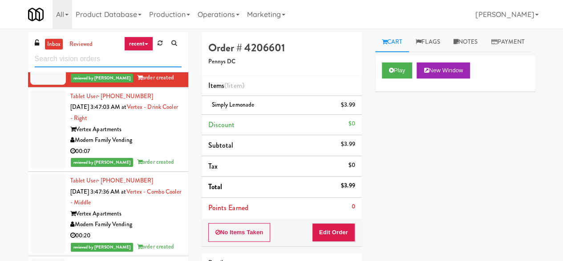
click at [102, 54] on input "text" at bounding box center [108, 59] width 147 height 16
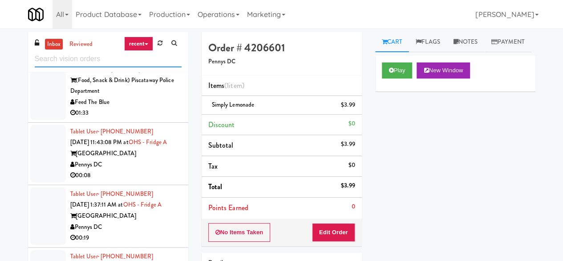
scroll to position [534, 0]
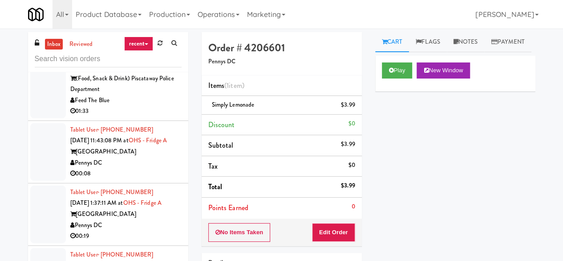
click at [156, 106] on div "Feed The Blue" at bounding box center [125, 100] width 111 height 11
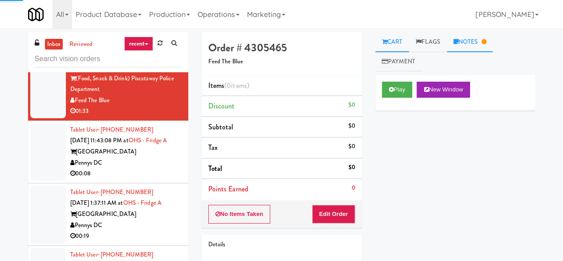
click at [468, 50] on link "Notes" at bounding box center [470, 42] width 46 height 20
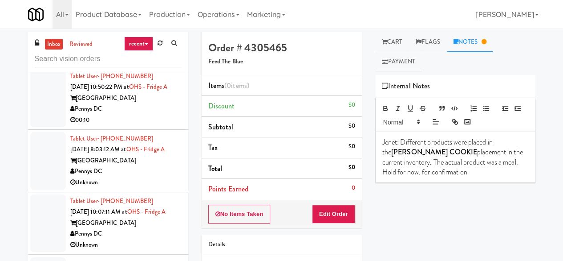
click at [134, 52] on div "Amenity Box" at bounding box center [125, 46] width 111 height 11
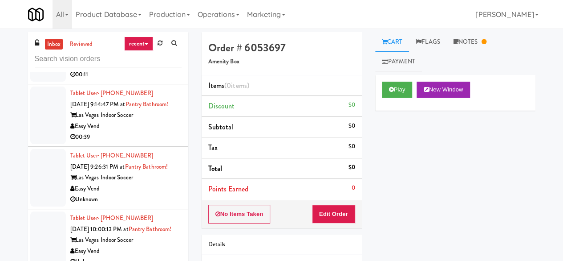
scroll to position [1514, 0]
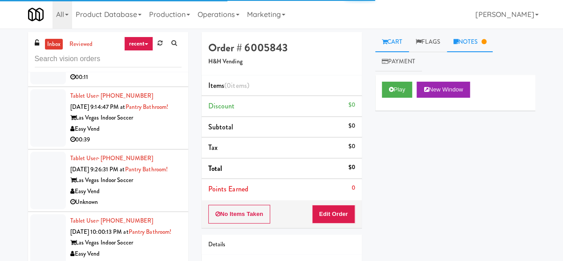
click at [472, 46] on link "Notes" at bounding box center [470, 42] width 46 height 20
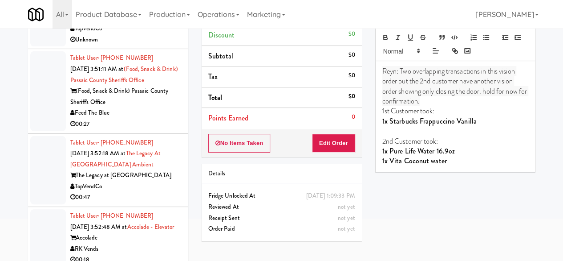
scroll to position [85, 0]
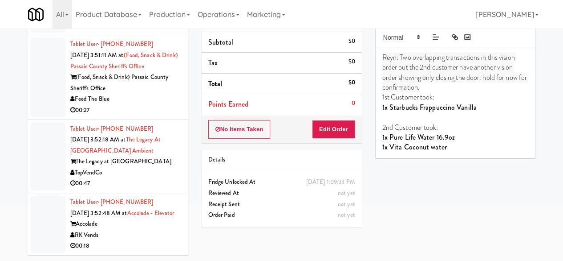
click at [153, 167] on div "TopVendCo" at bounding box center [125, 172] width 111 height 11
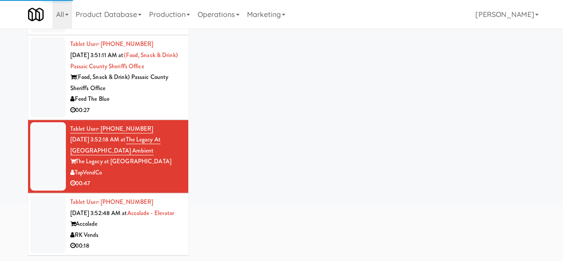
click at [147, 242] on div "00:18" at bounding box center [125, 245] width 111 height 11
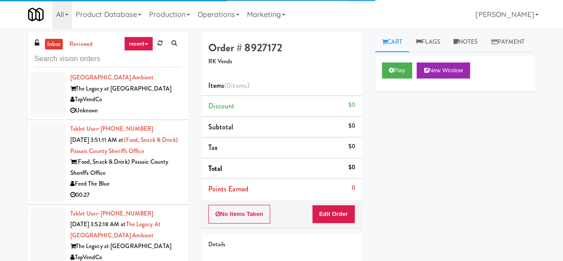
click at [412, 91] on div "Play New Window" at bounding box center [455, 74] width 160 height 36
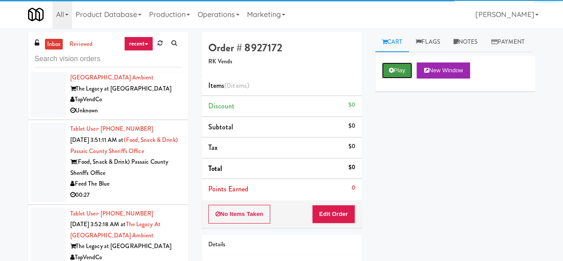
click at [407, 78] on button "Play" at bounding box center [397, 70] width 31 height 16
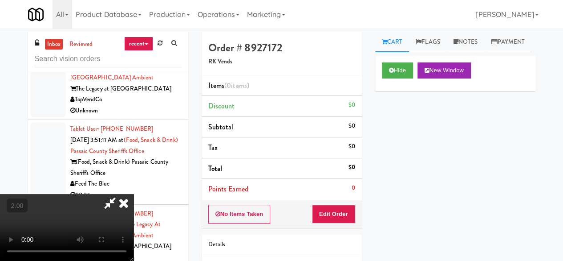
click at [134, 194] on icon at bounding box center [124, 203] width 20 height 18
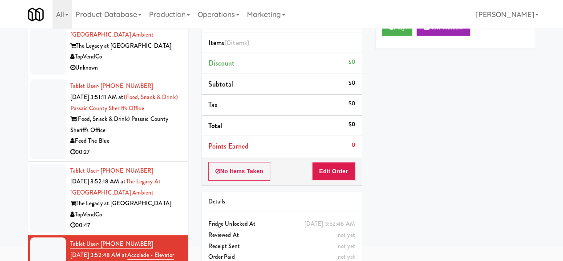
scroll to position [85, 0]
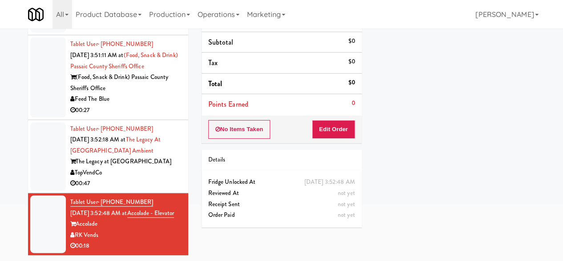
click at [161, 178] on div "00:47" at bounding box center [125, 183] width 111 height 11
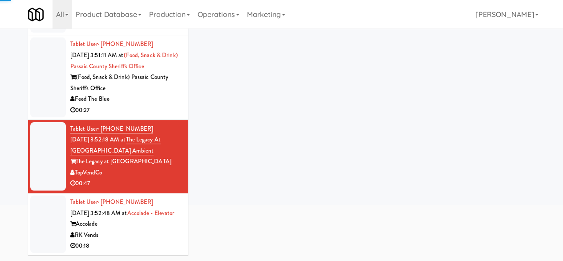
drag, startPoint x: 163, startPoint y: 239, endPoint x: 163, endPoint y: 233, distance: 5.8
click at [163, 239] on div "RK Vends" at bounding box center [125, 234] width 111 height 11
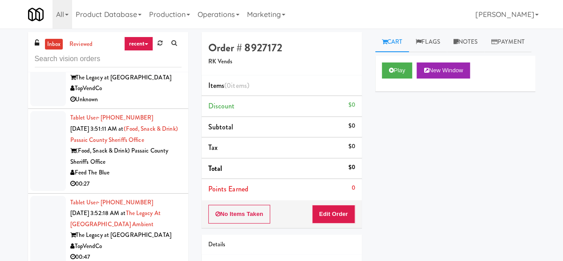
click at [145, 171] on div "Feed The Blue" at bounding box center [125, 172] width 111 height 11
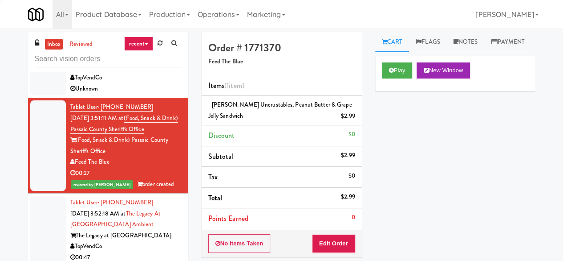
scroll to position [3320, 0]
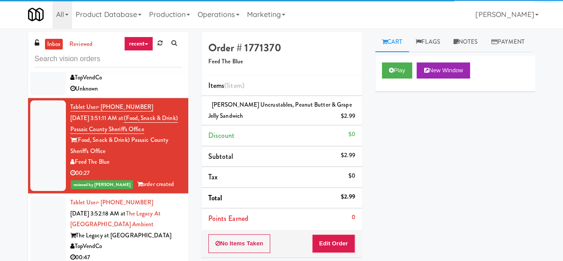
click at [153, 10] on div "Modern Family Vending" at bounding box center [125, 4] width 111 height 11
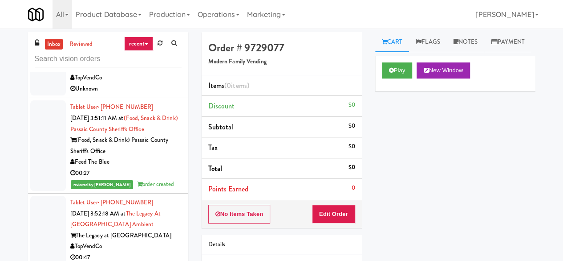
scroll to position [3409, 0]
click at [119, 63] on input "text" at bounding box center [108, 59] width 147 height 16
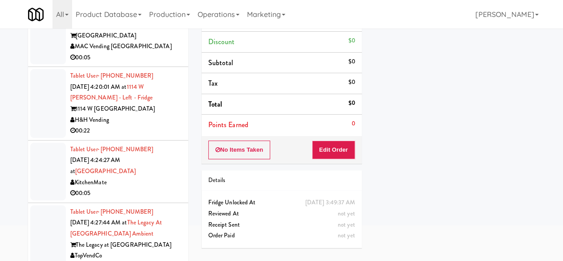
scroll to position [85, 0]
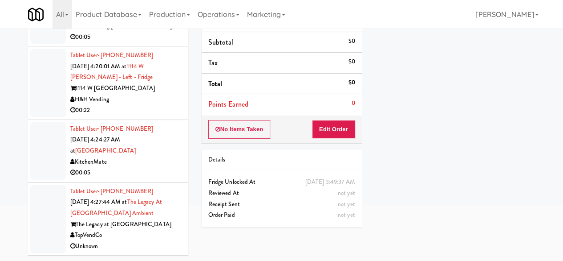
click at [159, 164] on div "KitchenMate" at bounding box center [125, 161] width 111 height 11
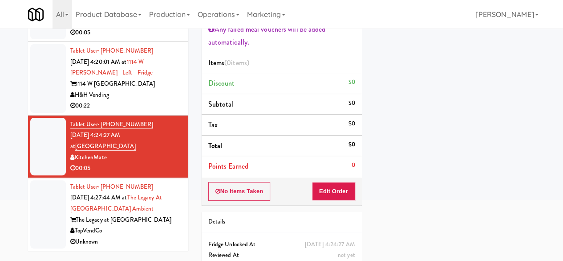
click at [158, 27] on div "MAC Vending [GEOGRAPHIC_DATA]" at bounding box center [125, 21] width 111 height 11
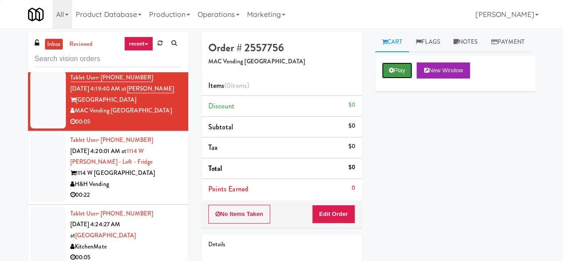
click at [389, 73] on icon at bounding box center [391, 70] width 5 height 6
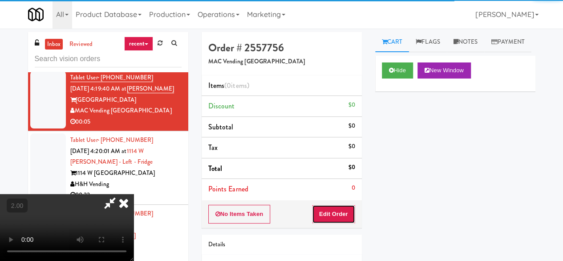
click at [335, 208] on button "Edit Order" at bounding box center [333, 213] width 43 height 19
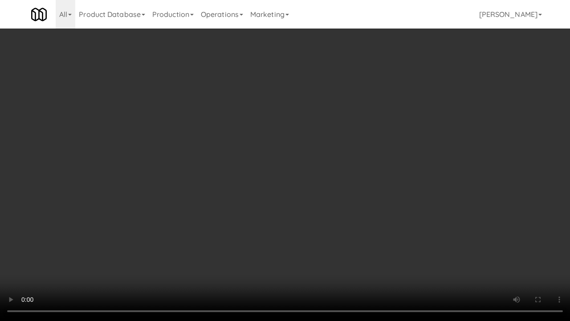
click at [338, 148] on video at bounding box center [285, 160] width 570 height 321
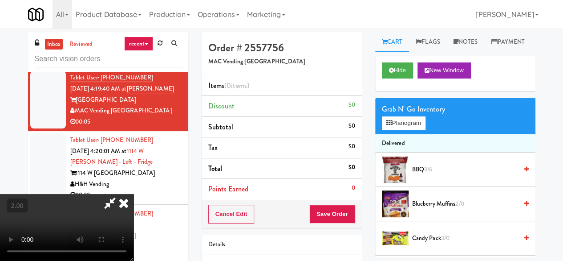
click at [134, 194] on video at bounding box center [67, 227] width 134 height 67
drag, startPoint x: 287, startPoint y: 141, endPoint x: 293, endPoint y: 141, distance: 5.4
click at [134, 194] on video at bounding box center [67, 227] width 134 height 67
click at [416, 130] on button "Planogram" at bounding box center [404, 122] width 44 height 13
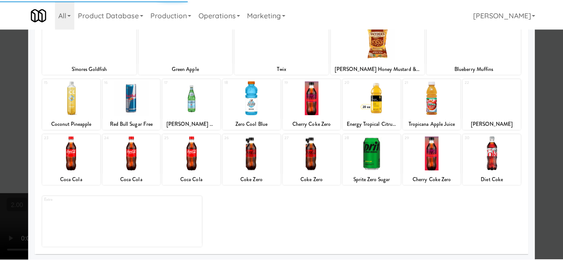
scroll to position [176, 0]
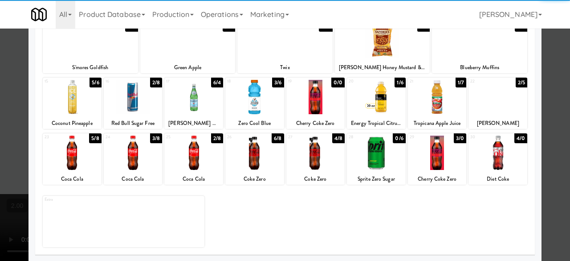
click at [440, 156] on div at bounding box center [437, 152] width 59 height 34
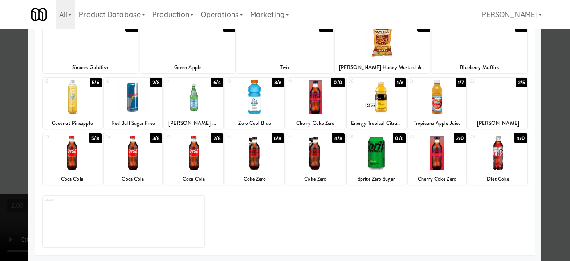
click at [550, 102] on div at bounding box center [285, 130] width 570 height 261
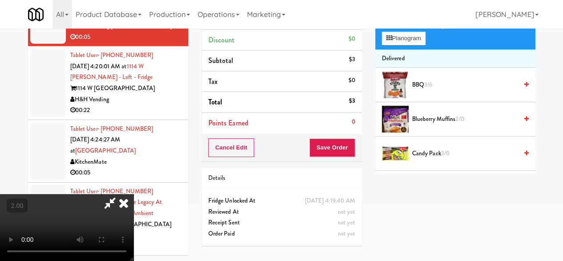
scroll to position [29, 0]
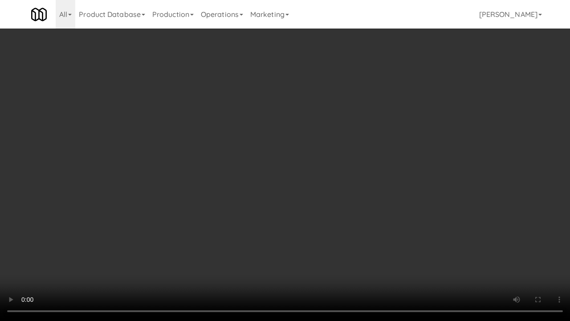
click at [310, 181] on video at bounding box center [285, 160] width 570 height 321
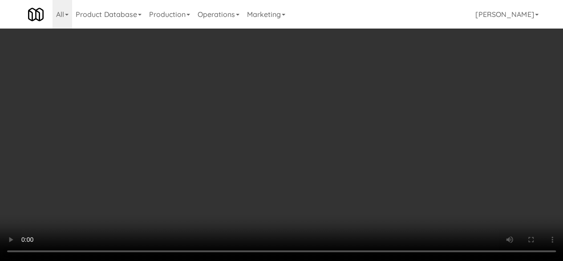
scroll to position [0, 0]
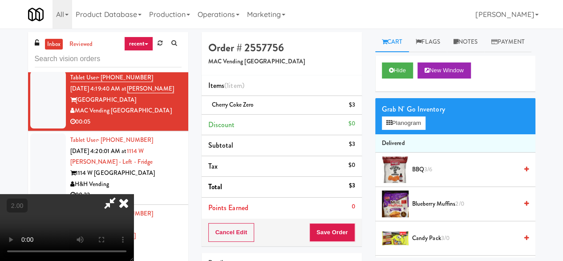
click at [120, 194] on icon at bounding box center [110, 203] width 20 height 18
click at [322, 230] on button "Save Order" at bounding box center [332, 232] width 45 height 19
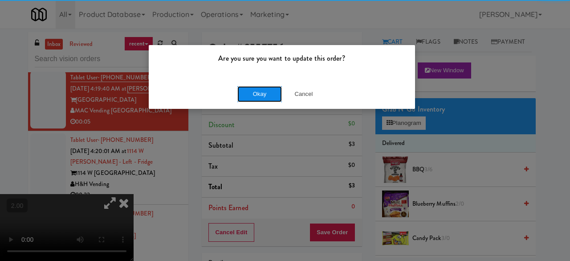
click at [259, 100] on button "Okay" at bounding box center [259, 94] width 45 height 16
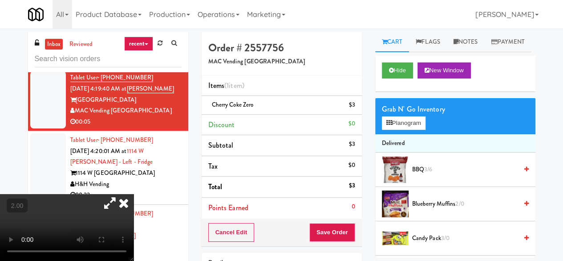
drag, startPoint x: 192, startPoint y: 161, endPoint x: 186, endPoint y: 153, distance: 10.3
click at [134, 194] on icon at bounding box center [124, 203] width 20 height 18
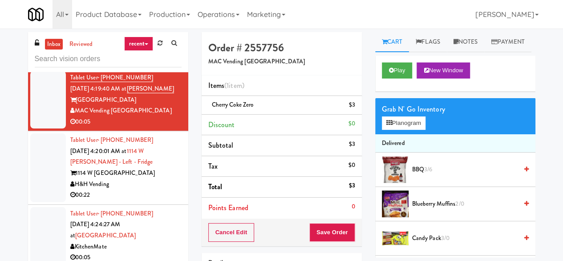
click at [175, 69] on li "Tablet User · (414) 933-6854 [DATE] 4:19:15 AM at [GEOGRAPHIC_DATA] Bites 00:07" at bounding box center [108, 37] width 160 height 62
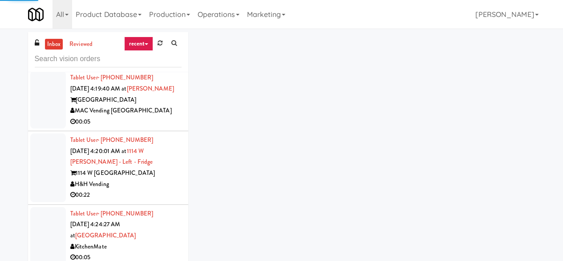
click at [164, 106] on div "[GEOGRAPHIC_DATA]" at bounding box center [125, 99] width 111 height 11
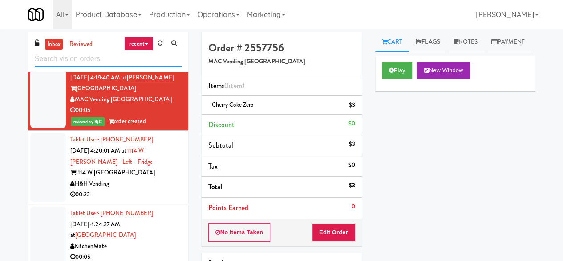
click at [61, 53] on input "text" at bounding box center [108, 59] width 147 height 16
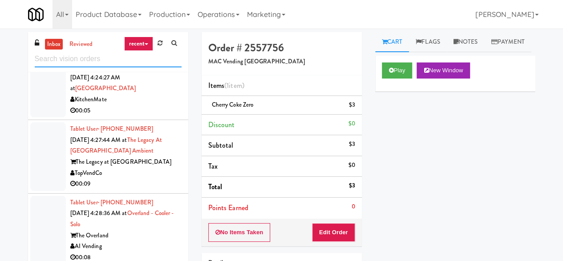
scroll to position [2407, 0]
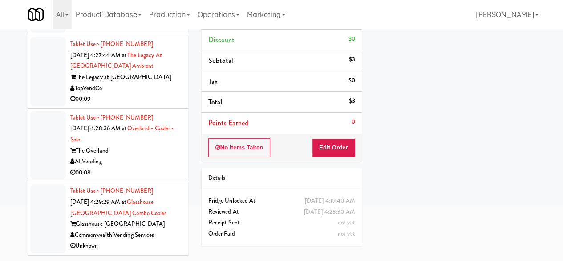
click at [160, 163] on div "AI Vending" at bounding box center [125, 161] width 111 height 11
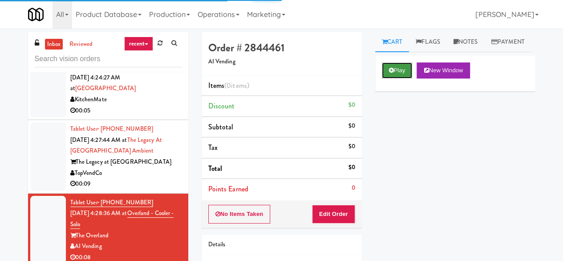
click at [395, 78] on button "Play" at bounding box center [397, 70] width 31 height 16
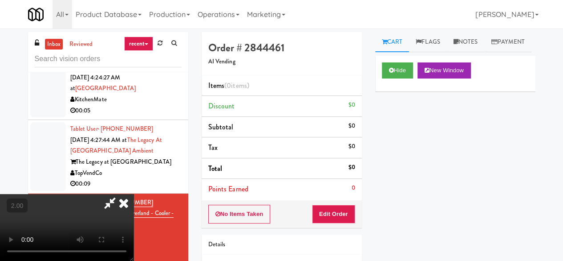
click at [347, 198] on li "Points Earned 0" at bounding box center [282, 189] width 160 height 20
click at [347, 200] on div "No Items Taken Edit Order" at bounding box center [282, 214] width 160 height 28
click at [342, 208] on button "Edit Order" at bounding box center [333, 213] width 43 height 19
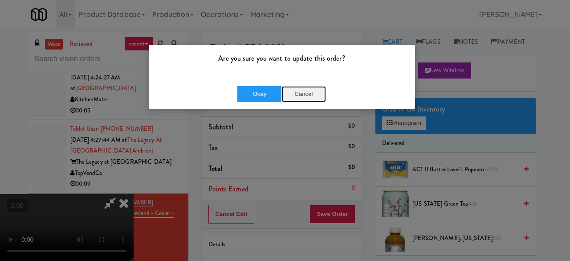
click at [300, 88] on button "Cancel" at bounding box center [303, 94] width 45 height 16
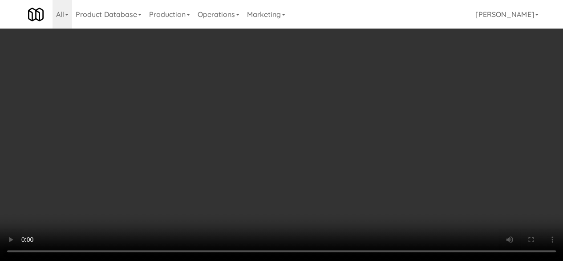
scroll to position [18, 0]
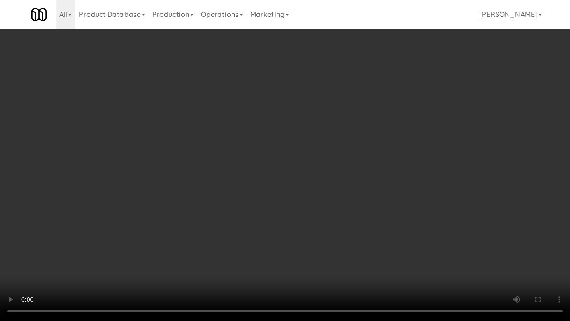
click at [293, 198] on video at bounding box center [285, 160] width 570 height 321
click at [296, 192] on video at bounding box center [285, 160] width 570 height 321
click at [301, 188] on video at bounding box center [285, 160] width 570 height 321
click at [355, 165] on video at bounding box center [285, 160] width 570 height 321
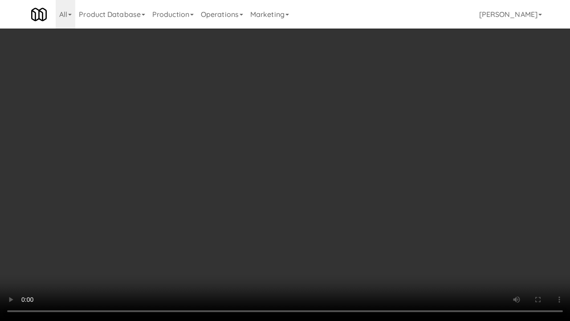
click at [272, 147] on video at bounding box center [285, 160] width 570 height 321
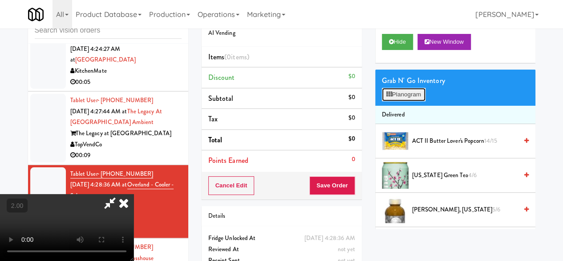
click at [398, 101] on button "Planogram" at bounding box center [404, 94] width 44 height 13
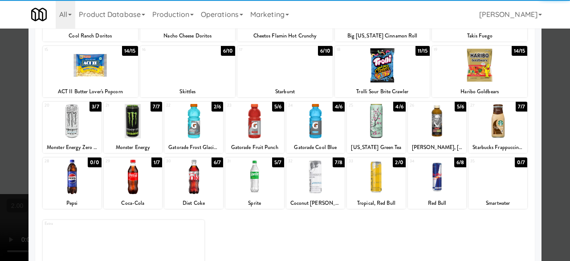
scroll to position [176, 0]
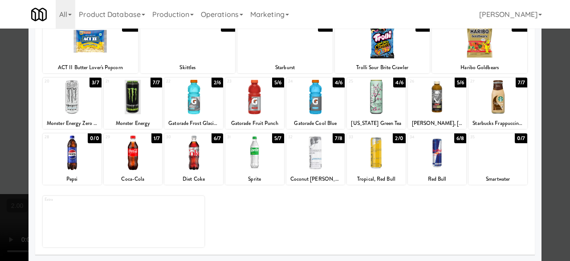
click at [441, 163] on div at bounding box center [437, 152] width 59 height 34
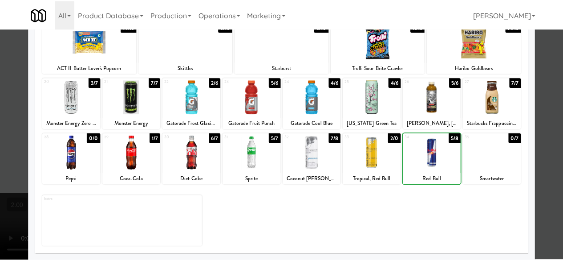
scroll to position [0, 0]
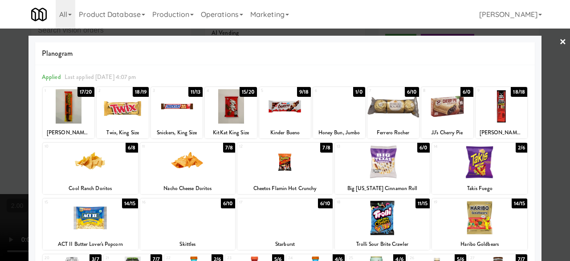
click at [237, 107] on div at bounding box center [231, 106] width 52 height 34
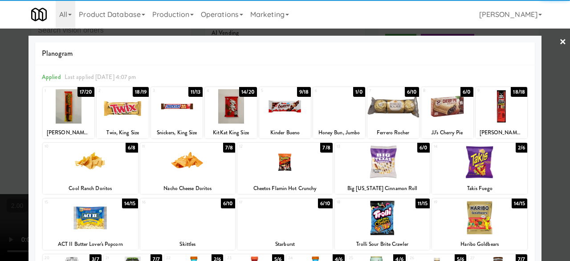
click at [548, 47] on div at bounding box center [285, 130] width 570 height 261
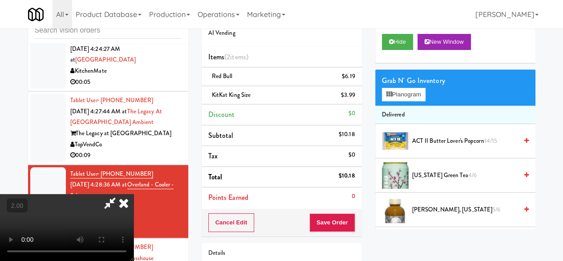
click at [120, 194] on icon at bounding box center [110, 203] width 20 height 18
click at [337, 213] on button "Save Order" at bounding box center [332, 222] width 45 height 19
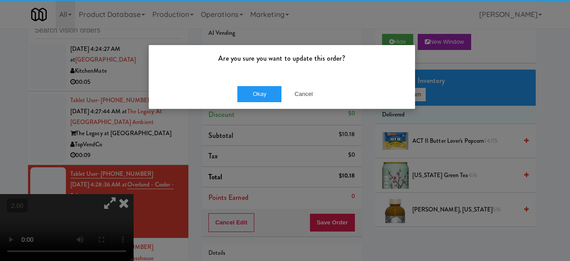
click at [268, 83] on div "Okay Cancel" at bounding box center [282, 94] width 266 height 30
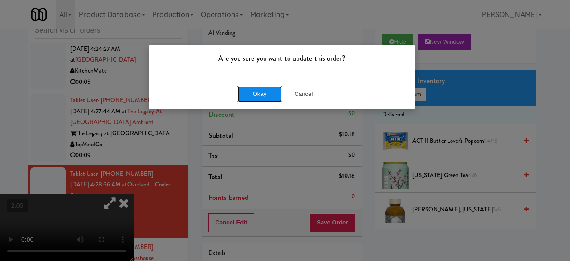
click at [271, 93] on button "Okay" at bounding box center [259, 94] width 45 height 16
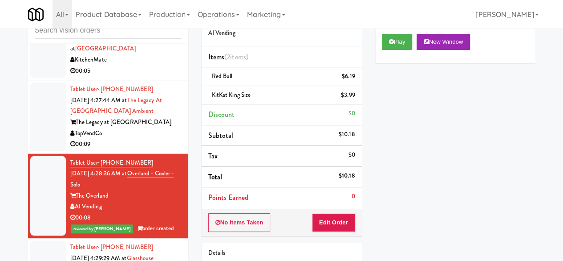
click at [142, 128] on div "The Legacy at [GEOGRAPHIC_DATA]" at bounding box center [125, 122] width 111 height 11
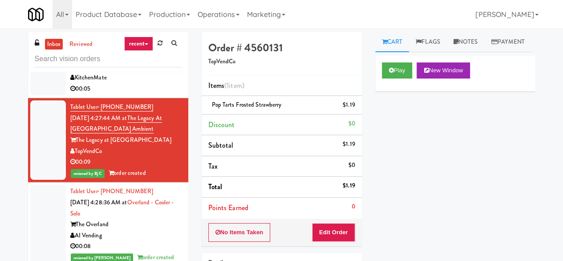
click at [126, 83] on div "KitchenMate" at bounding box center [125, 77] width 111 height 11
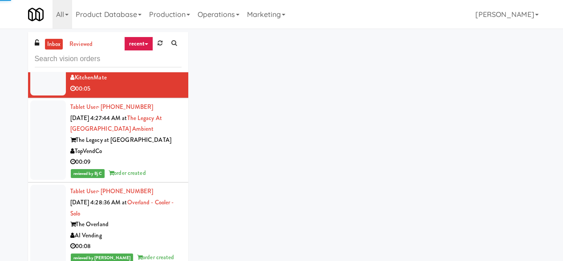
scroll to position [2273, 0]
click at [147, 10] on div "The Legacy at [GEOGRAPHIC_DATA]" at bounding box center [125, 4] width 111 height 11
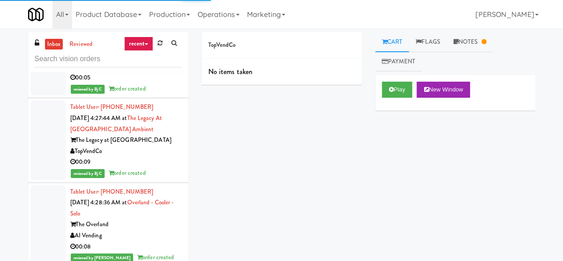
scroll to position [2229, 0]
click at [472, 43] on link "Notes" at bounding box center [470, 42] width 46 height 20
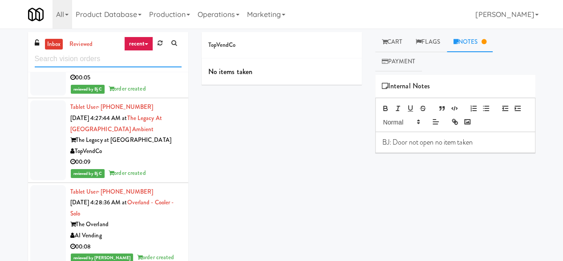
click at [88, 56] on input "text" at bounding box center [108, 59] width 147 height 16
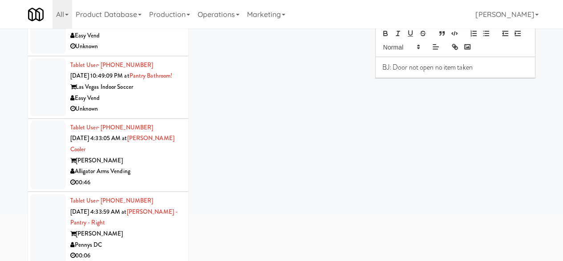
scroll to position [85, 0]
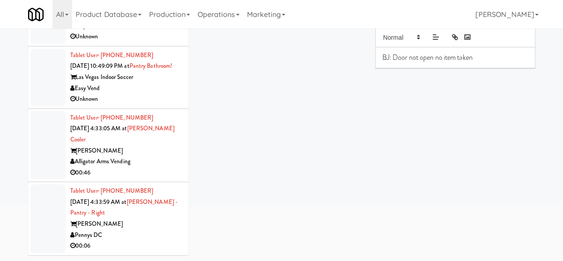
click at [147, 223] on div "[PERSON_NAME]" at bounding box center [125, 223] width 111 height 11
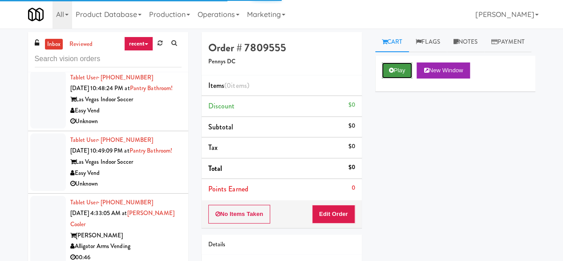
click at [411, 78] on button "Play" at bounding box center [397, 70] width 31 height 16
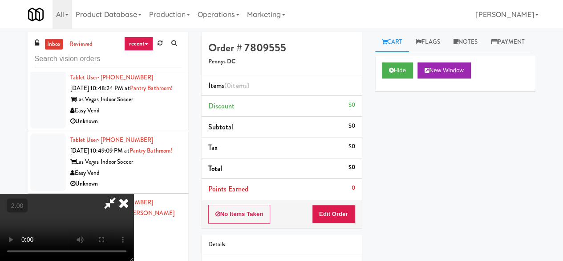
click at [345, 203] on div "No Items Taken Edit Order" at bounding box center [282, 214] width 160 height 28
click at [347, 205] on button "Edit Order" at bounding box center [333, 213] width 43 height 19
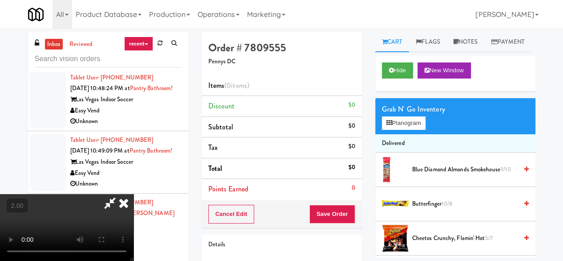
scroll to position [18, 0]
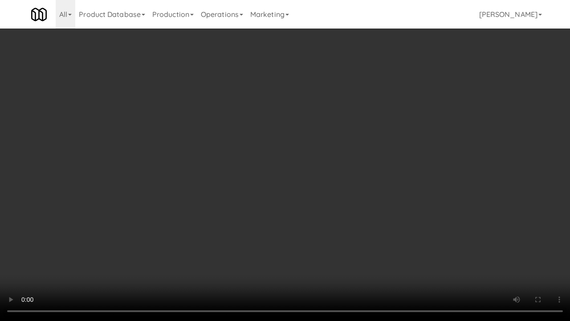
click at [328, 185] on video at bounding box center [285, 160] width 570 height 321
click at [330, 181] on video at bounding box center [285, 160] width 570 height 321
click at [330, 179] on video at bounding box center [285, 160] width 570 height 321
click at [335, 176] on video at bounding box center [285, 160] width 570 height 321
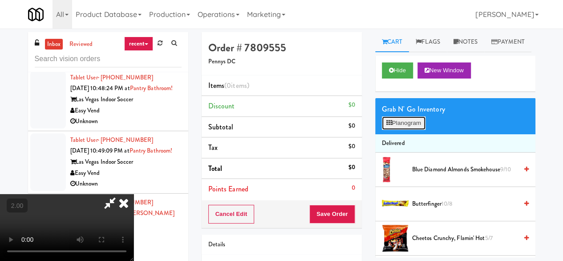
click at [413, 130] on button "Planogram" at bounding box center [404, 122] width 44 height 13
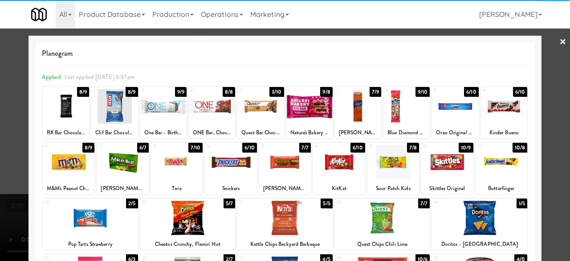
click at [132, 160] on div at bounding box center [123, 162] width 52 height 34
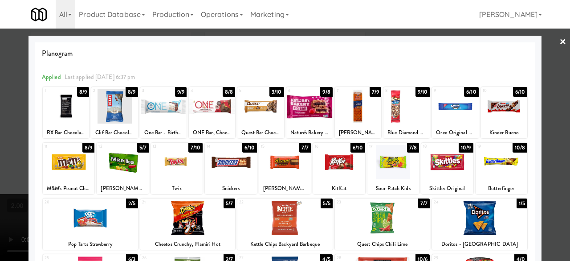
click at [559, 45] on link "×" at bounding box center [562, 43] width 7 height 28
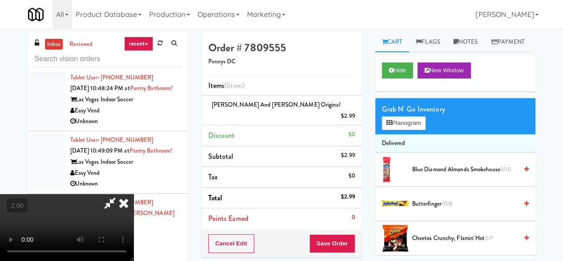
click at [120, 194] on icon at bounding box center [110, 203] width 20 height 18
click at [321, 234] on button "Save Order" at bounding box center [332, 243] width 45 height 19
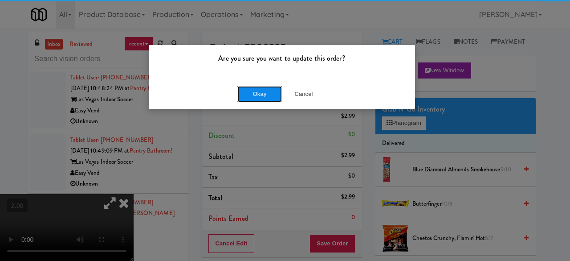
click at [270, 95] on button "Okay" at bounding box center [259, 94] width 45 height 16
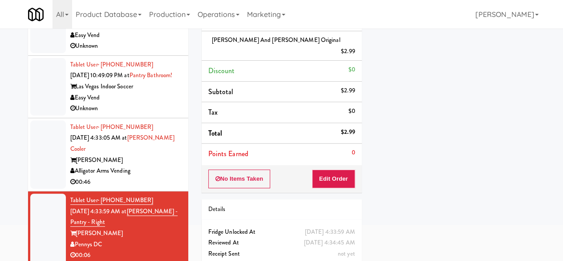
scroll to position [85, 0]
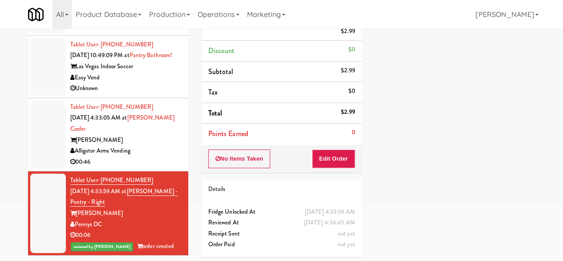
click at [164, 159] on div "00:46" at bounding box center [125, 161] width 111 height 11
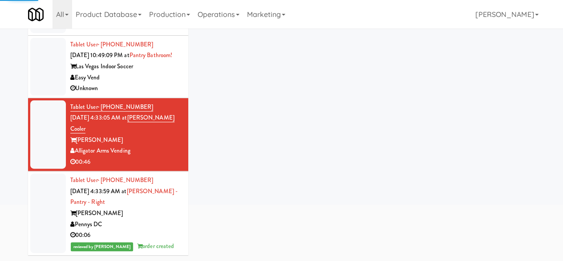
click at [155, 224] on div "Pennys DC" at bounding box center [125, 224] width 111 height 11
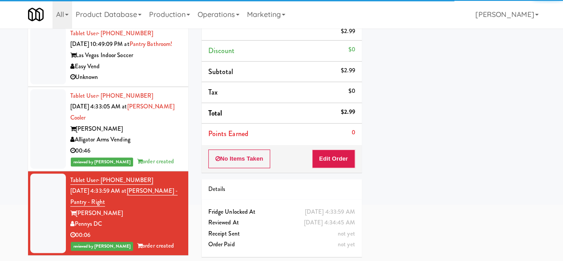
click at [155, 83] on div "Unknown" at bounding box center [125, 77] width 111 height 11
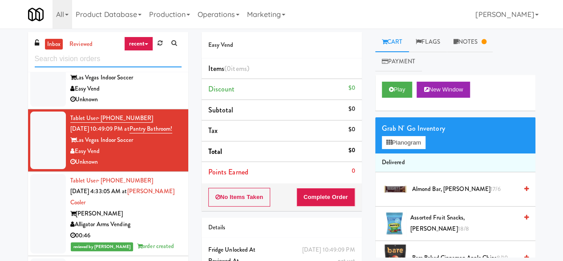
click at [127, 63] on input "text" at bounding box center [108, 59] width 147 height 16
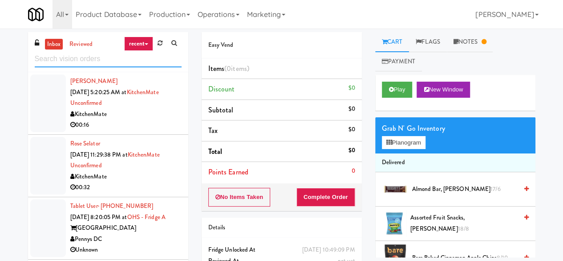
scroll to position [2237, 0]
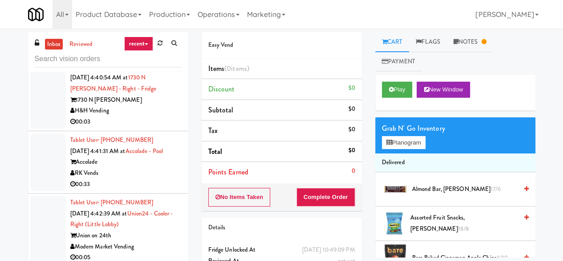
click at [143, 189] on div "Tablet User · (678) 327-1987 [DATE] 4:41:31 AM at [GEOGRAPHIC_DATA] Accolade RK…" at bounding box center [125, 162] width 111 height 55
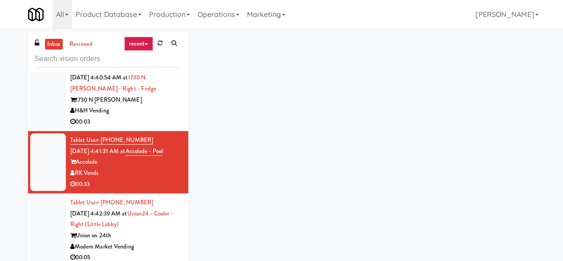
scroll to position [2331, 0]
click at [147, 212] on link "Union24 - Cooler - Right (Little Lobby)" at bounding box center [121, 219] width 103 height 20
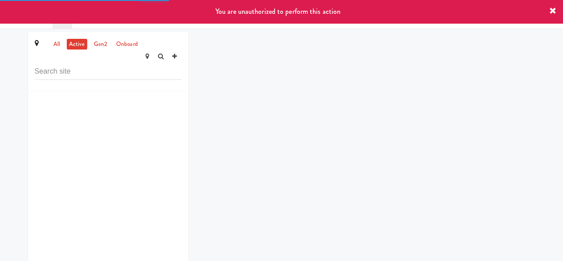
click at [17, 0] on div "You are unauthorized to perform this action" at bounding box center [281, 11] width 563 height 23
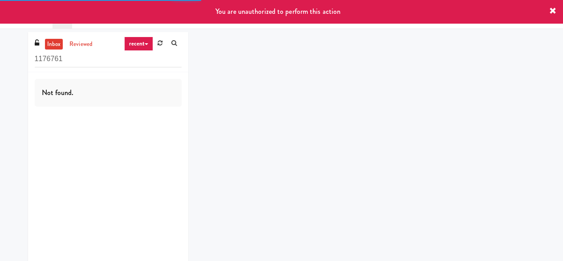
click at [82, 64] on input "1176761" at bounding box center [108, 59] width 147 height 16
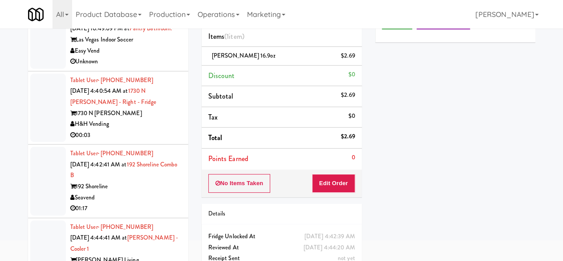
scroll to position [85, 0]
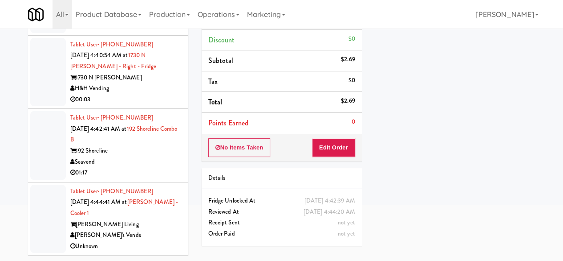
click at [147, 83] on div "1730 N [PERSON_NAME]" at bounding box center [125, 77] width 111 height 11
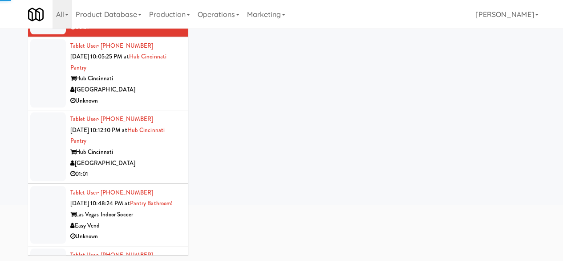
scroll to position [1692, 0]
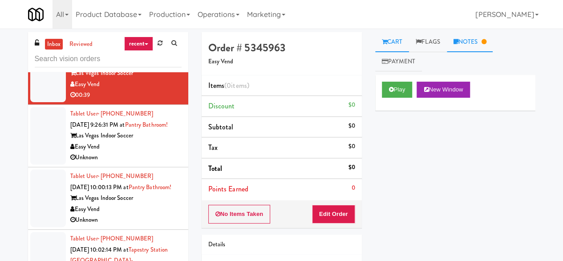
click at [464, 37] on link "Notes" at bounding box center [470, 42] width 46 height 20
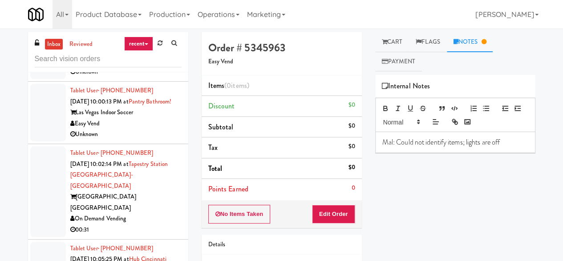
scroll to position [1648, 0]
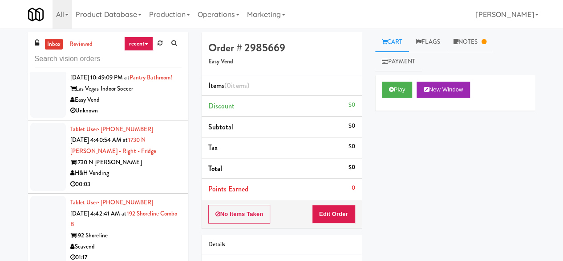
scroll to position [2271, 0]
click at [94, 53] on input "text" at bounding box center [108, 59] width 147 height 16
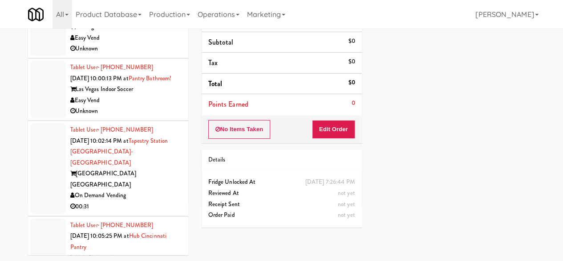
scroll to position [1596, 0]
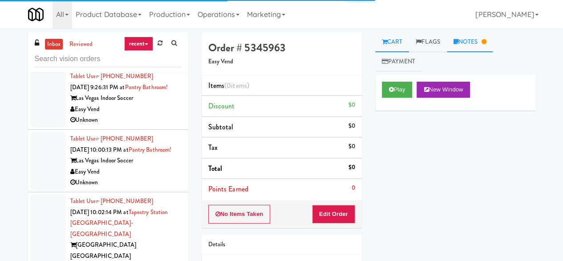
click at [469, 41] on link "Notes" at bounding box center [470, 42] width 46 height 20
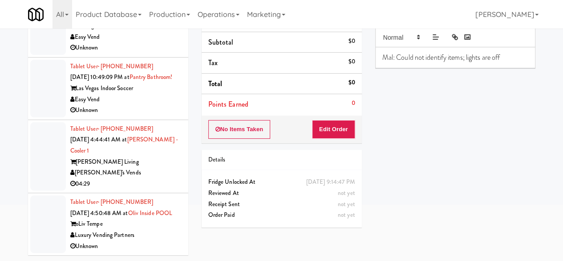
scroll to position [2198, 0]
click at [145, 226] on div "oLiv Tempe" at bounding box center [125, 223] width 111 height 11
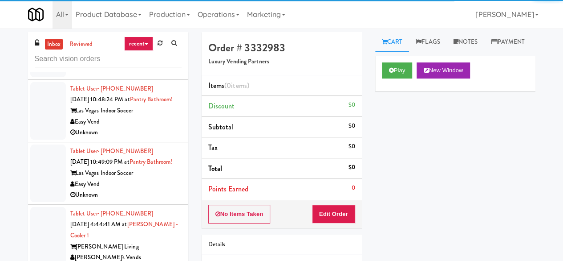
click at [409, 81] on div "Play New Window" at bounding box center [455, 74] width 160 height 36
click at [401, 78] on button "Play" at bounding box center [397, 70] width 31 height 16
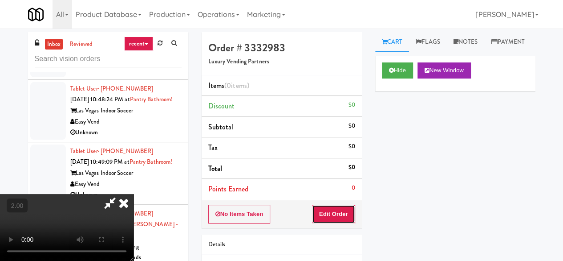
click at [338, 216] on button "Edit Order" at bounding box center [333, 213] width 43 height 19
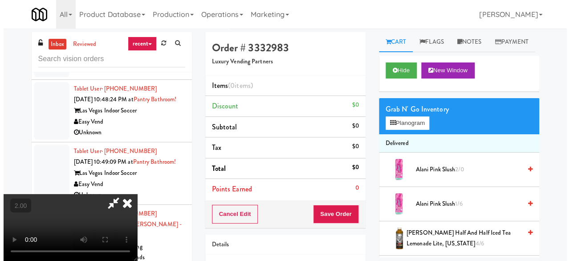
scroll to position [73, 0]
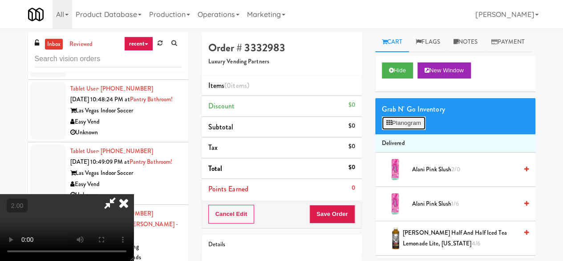
click at [397, 130] on button "Planogram" at bounding box center [404, 122] width 44 height 13
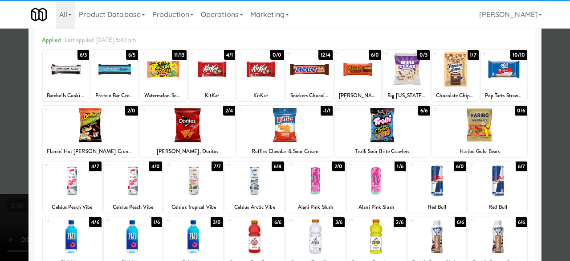
scroll to position [89, 0]
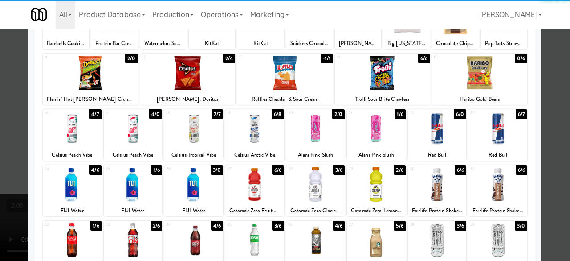
click at [69, 179] on div at bounding box center [72, 184] width 59 height 34
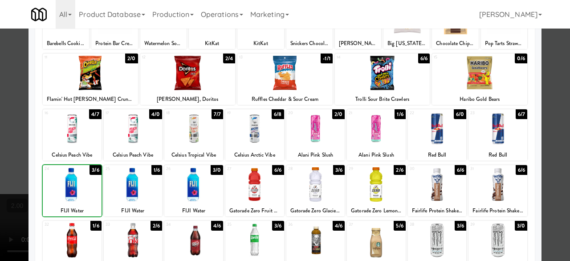
click at [69, 179] on div at bounding box center [72, 184] width 59 height 34
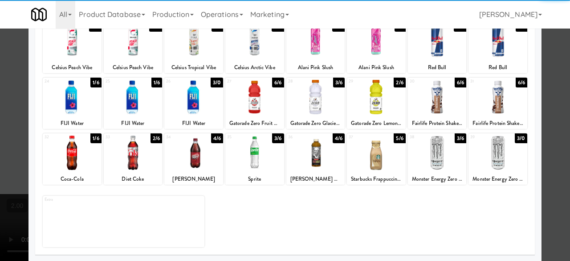
click at [193, 167] on div at bounding box center [193, 152] width 59 height 34
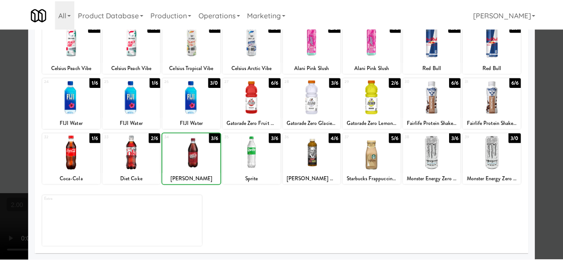
scroll to position [43, 0]
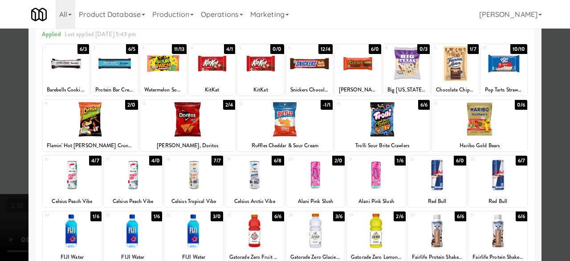
click at [180, 127] on div at bounding box center [187, 119] width 95 height 34
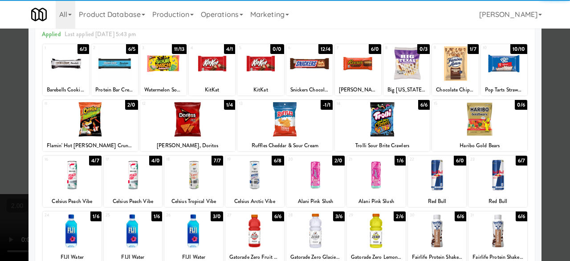
click at [553, 88] on div at bounding box center [285, 130] width 570 height 261
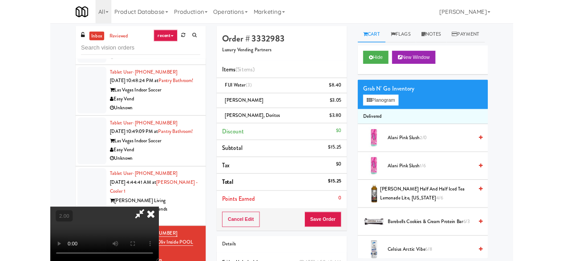
scroll to position [18, 0]
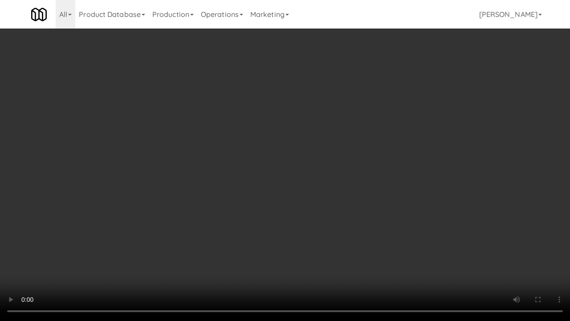
click at [366, 221] on video at bounding box center [285, 160] width 570 height 321
click at [355, 191] on video at bounding box center [285, 160] width 570 height 321
click at [355, 186] on video at bounding box center [285, 160] width 570 height 321
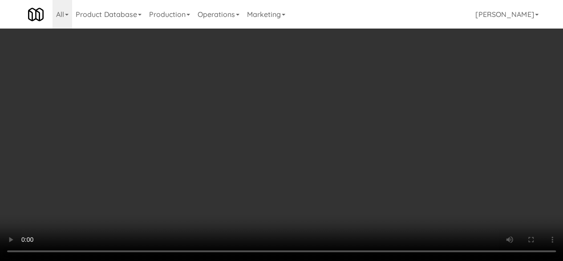
scroll to position [0, 0]
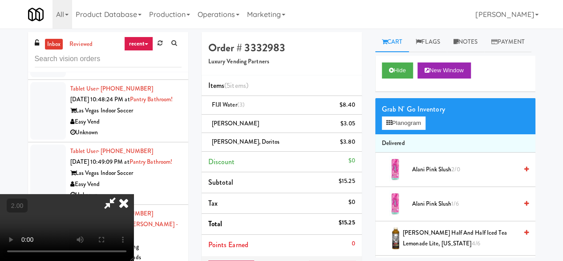
click at [120, 194] on icon at bounding box center [110, 203] width 20 height 18
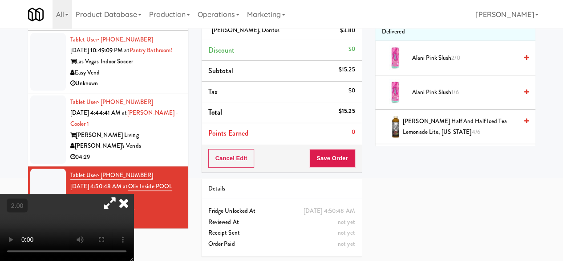
click at [324, 171] on div "Order # 3332983 Luxury Vending Partners Items (5 items ) [GEOGRAPHIC_DATA] Wate…" at bounding box center [282, 92] width 174 height 342
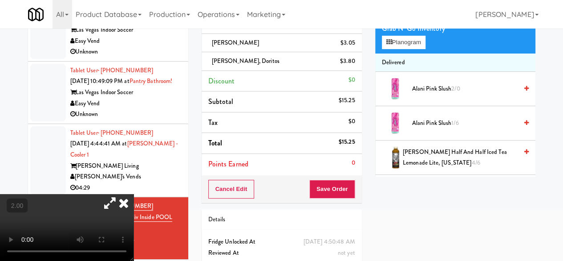
scroll to position [67, 0]
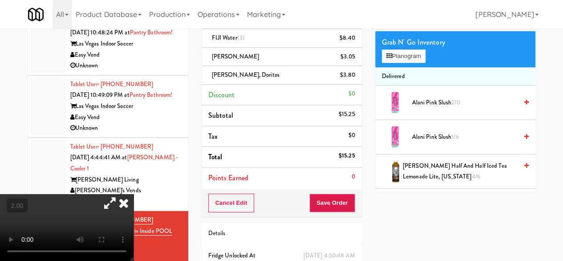
click at [327, 165] on li "Total $15.25" at bounding box center [282, 157] width 160 height 21
click at [328, 194] on button "Save Order" at bounding box center [332, 202] width 45 height 19
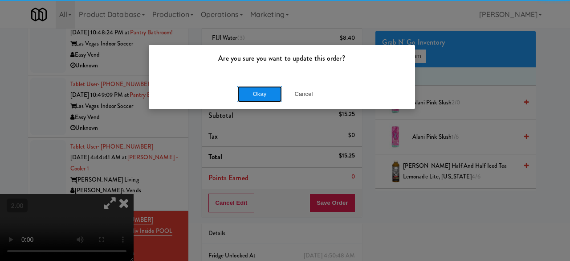
click at [258, 94] on button "Okay" at bounding box center [259, 94] width 45 height 16
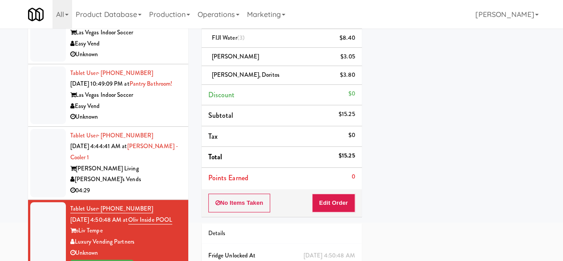
scroll to position [2209, 0]
click at [151, 174] on div "[PERSON_NAME]'s Vends" at bounding box center [125, 179] width 111 height 11
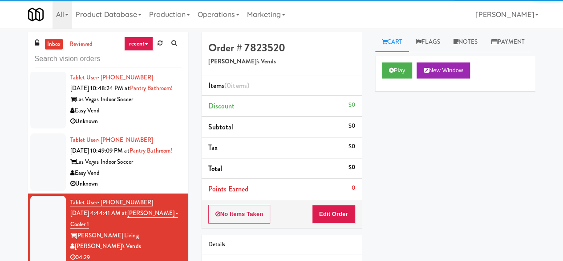
click at [162, 167] on div "Easy Vend" at bounding box center [125, 172] width 111 height 11
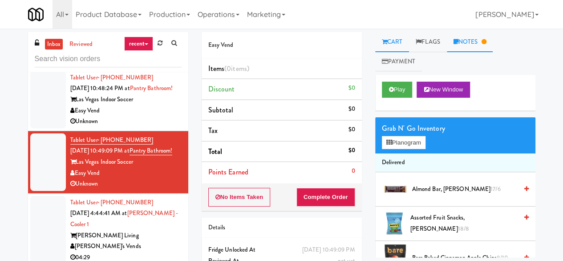
click at [466, 49] on link "Notes" at bounding box center [470, 42] width 46 height 20
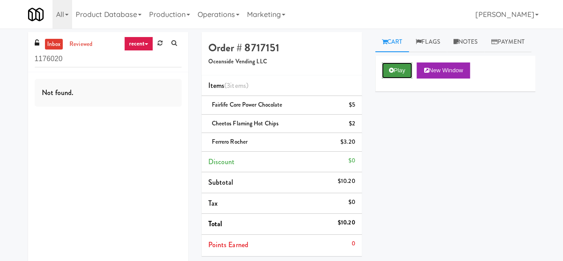
click at [402, 78] on button "Play" at bounding box center [397, 70] width 31 height 16
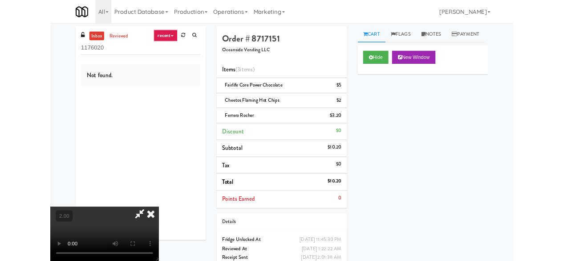
scroll to position [18, 0]
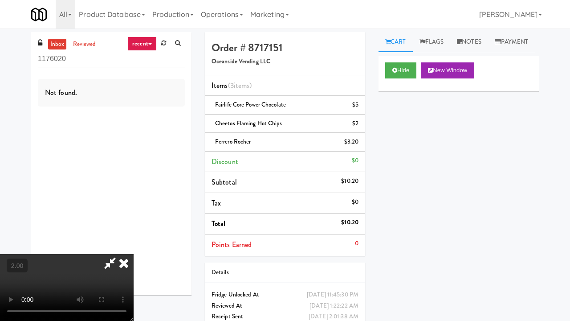
click at [533, 260] on div "Order # 8717151 Oceanside Vending LLC Items (3 items ) Fairlife Core Power Choc…" at bounding box center [371, 189] width 347 height 314
